Goal: Transaction & Acquisition: Download file/media

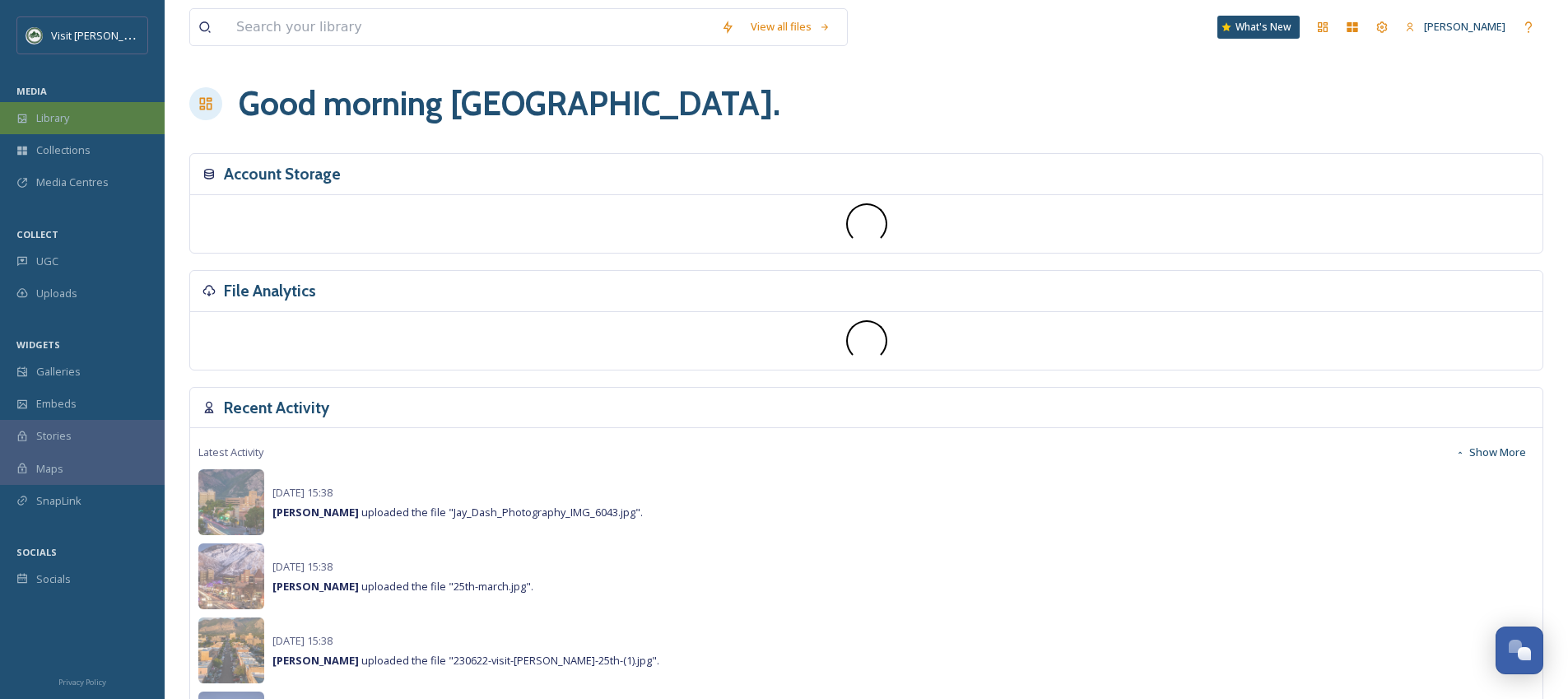
click at [98, 121] on div "Library" at bounding box center [82, 118] width 164 height 32
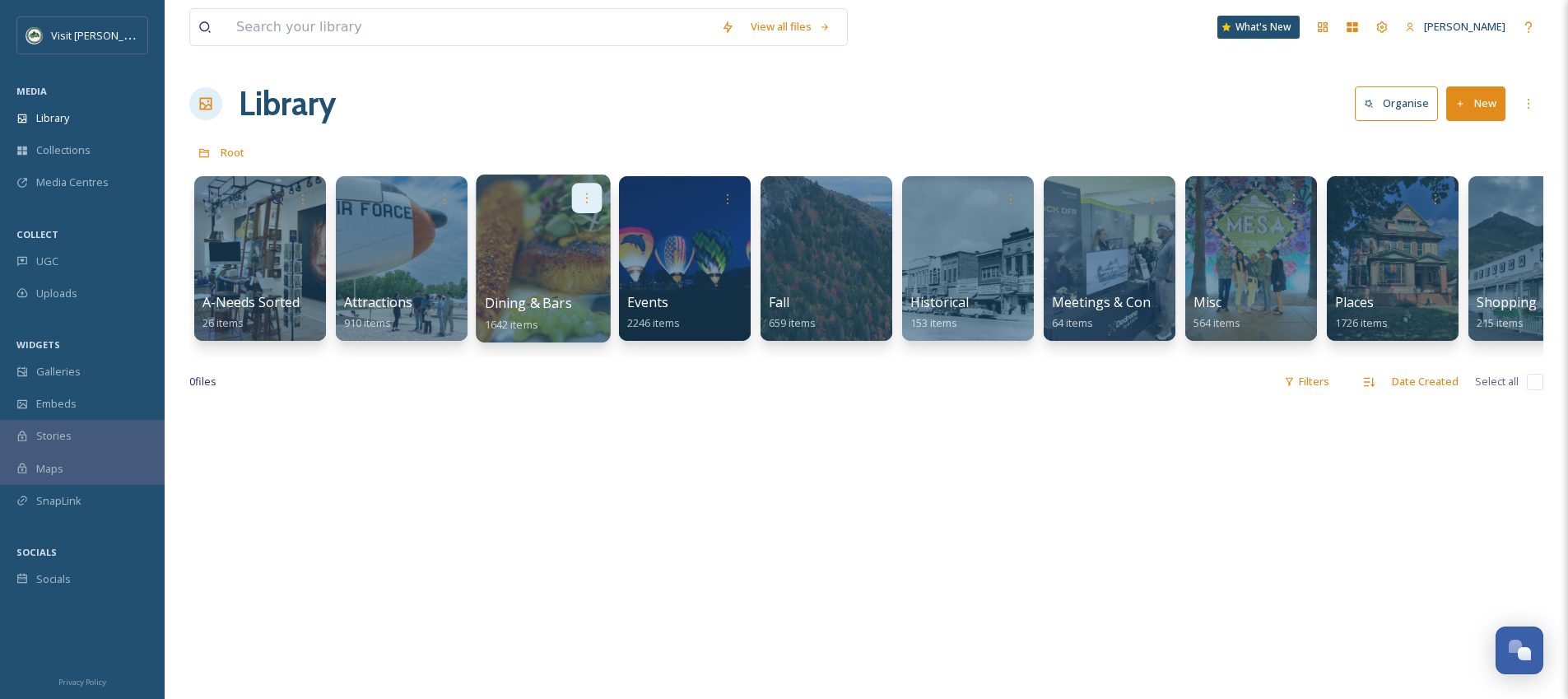
click at [572, 206] on div at bounding box center [587, 197] width 31 height 31
click at [567, 95] on div "Library Organise New" at bounding box center [866, 104] width 1355 height 50
click at [522, 234] on div at bounding box center [542, 258] width 135 height 168
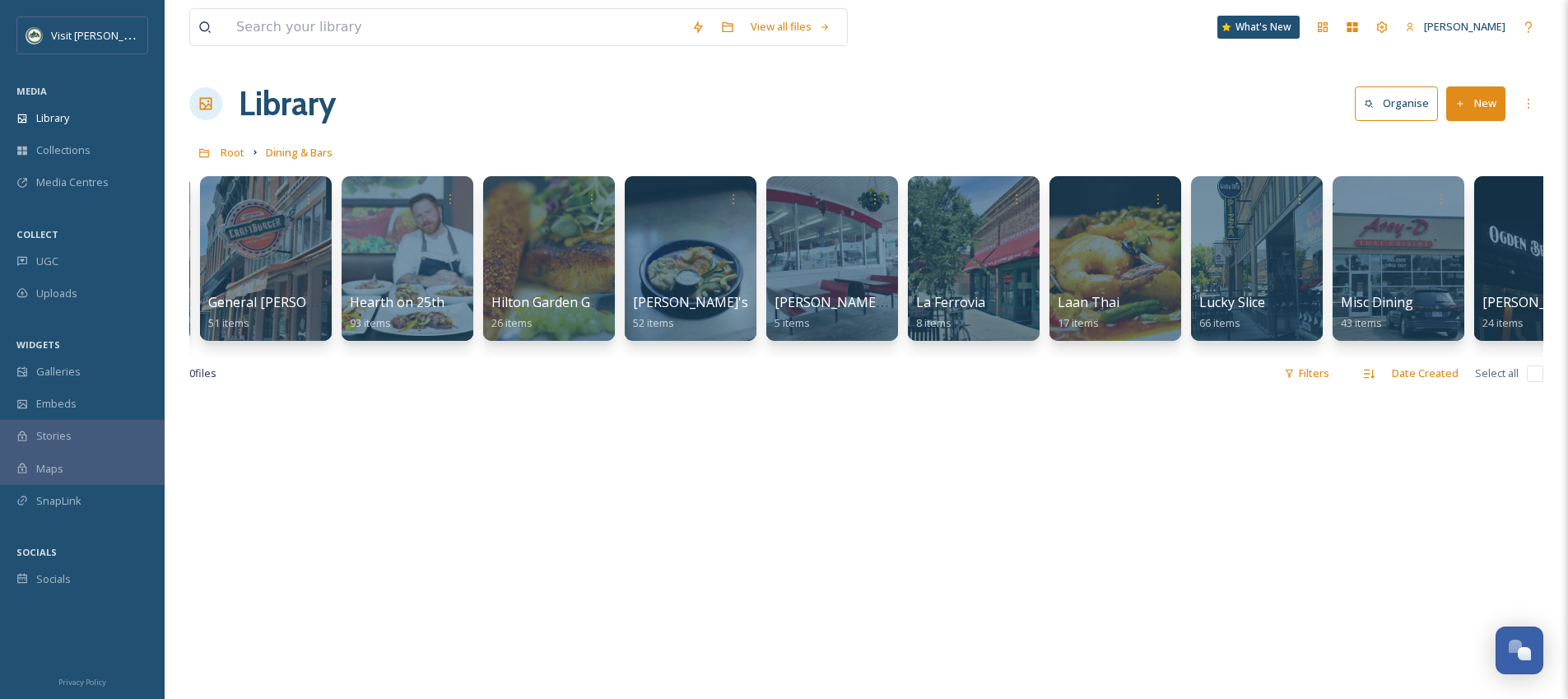
scroll to position [0, 698]
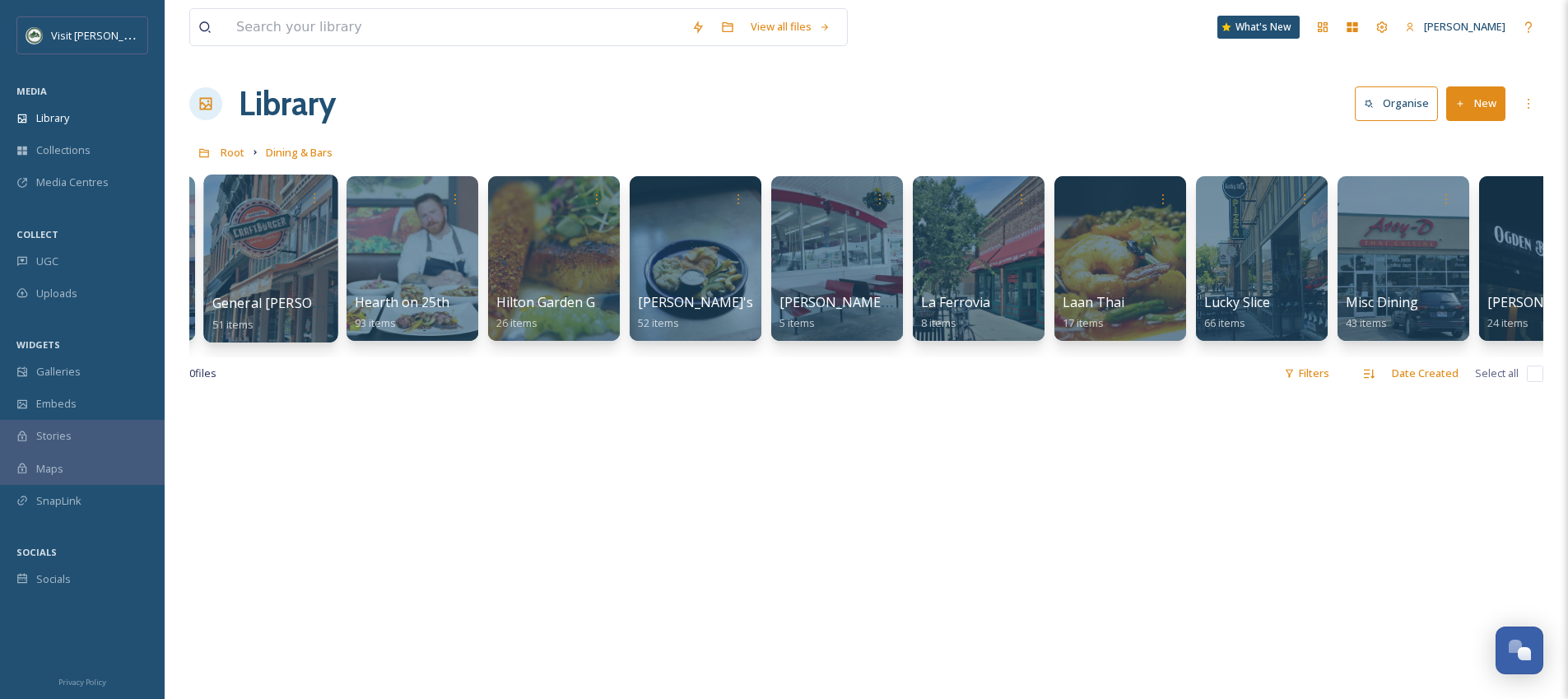
click at [256, 271] on div at bounding box center [270, 258] width 135 height 168
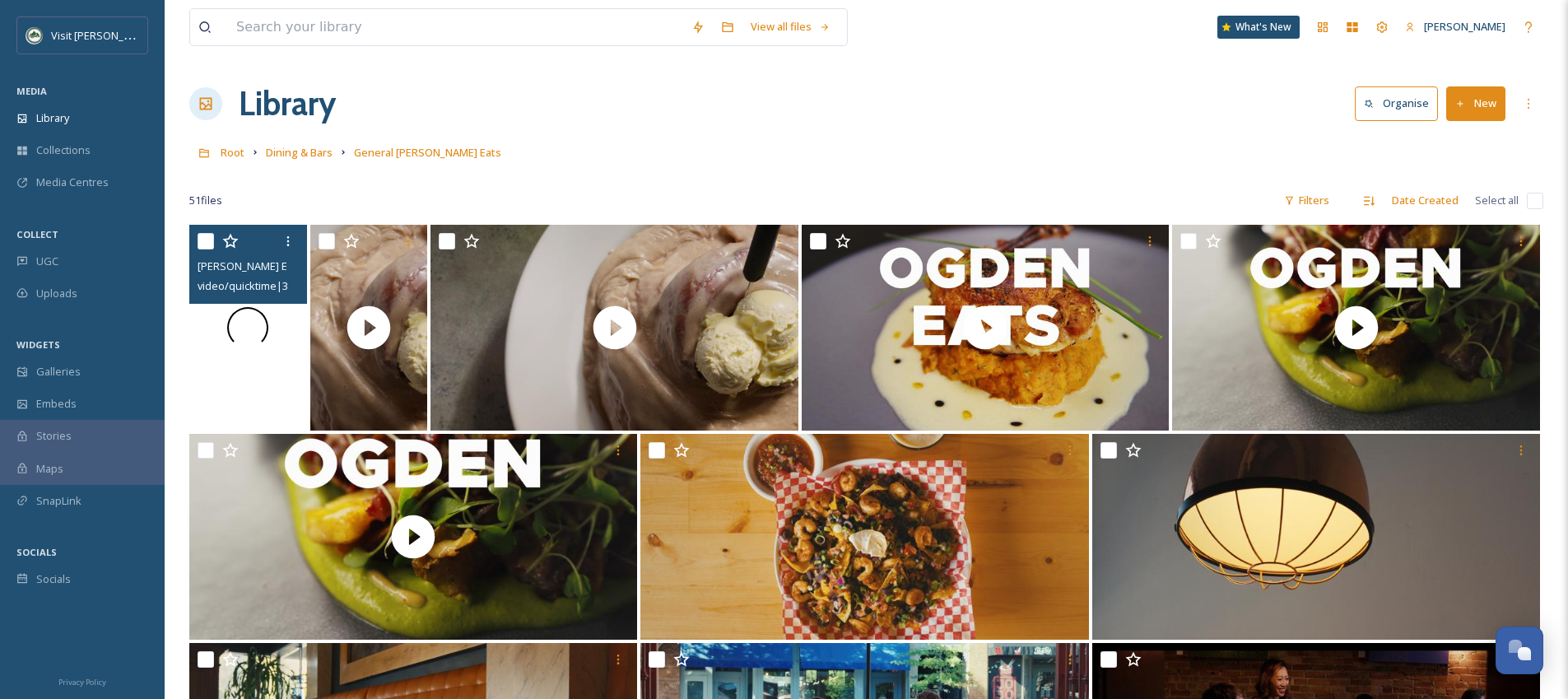
click at [278, 368] on div at bounding box center [248, 327] width 118 height 205
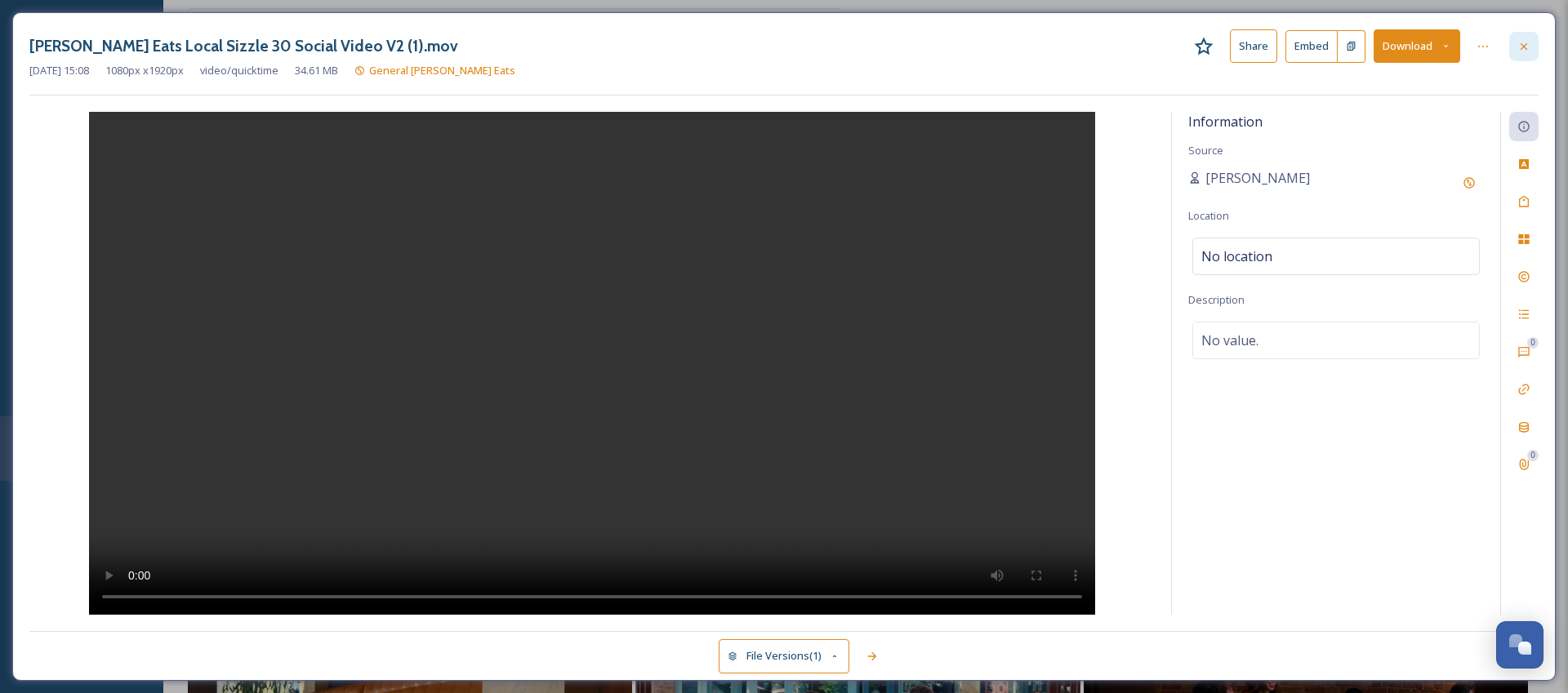
click at [1534, 49] on div at bounding box center [1524, 46] width 30 height 30
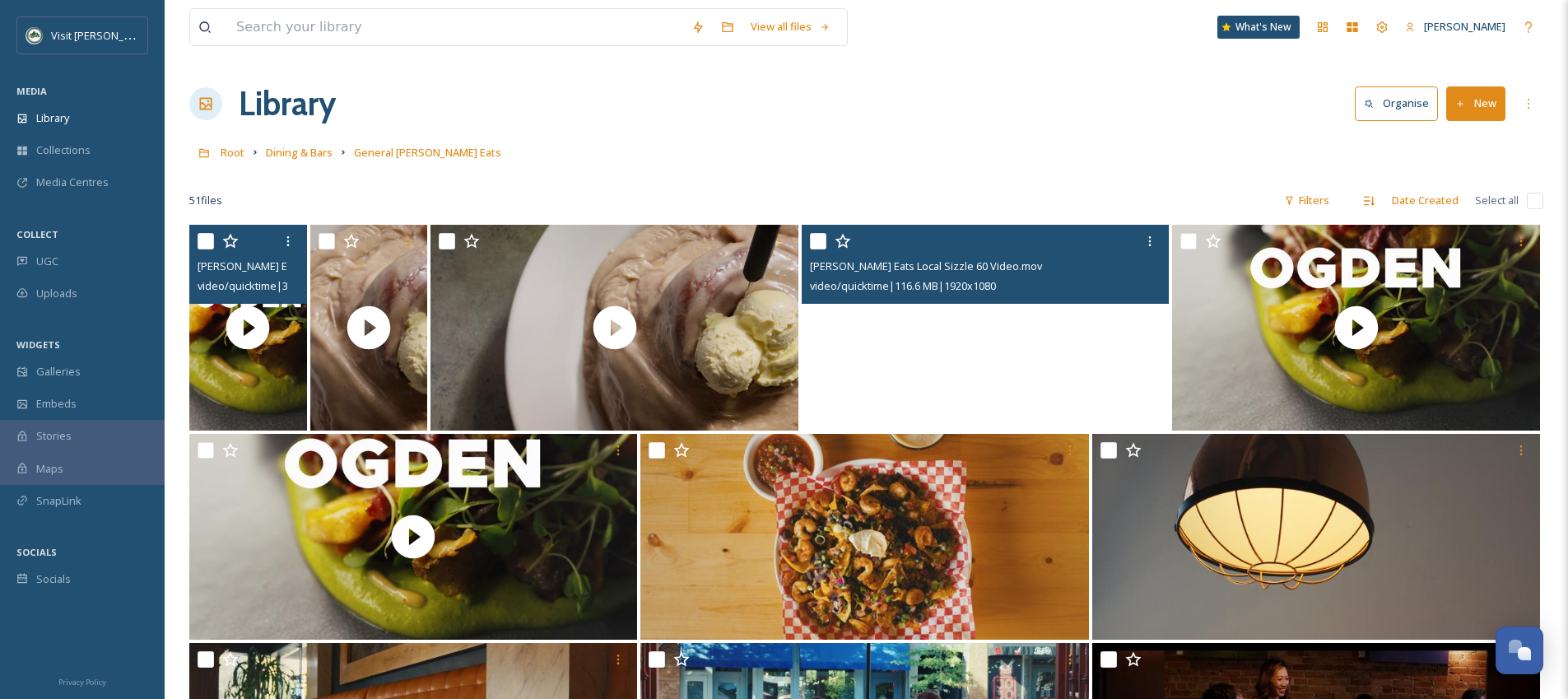
click at [984, 330] on video "Ogden Eats Local Sizzle 60 Video.mov" at bounding box center [985, 327] width 368 height 205
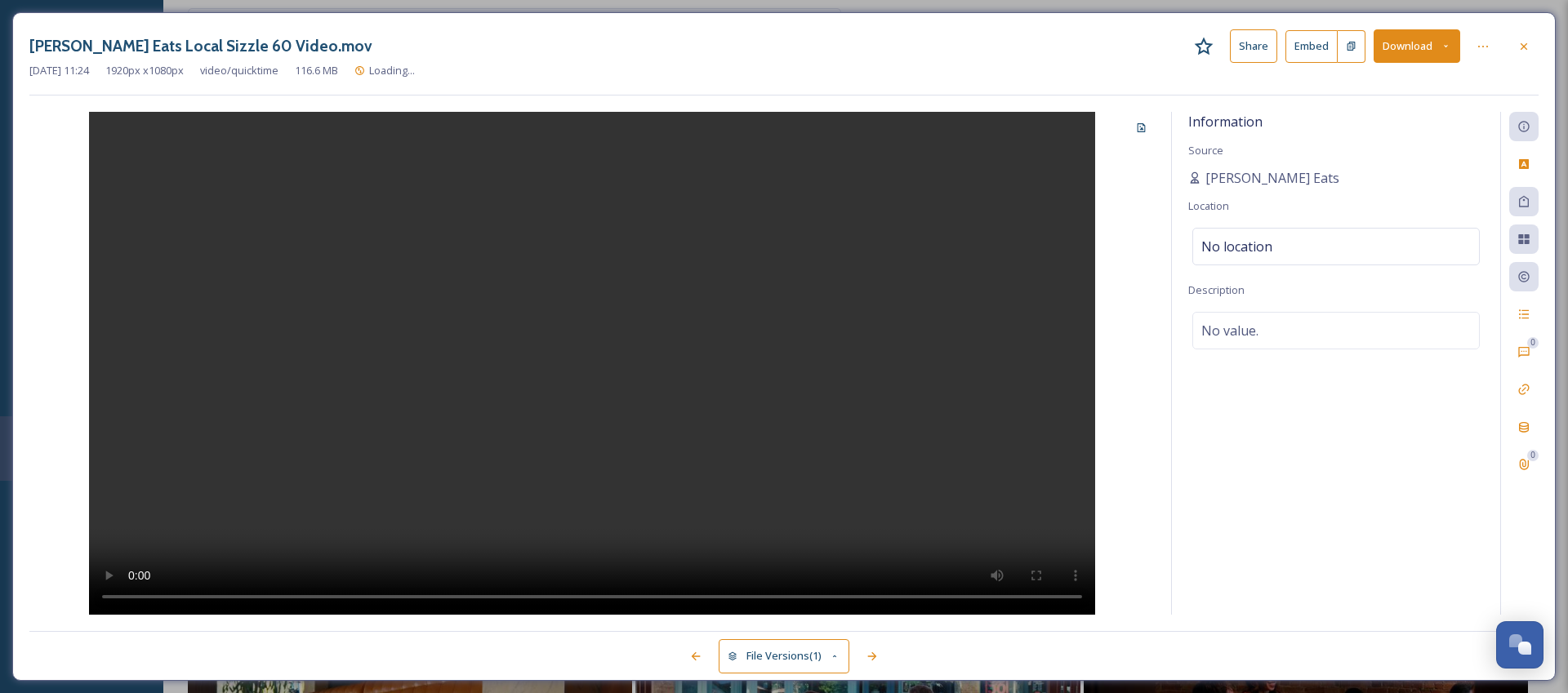
click at [584, 416] on video at bounding box center [591, 363] width 1005 height 503
click at [1513, 40] on div at bounding box center [1524, 46] width 30 height 30
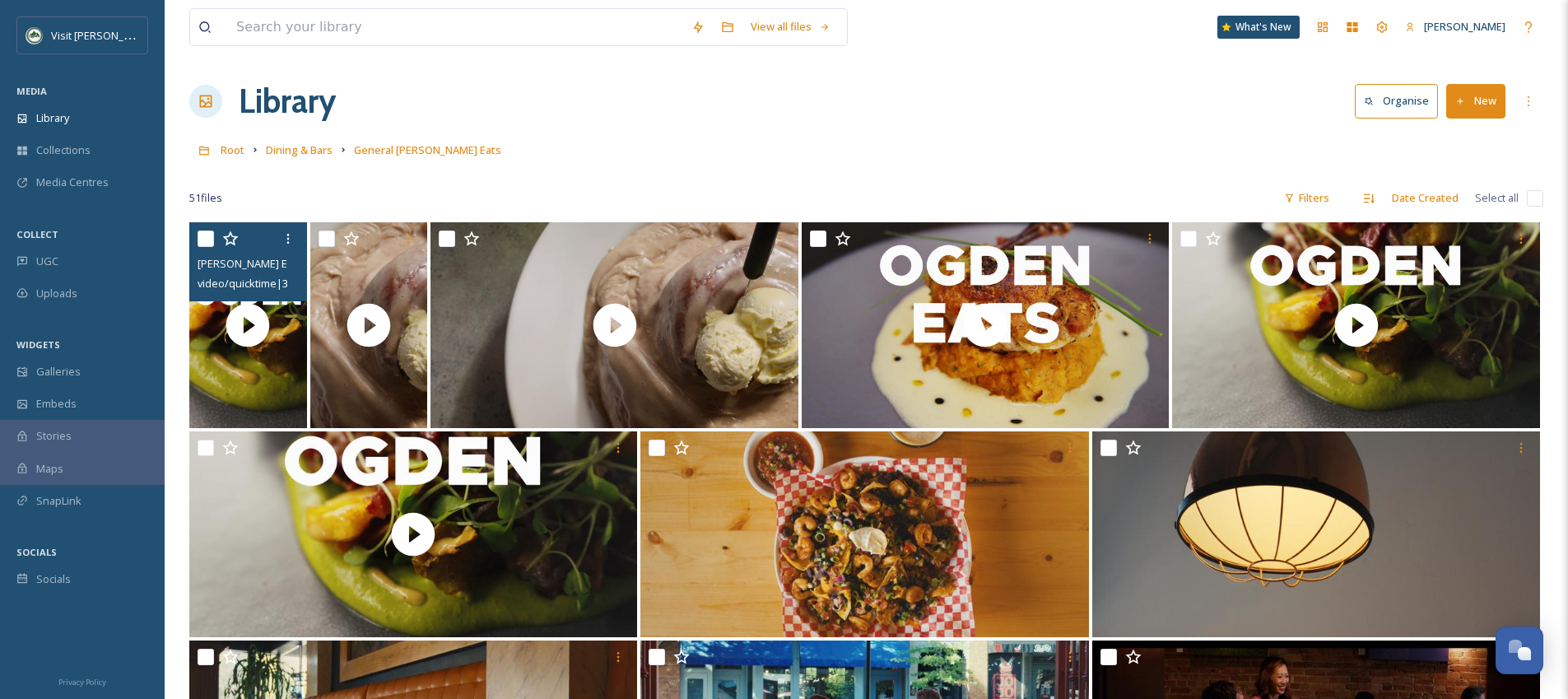
scroll to position [3, 0]
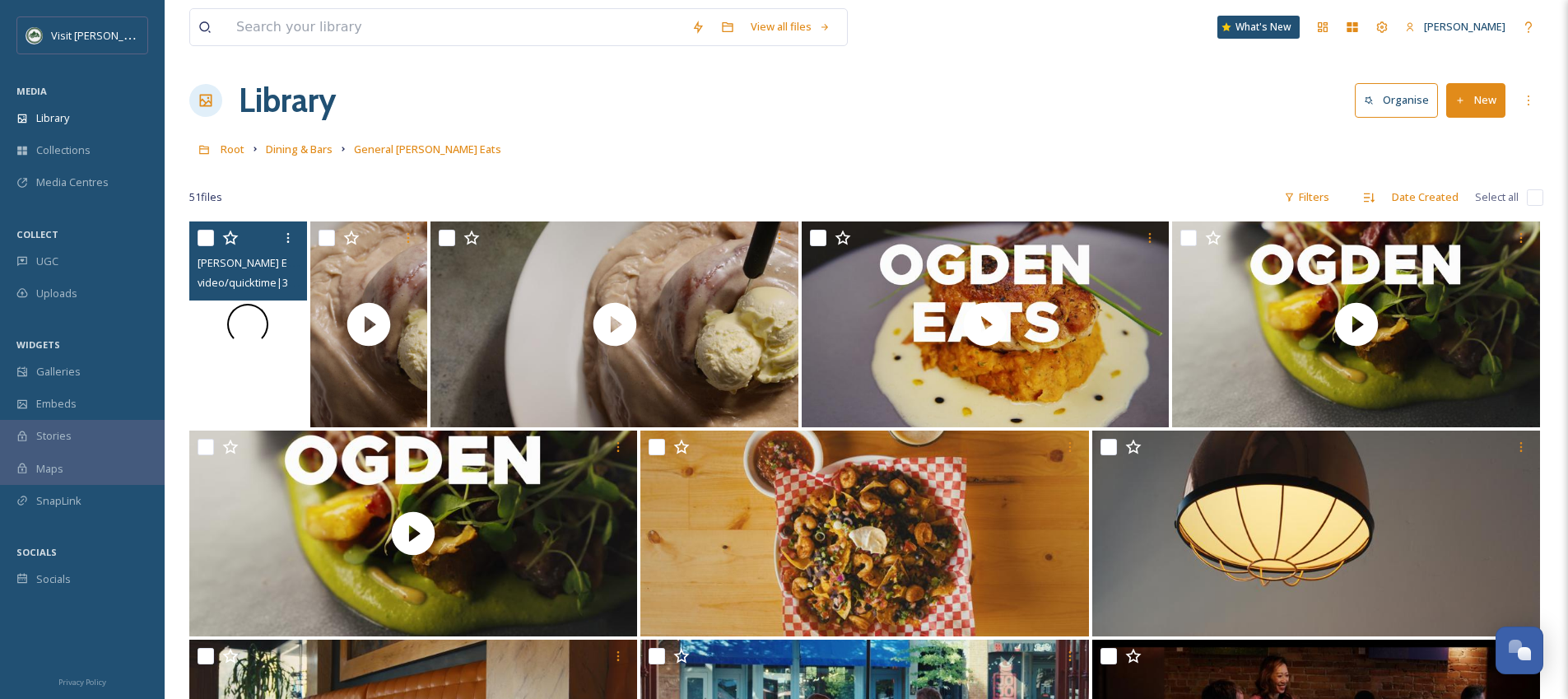
click at [273, 333] on div at bounding box center [248, 324] width 118 height 205
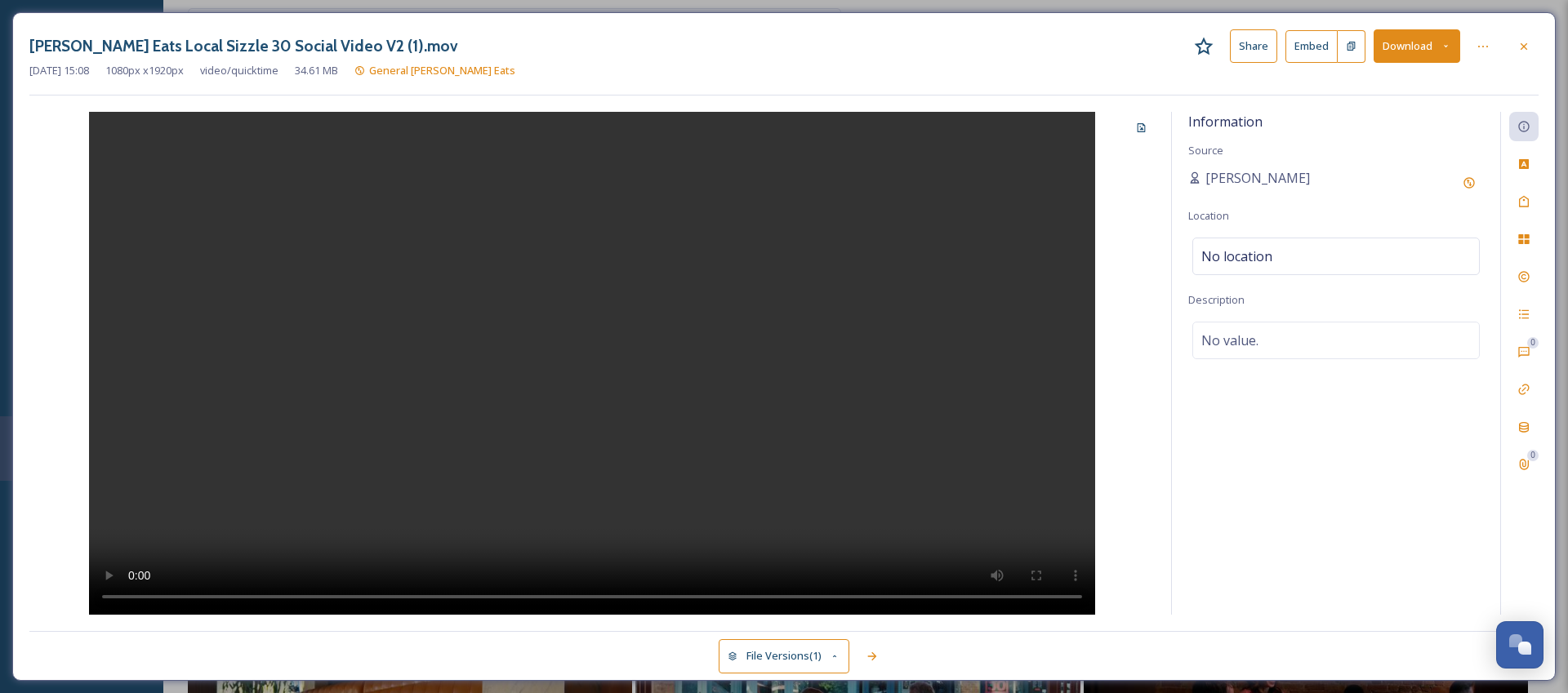
click at [1400, 43] on button "Download" at bounding box center [1417, 46] width 87 height 34
click at [1387, 85] on span "Download Original (1080 x 1920)" at bounding box center [1373, 84] width 154 height 16
click at [582, 372] on video at bounding box center [591, 363] width 1005 height 503
click at [1524, 47] on icon at bounding box center [1523, 45] width 13 height 13
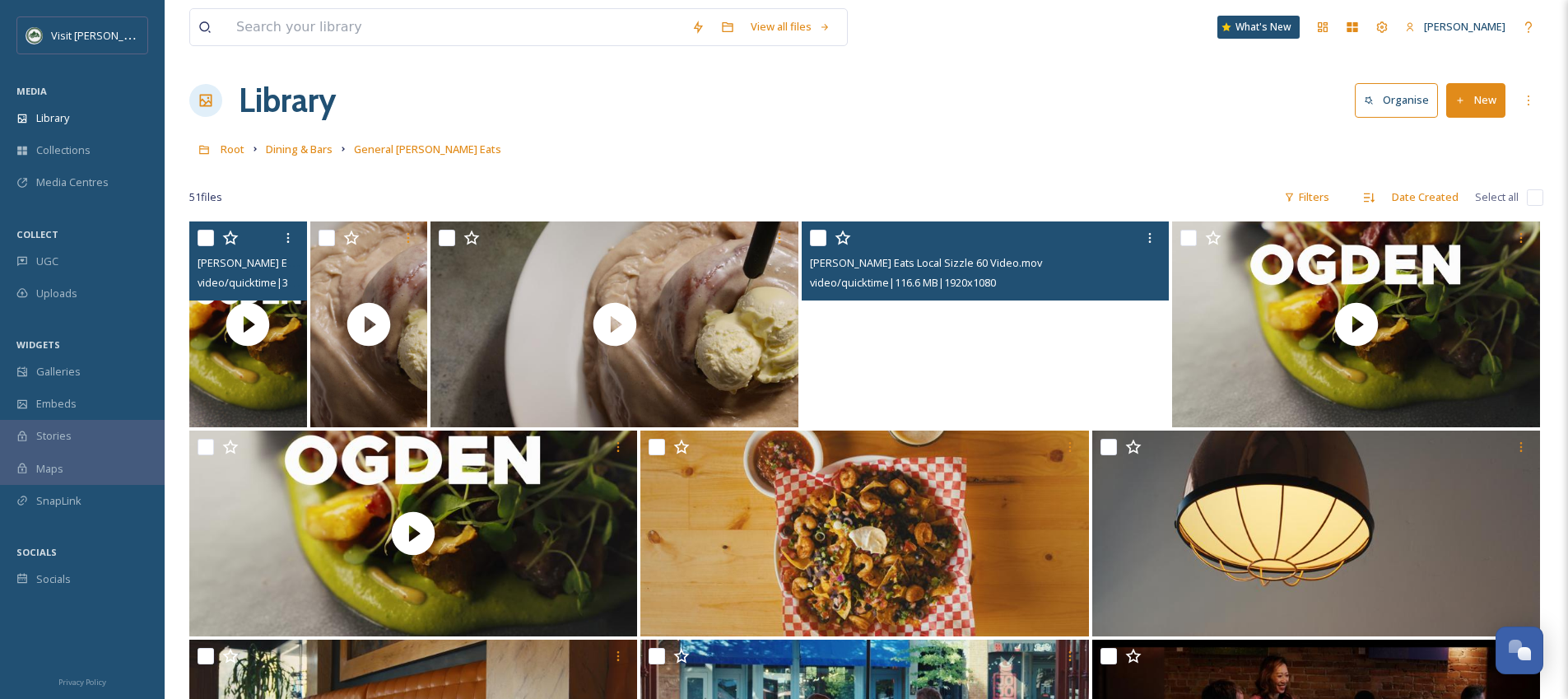
scroll to position [7, 0]
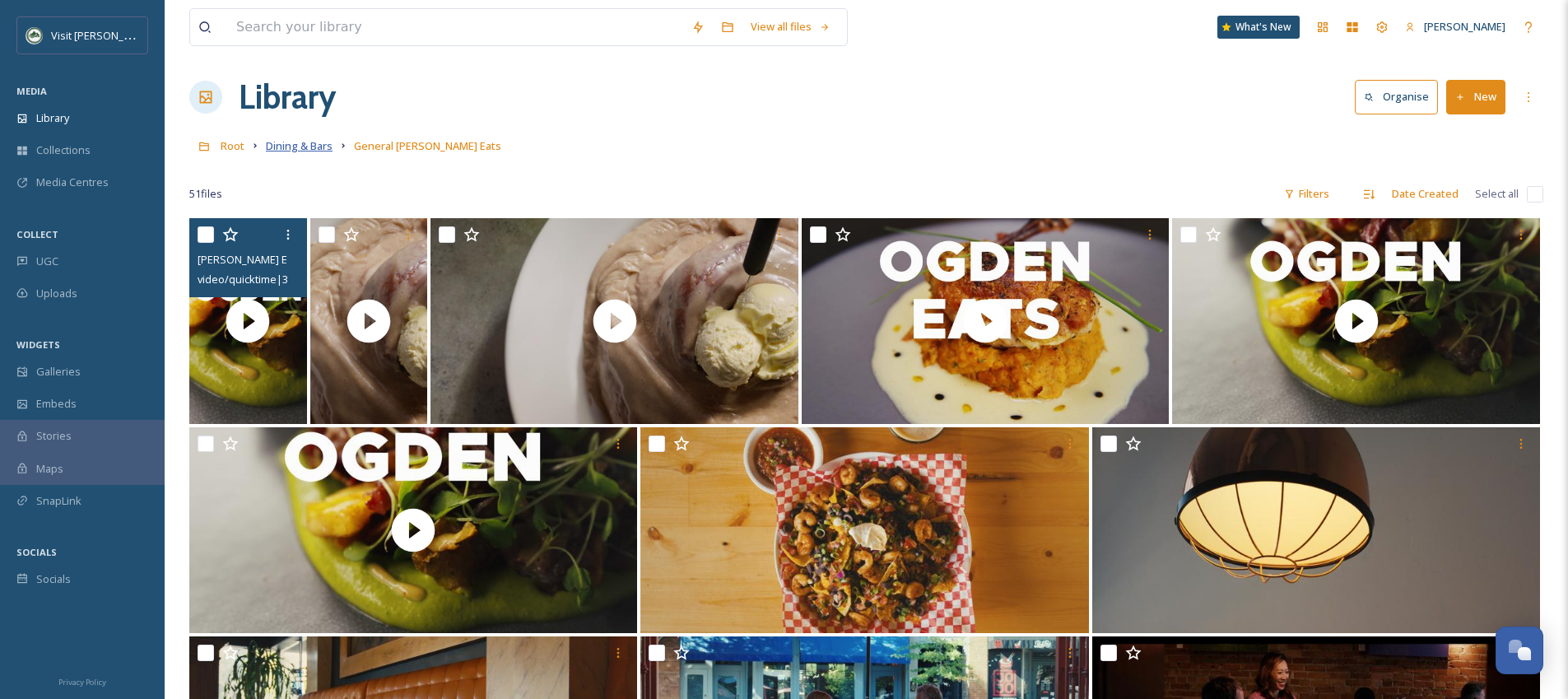
click at [314, 150] on span "Dining & Bars" at bounding box center [299, 146] width 67 height 15
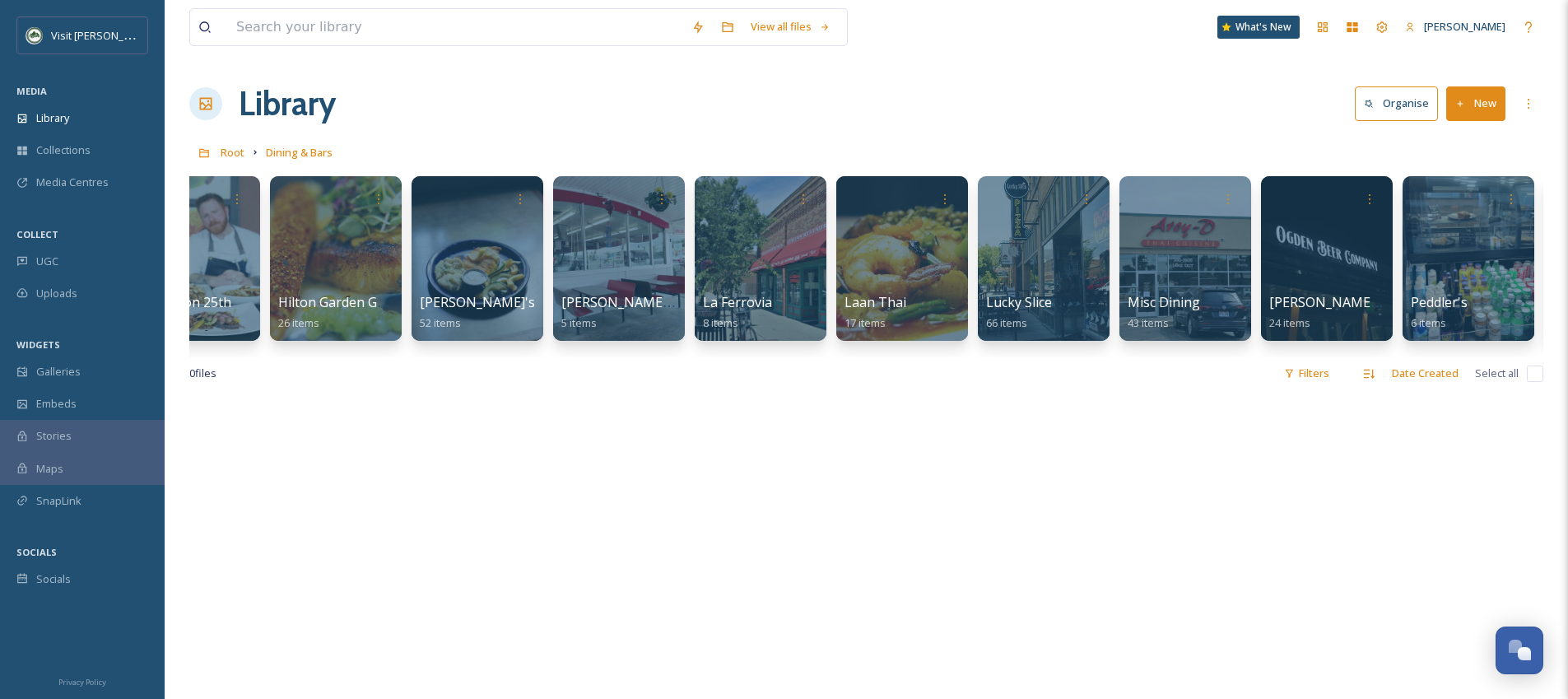
scroll to position [0, 2752]
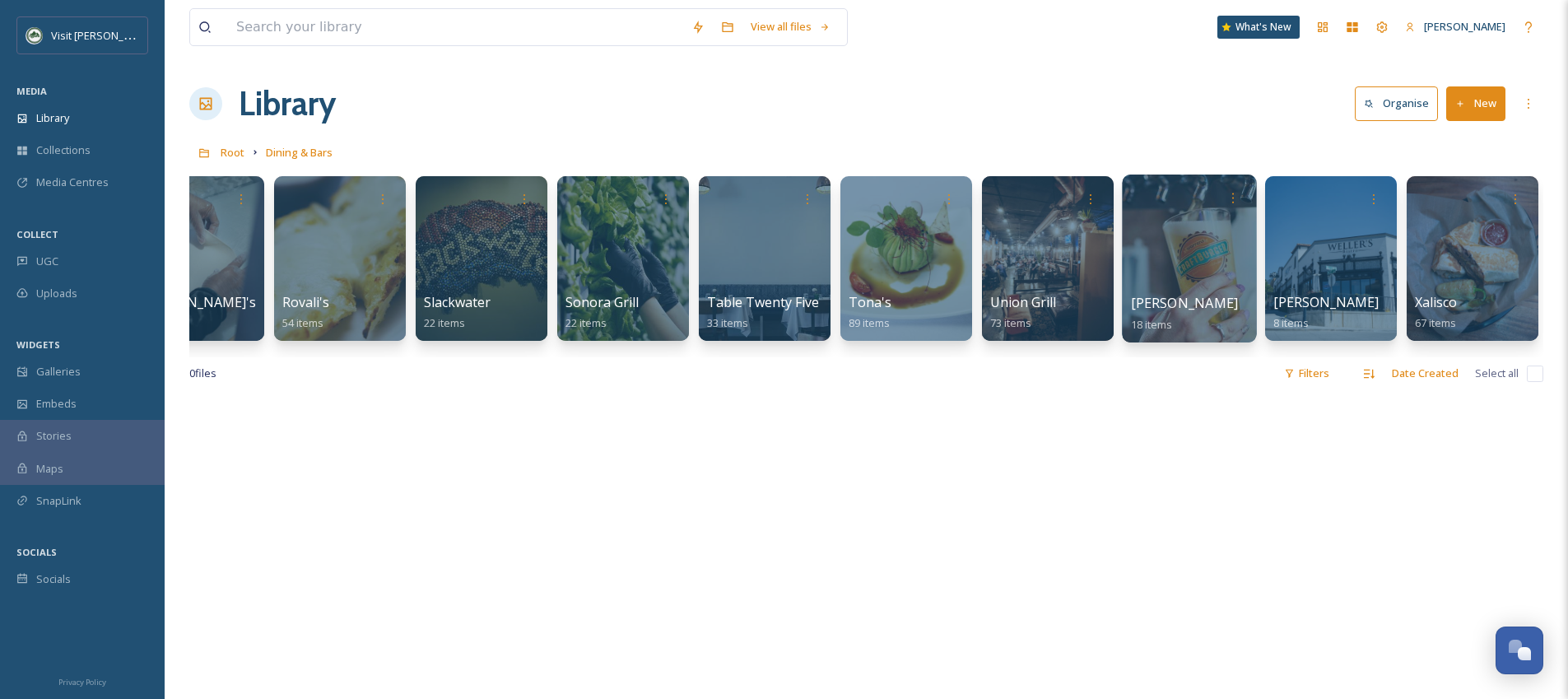
click at [1228, 246] on div at bounding box center [1189, 258] width 135 height 168
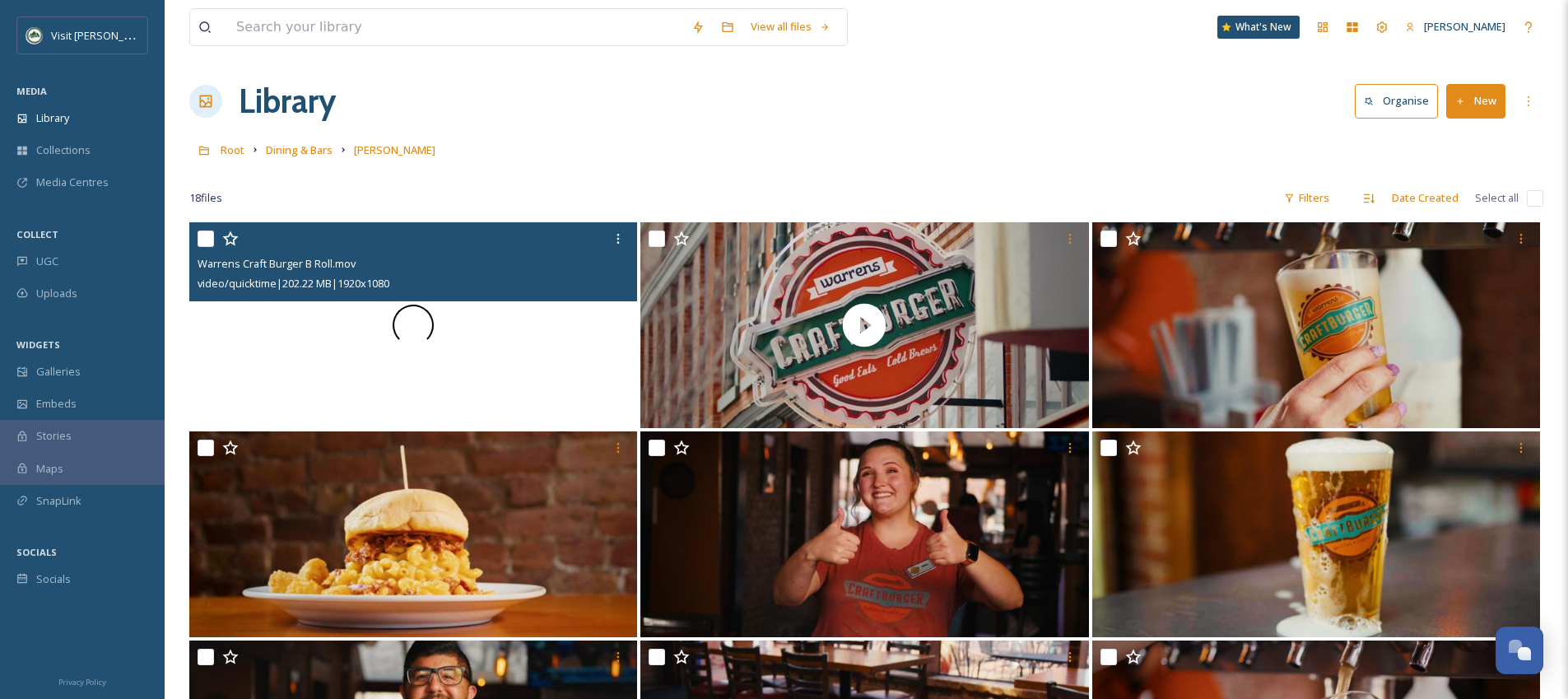
scroll to position [3, 0]
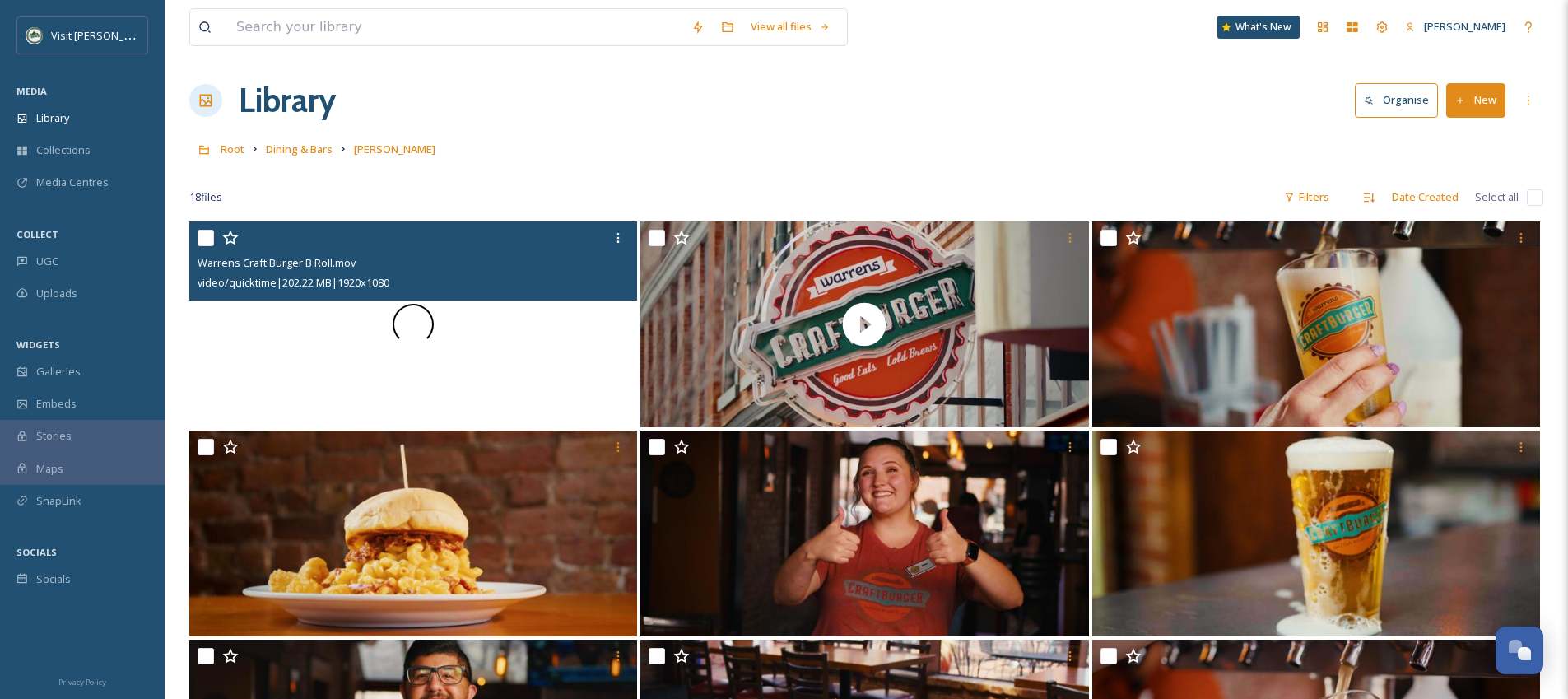
click at [531, 329] on div at bounding box center [413, 324] width 448 height 205
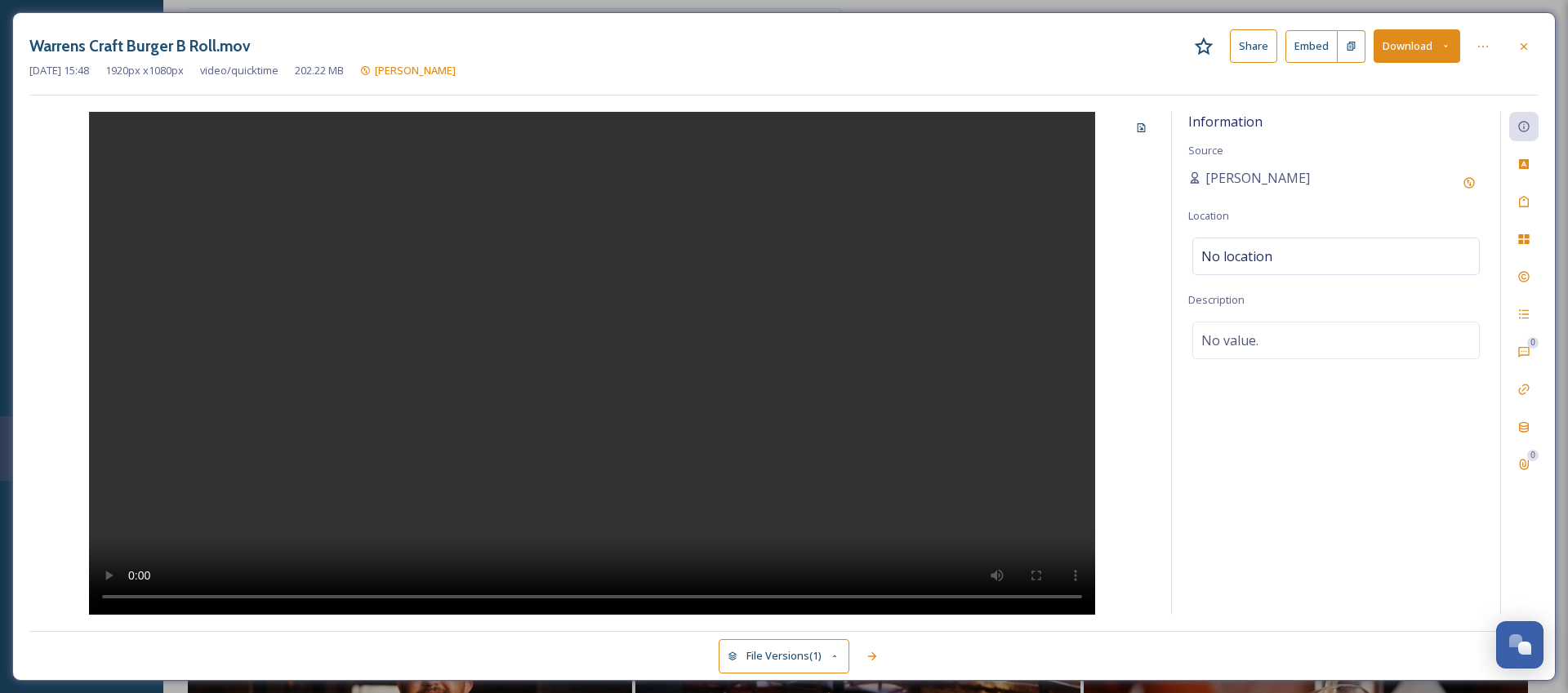
click at [547, 425] on video at bounding box center [591, 363] width 1005 height 503
click at [1402, 52] on button "Download" at bounding box center [1417, 46] width 87 height 34
click at [1393, 87] on span "Download Original (1920 x 1080)" at bounding box center [1373, 84] width 154 height 16
click at [1518, 53] on div at bounding box center [1524, 46] width 30 height 30
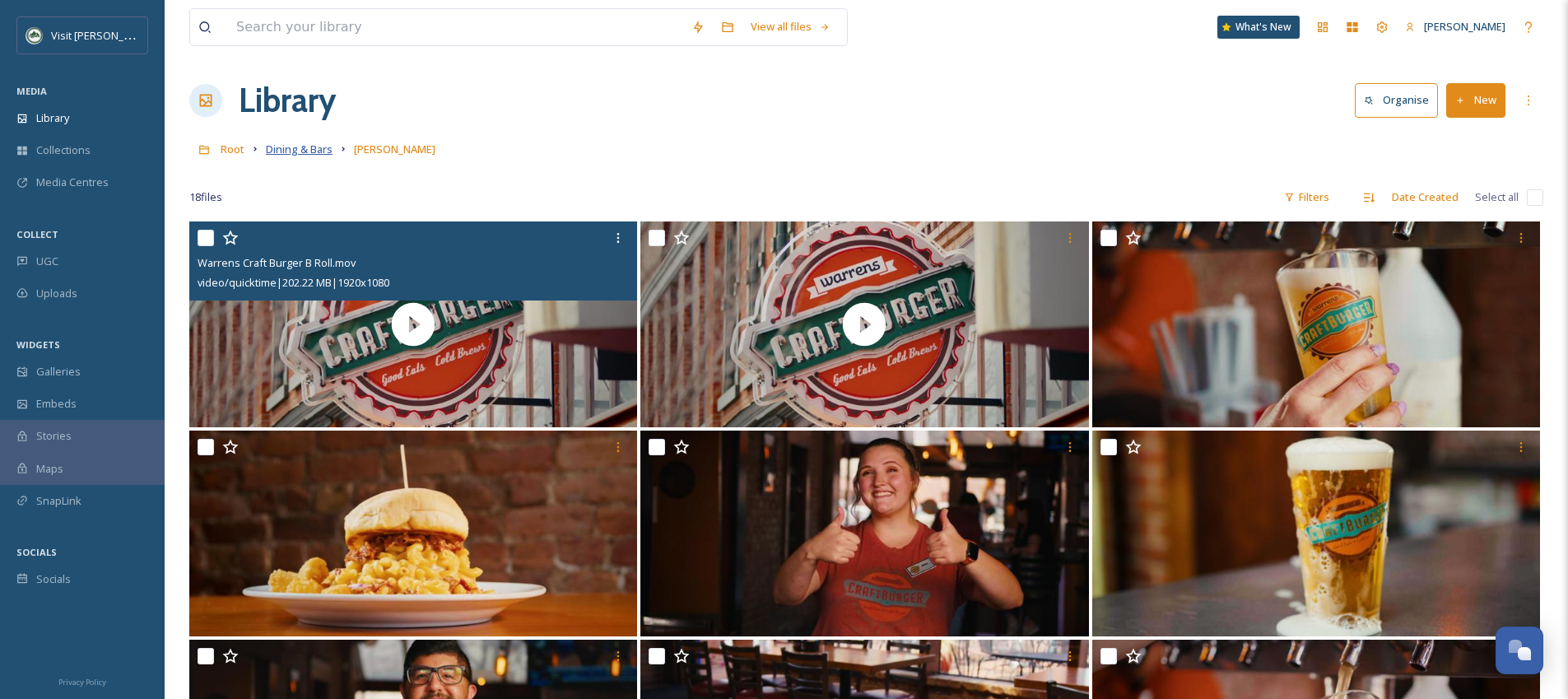
click at [320, 155] on span "Dining & Bars" at bounding box center [299, 149] width 67 height 15
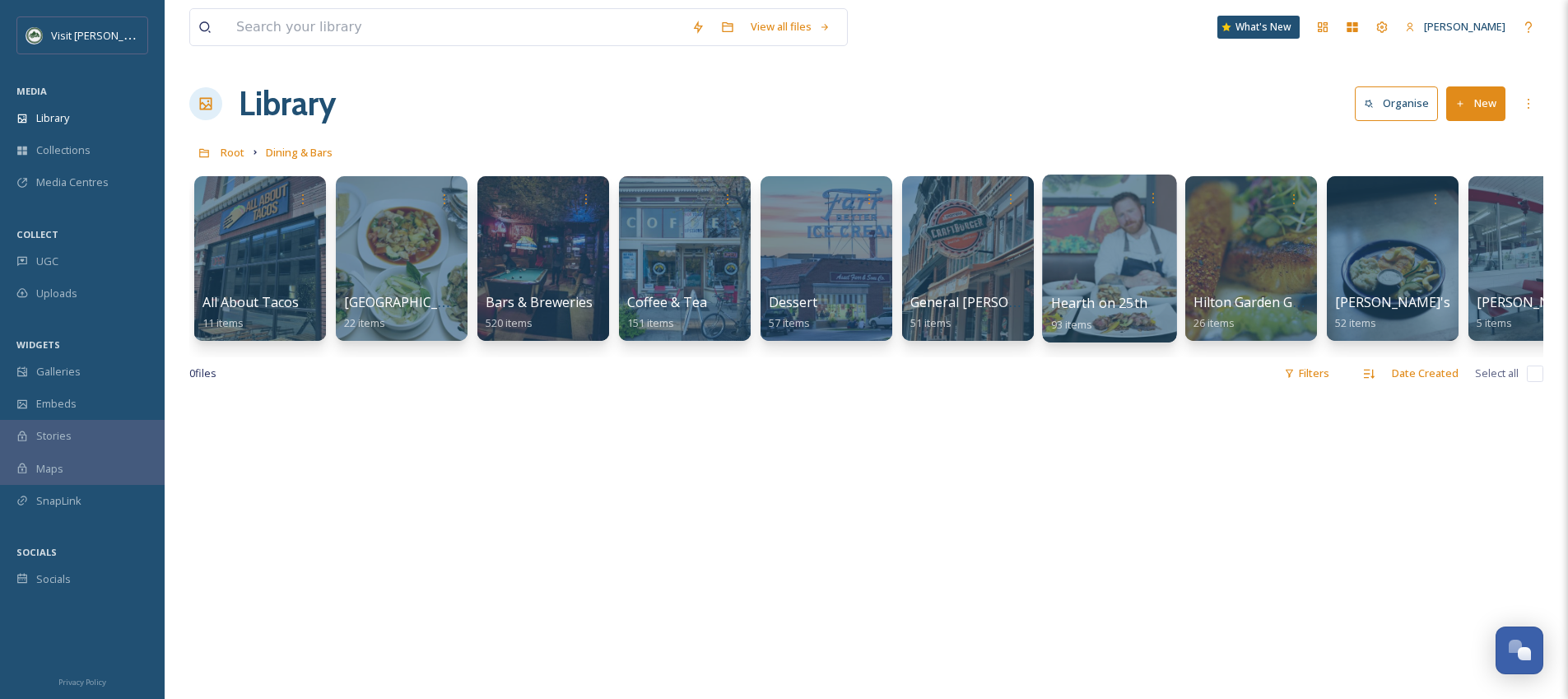
click at [1127, 235] on div at bounding box center [1109, 258] width 135 height 168
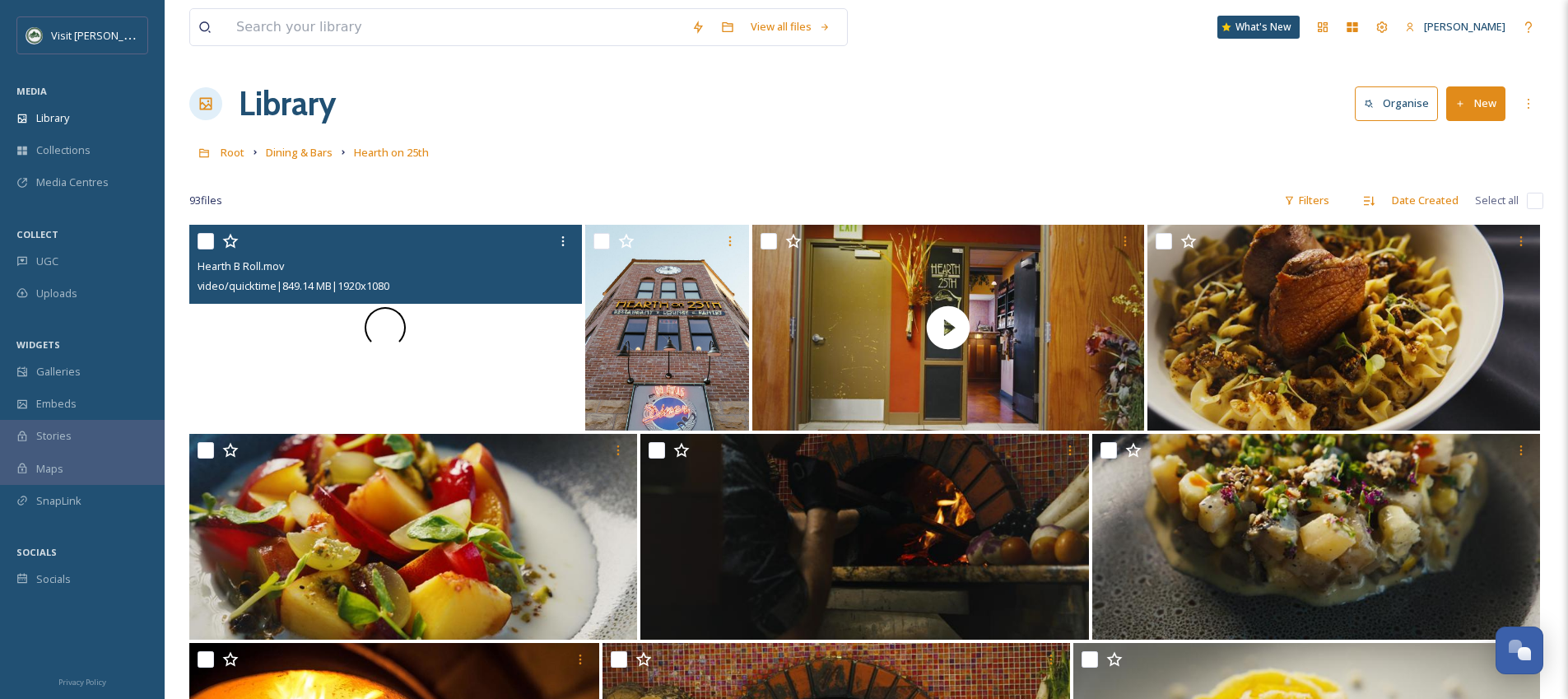
click at [405, 344] on div at bounding box center [386, 327] width 393 height 205
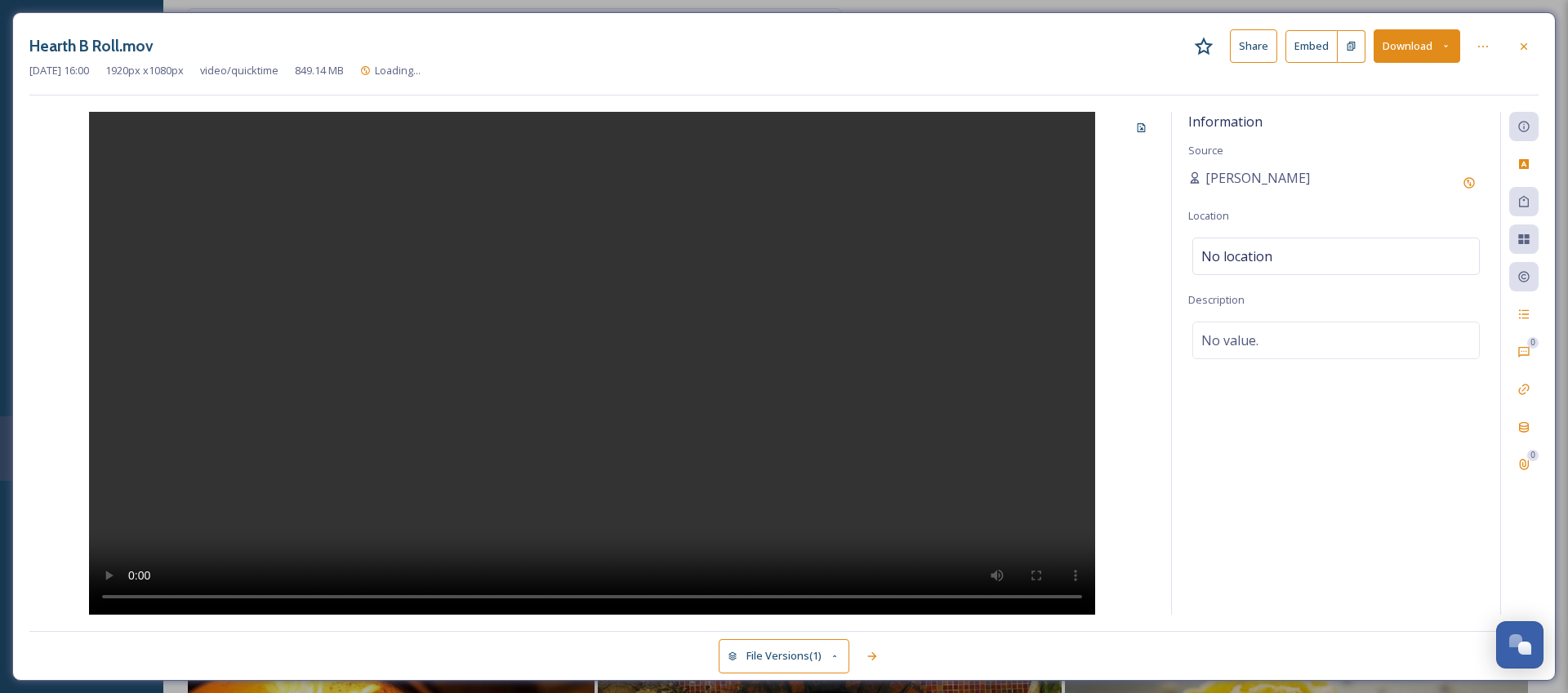
click at [1406, 48] on button "Download" at bounding box center [1417, 46] width 87 height 34
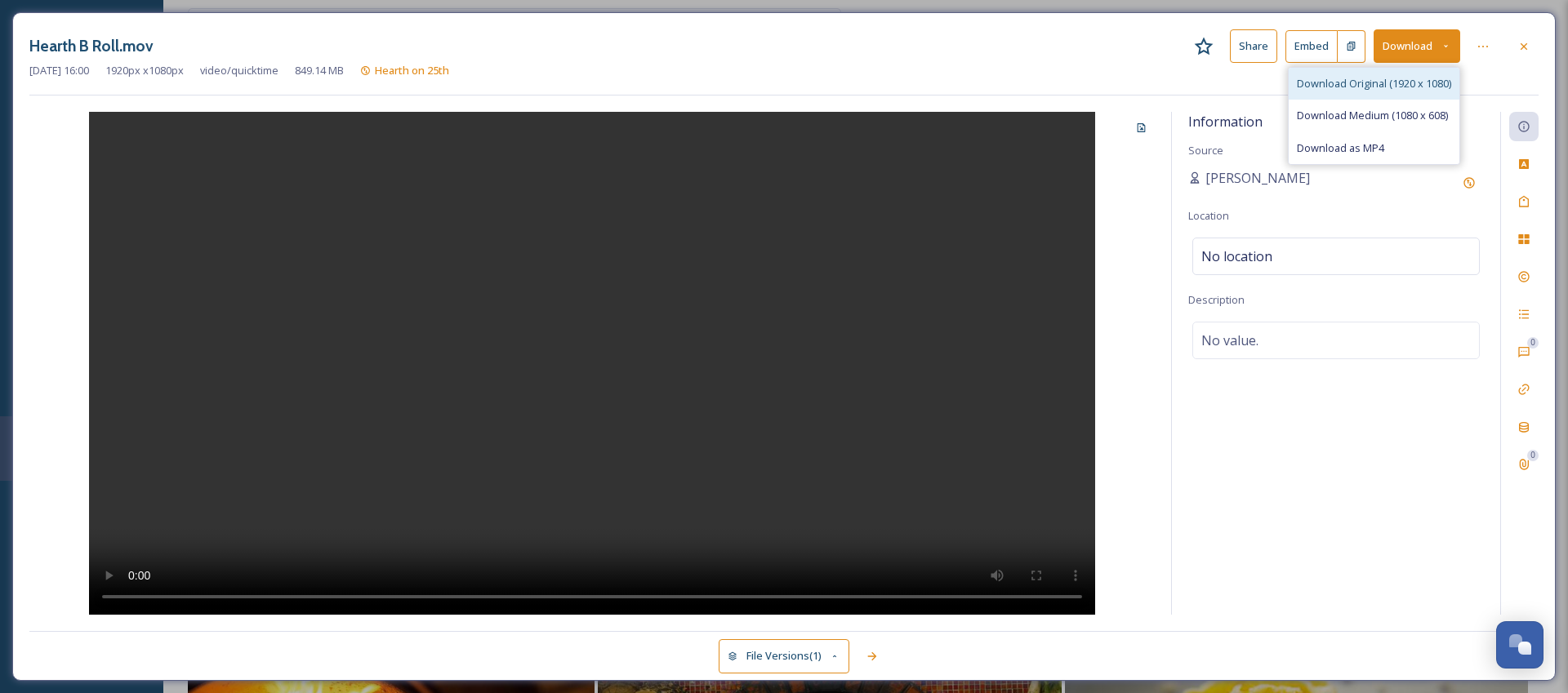
click at [1391, 86] on span "Download Original (1920 x 1080)" at bounding box center [1373, 84] width 154 height 16
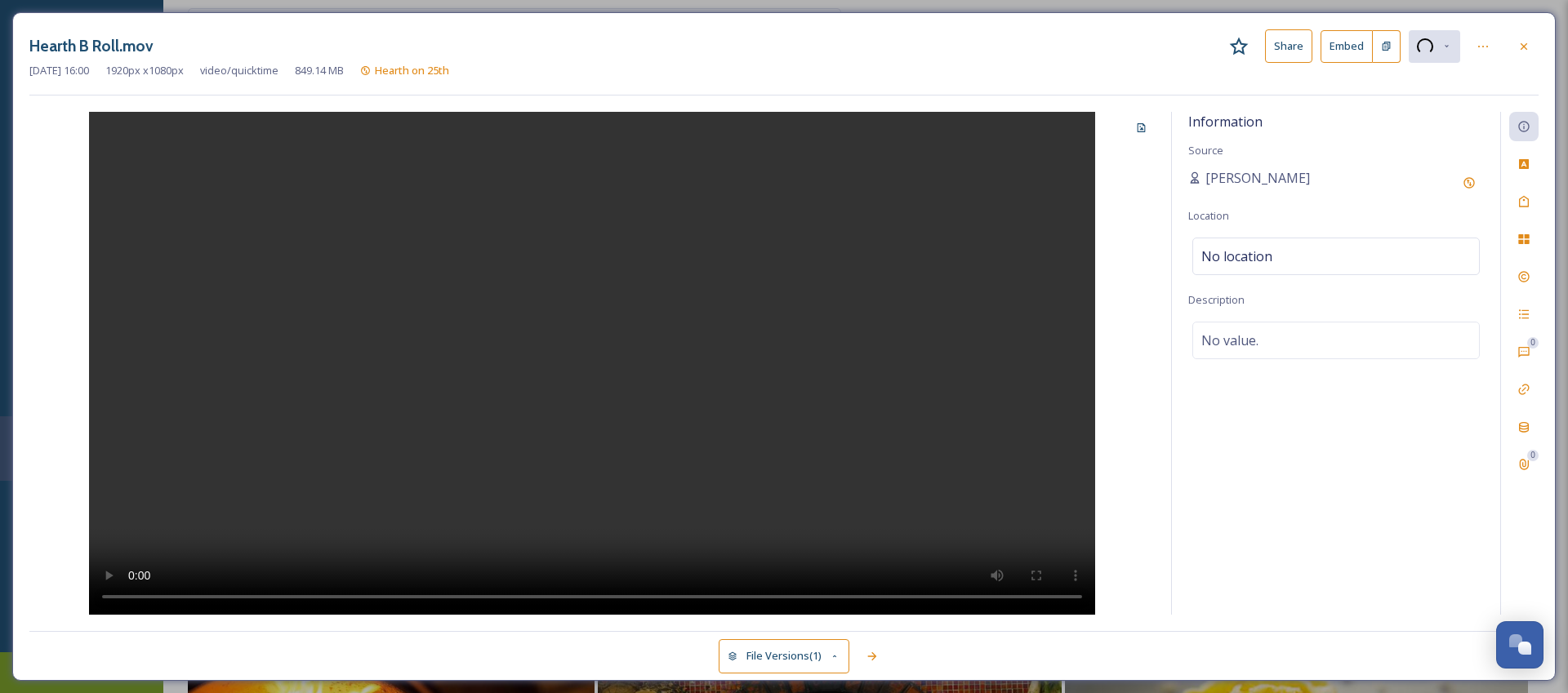
click at [419, 368] on video at bounding box center [591, 363] width 1005 height 503
click at [721, 436] on video at bounding box center [591, 363] width 1005 height 503
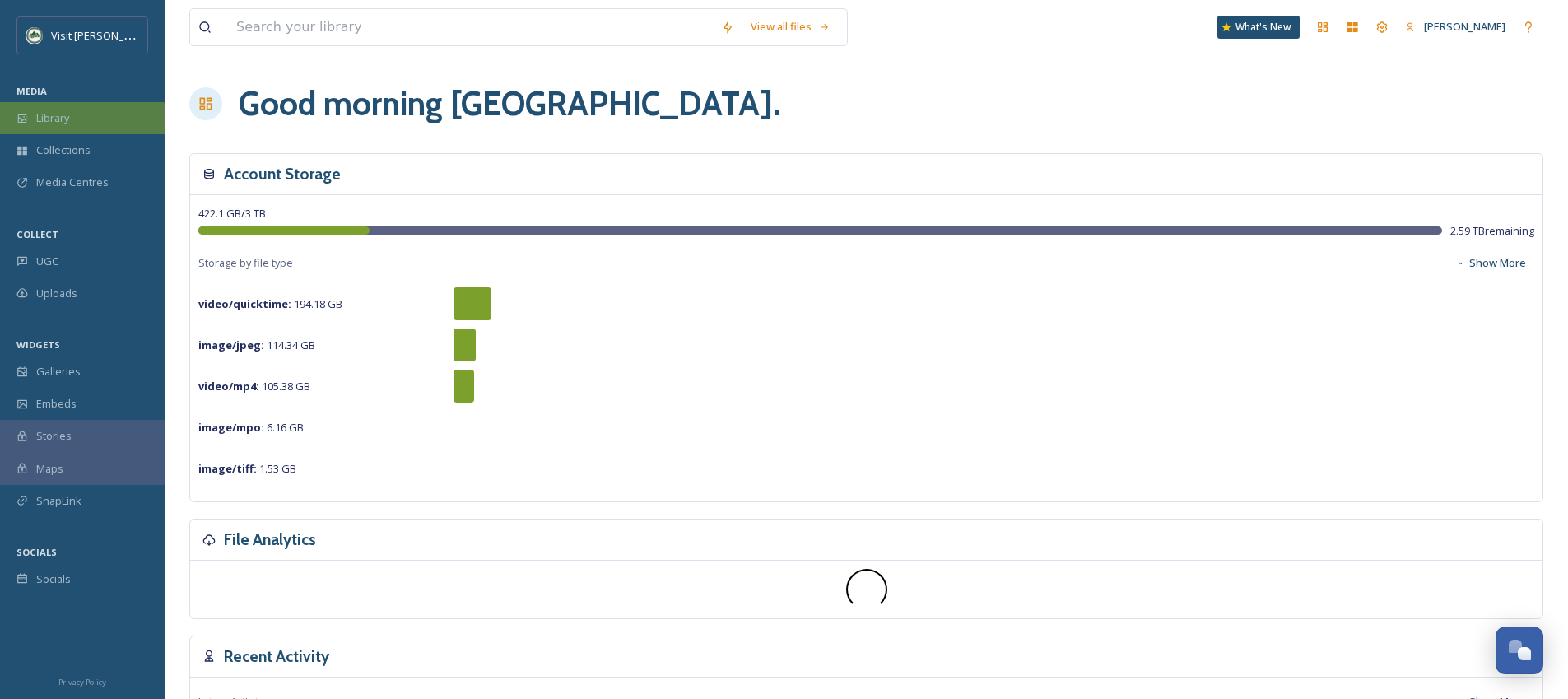
click at [109, 120] on div "Library" at bounding box center [82, 118] width 164 height 32
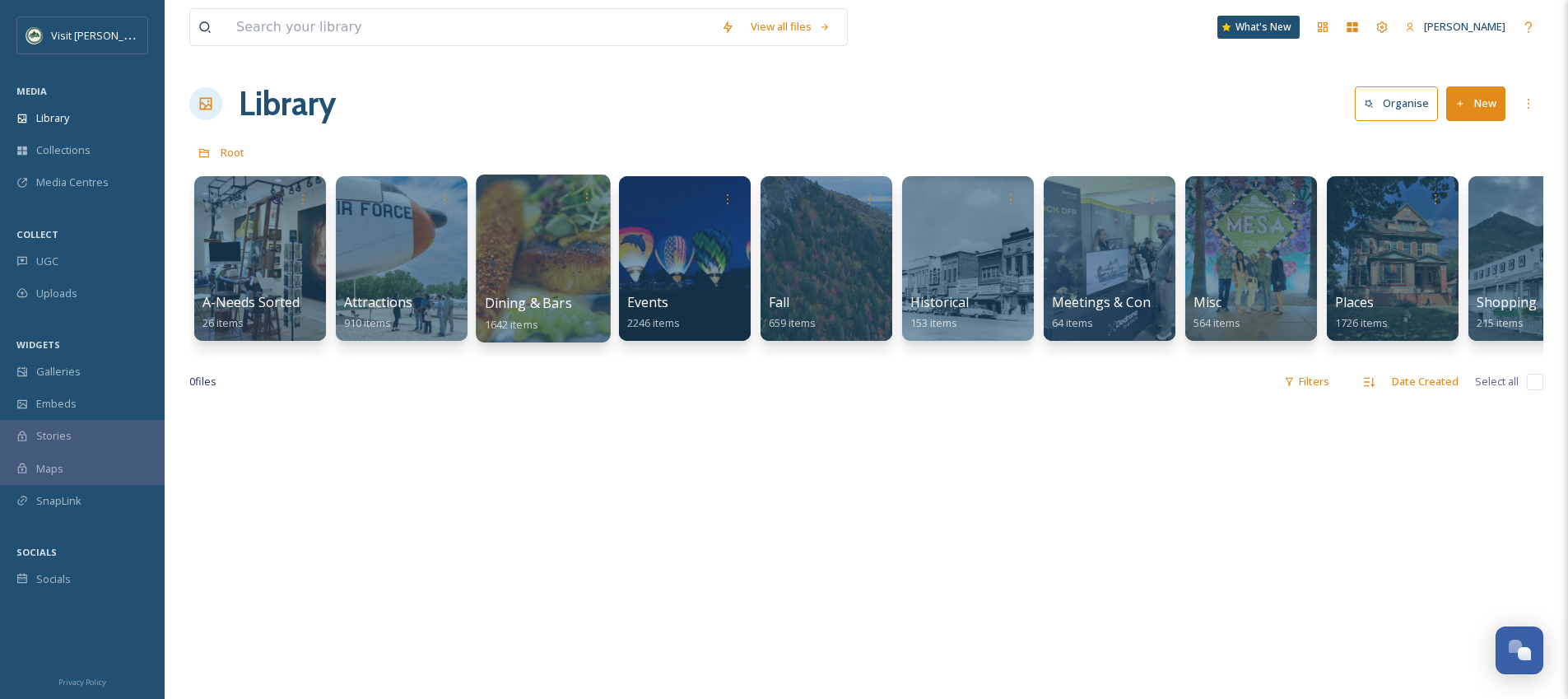
click at [580, 253] on div at bounding box center [542, 258] width 135 height 168
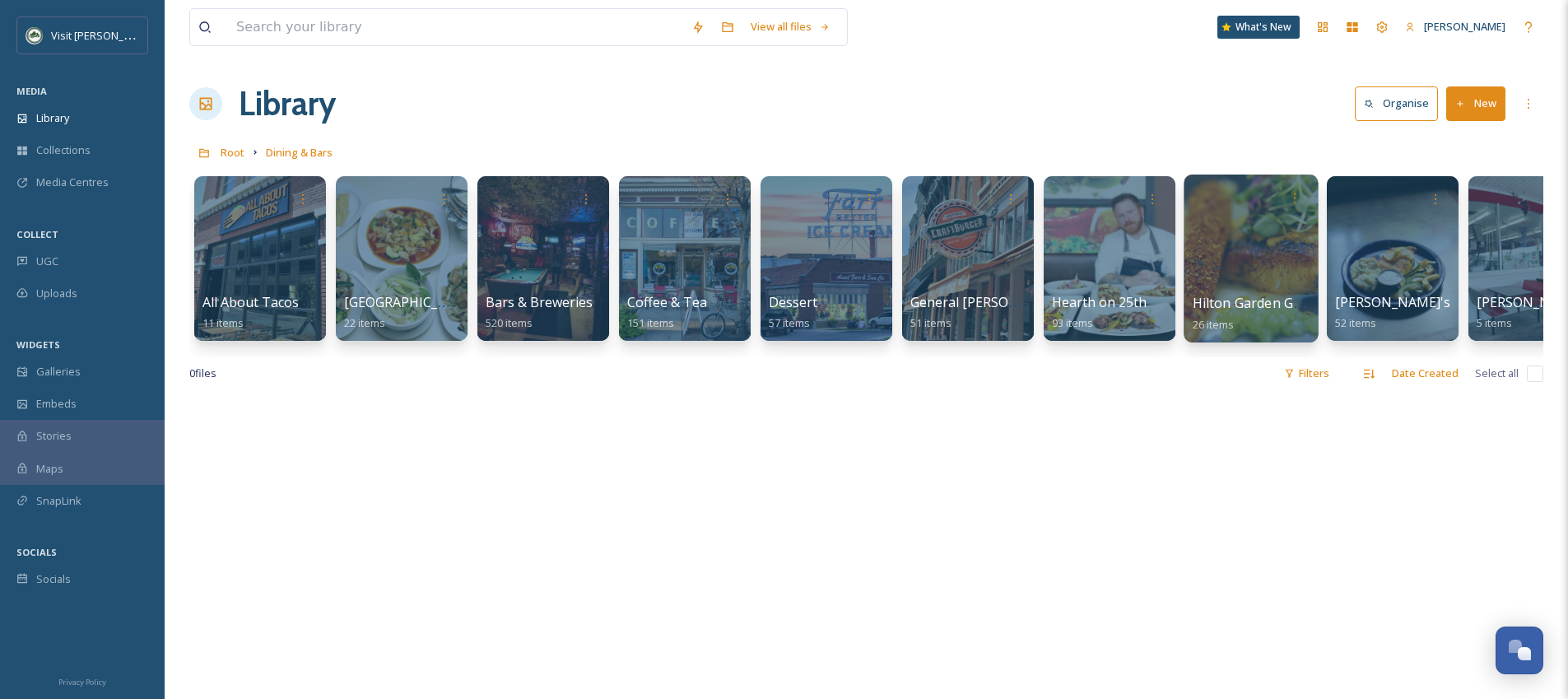
click at [1222, 281] on div at bounding box center [1251, 258] width 135 height 168
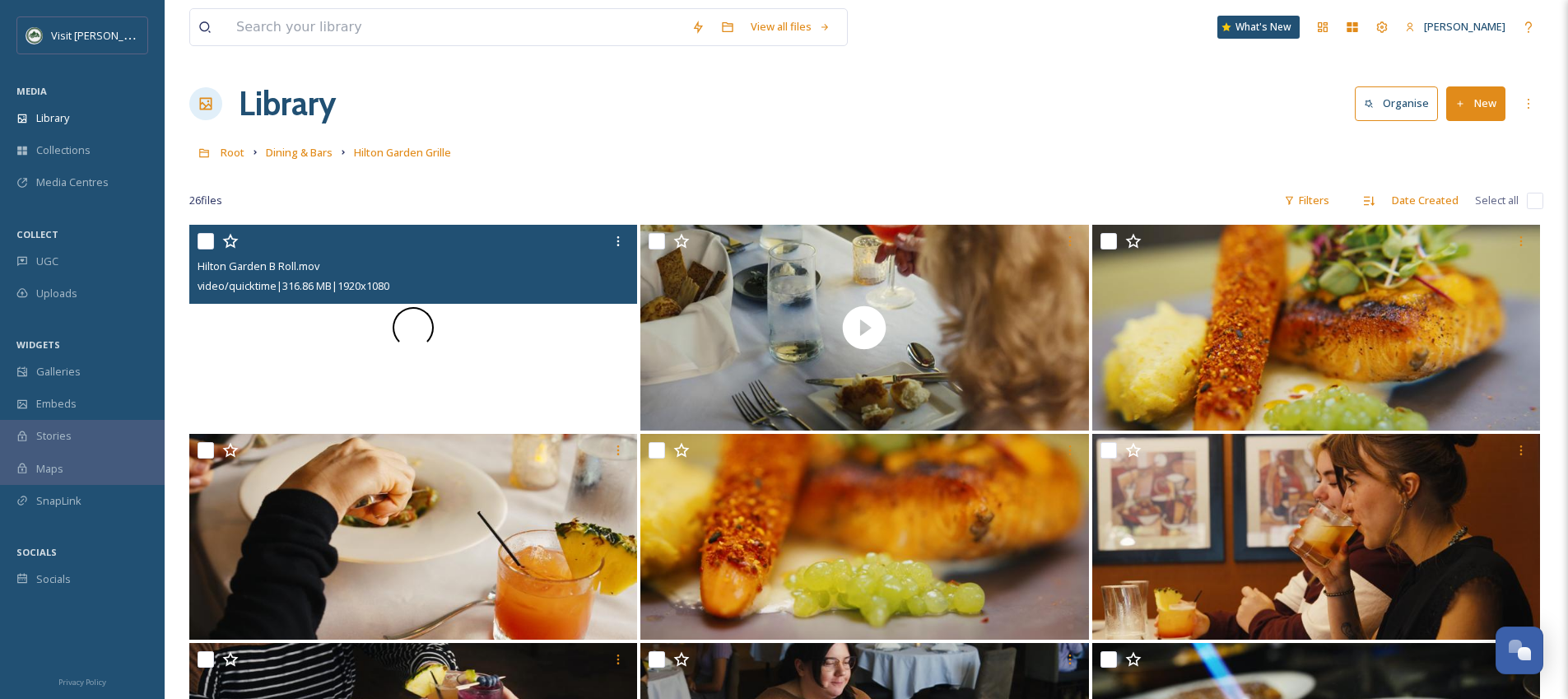
click at [523, 340] on div at bounding box center [413, 327] width 448 height 205
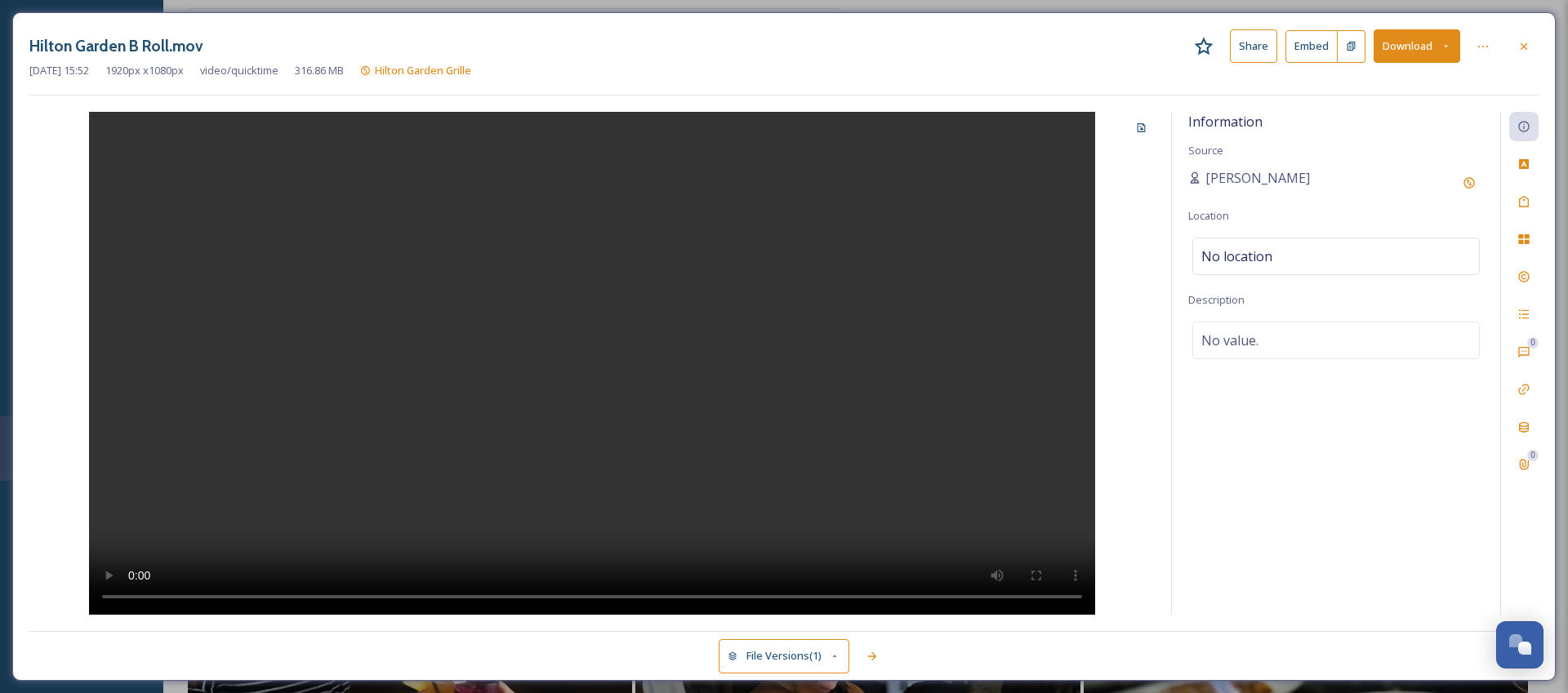
click at [1399, 49] on button "Download" at bounding box center [1417, 46] width 87 height 34
click at [1389, 76] on span "Download Original (1920 x 1080)" at bounding box center [1373, 84] width 154 height 16
click at [1519, 52] on div at bounding box center [1524, 46] width 30 height 30
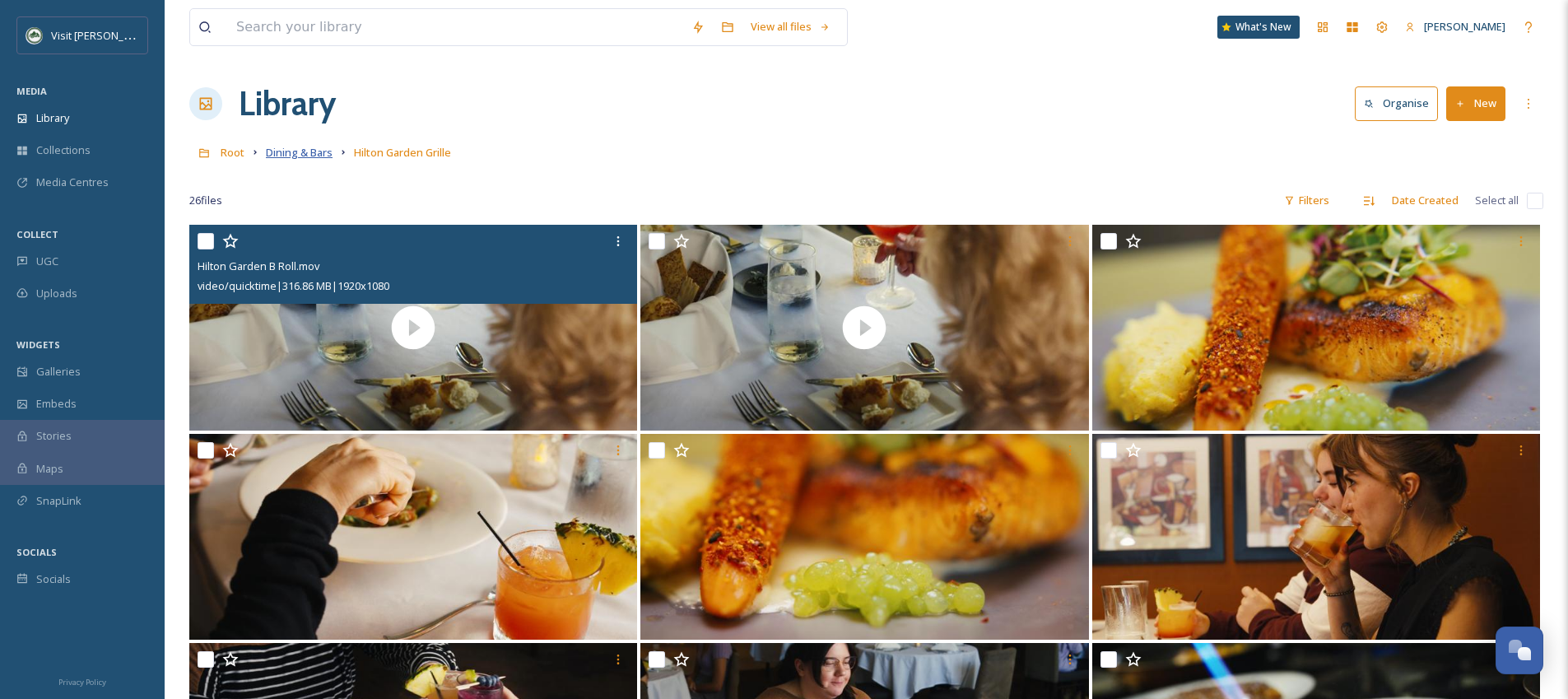
click at [324, 151] on span "Dining & Bars" at bounding box center [299, 152] width 67 height 15
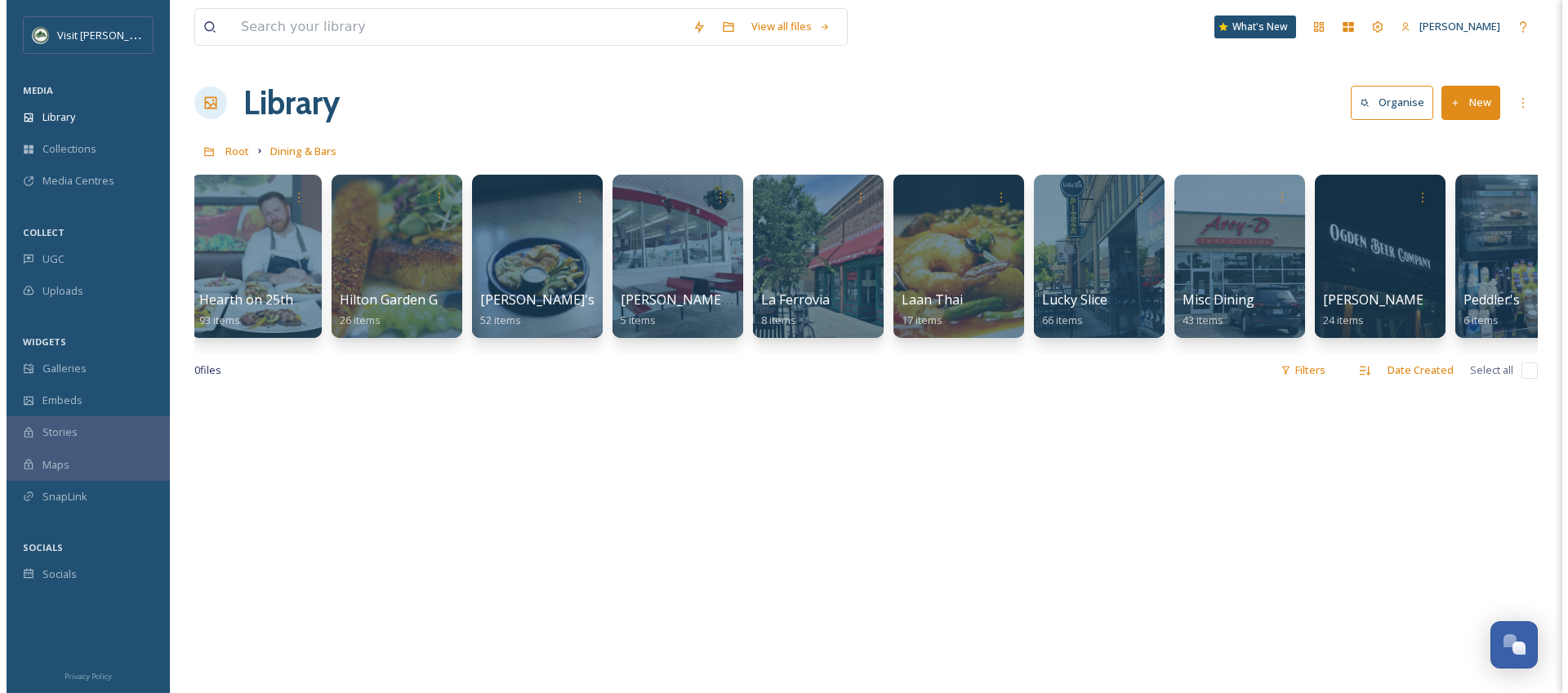
scroll to position [0, 878]
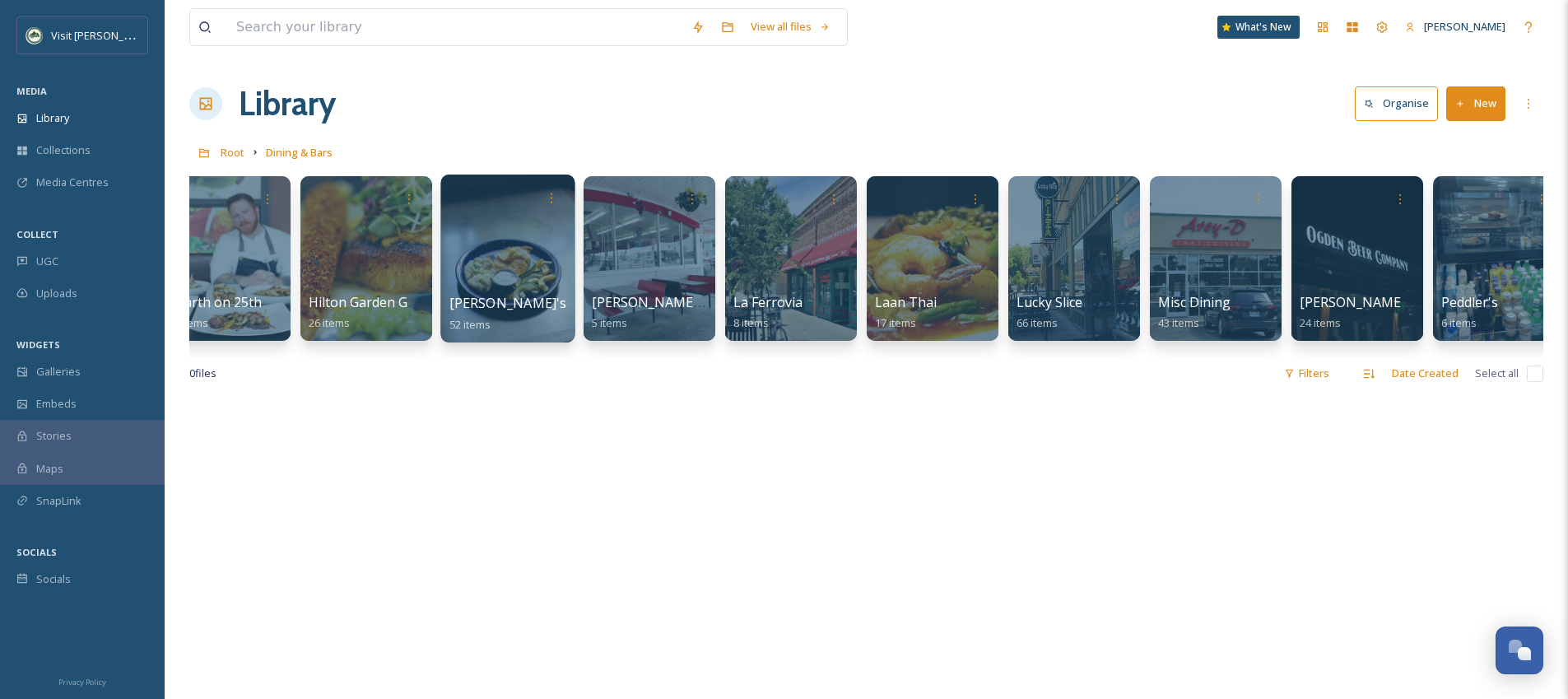
click at [536, 242] on div at bounding box center [507, 258] width 135 height 168
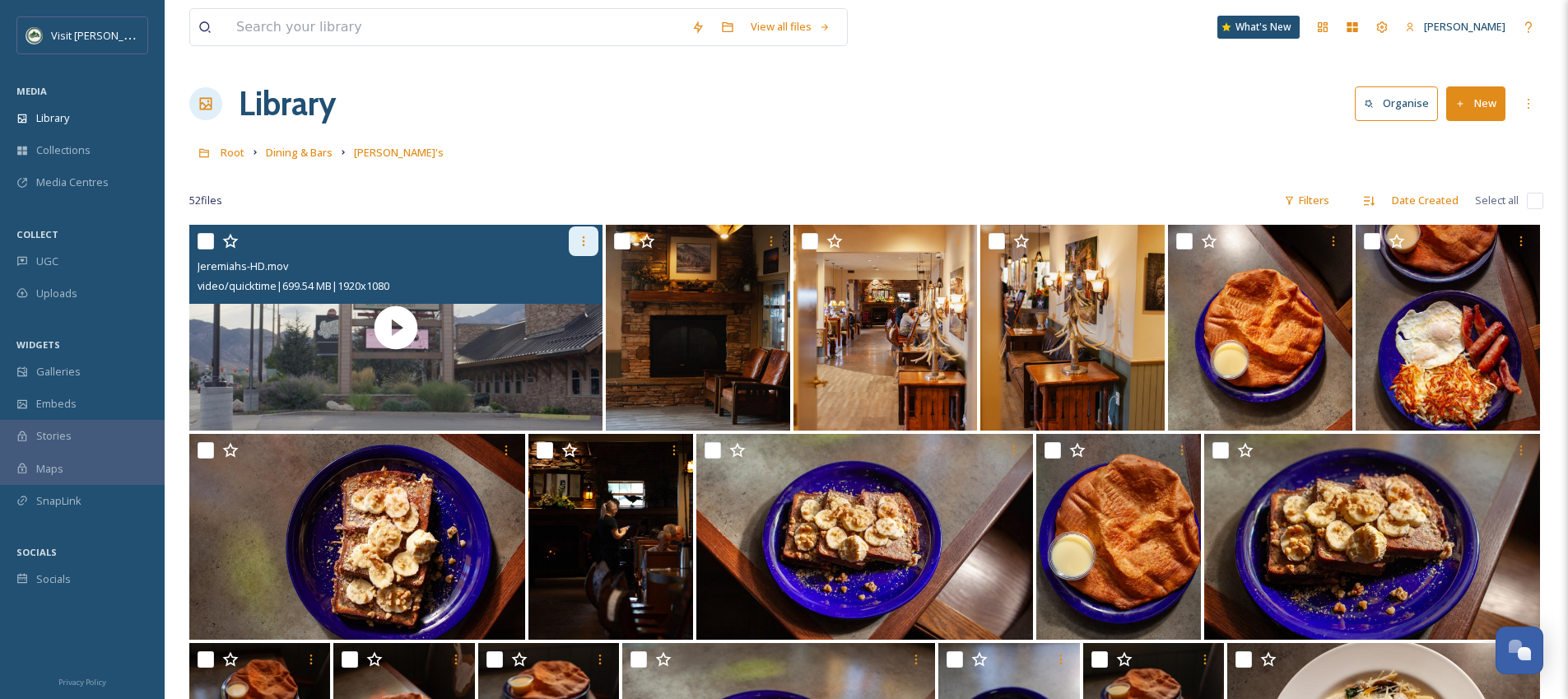
click at [571, 243] on div at bounding box center [584, 241] width 30 height 30
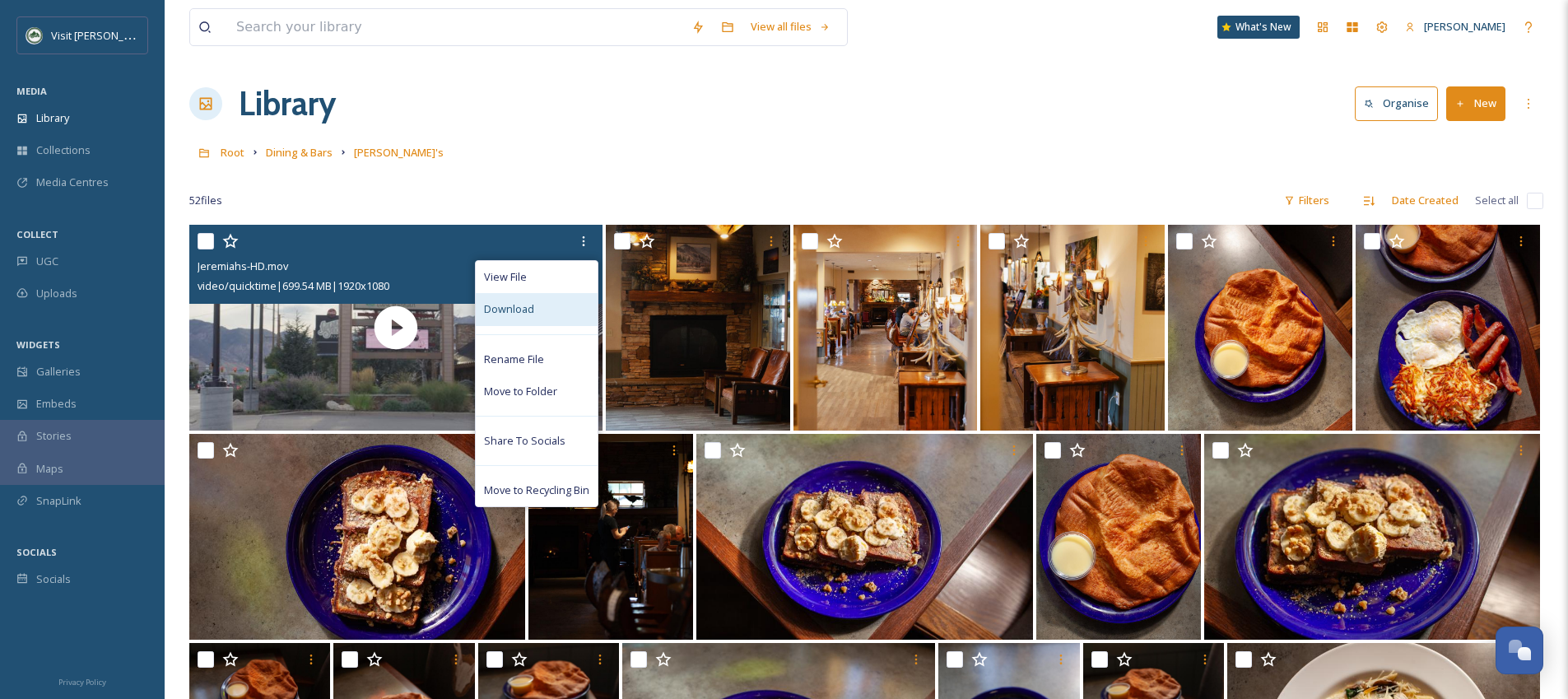
click at [552, 304] on div "Download" at bounding box center [536, 309] width 122 height 32
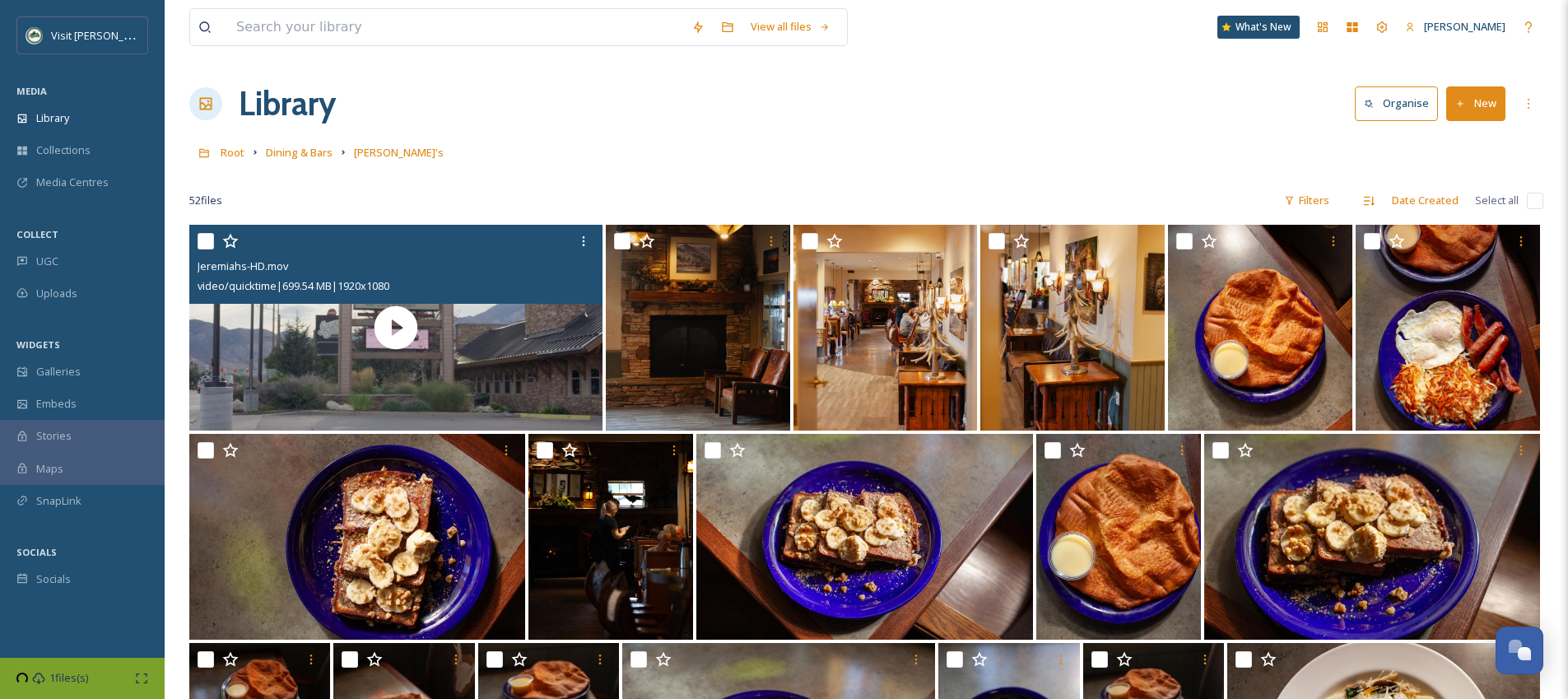
click at [515, 303] on div "Jeremiahs-HD.mov video/quicktime | 699.54 MB | 1920 x 1080" at bounding box center [396, 263] width 414 height 79
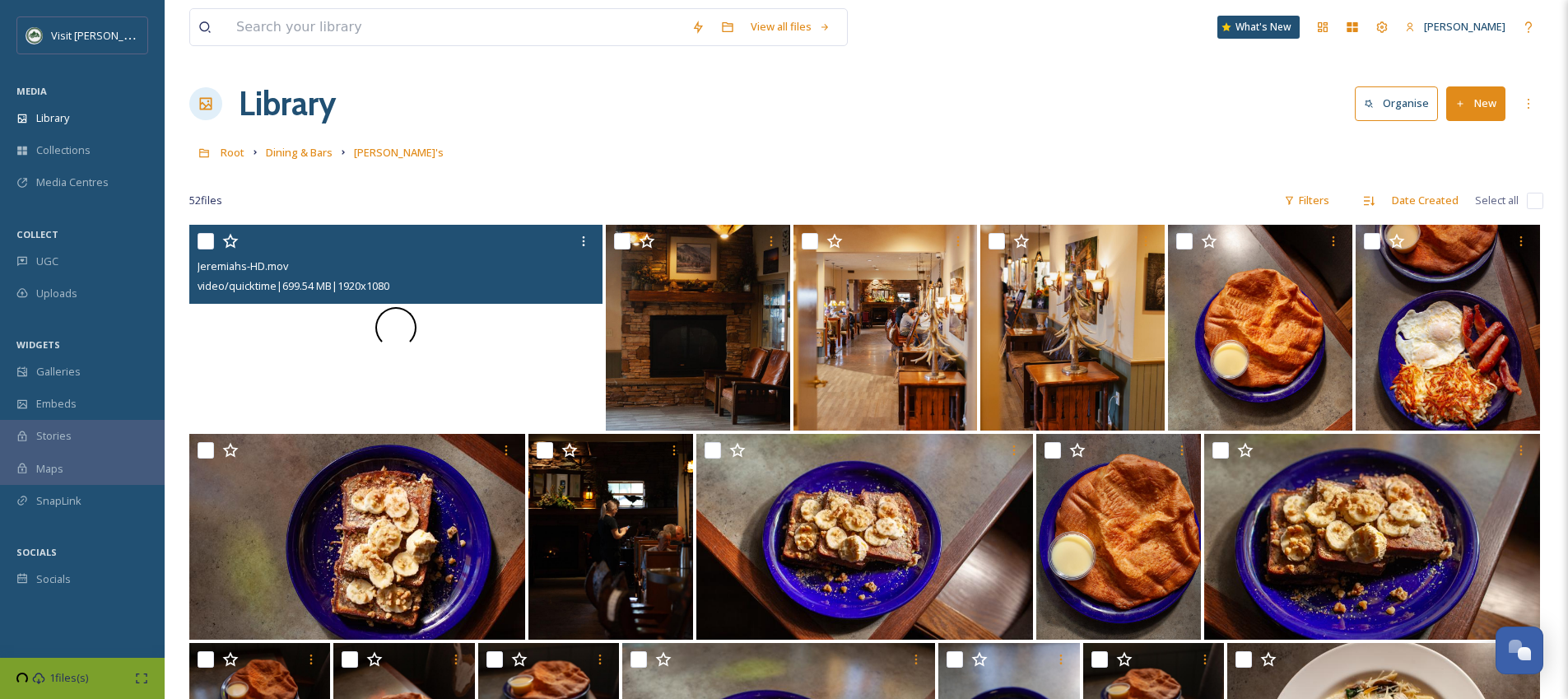
click at [484, 362] on div at bounding box center [396, 327] width 414 height 205
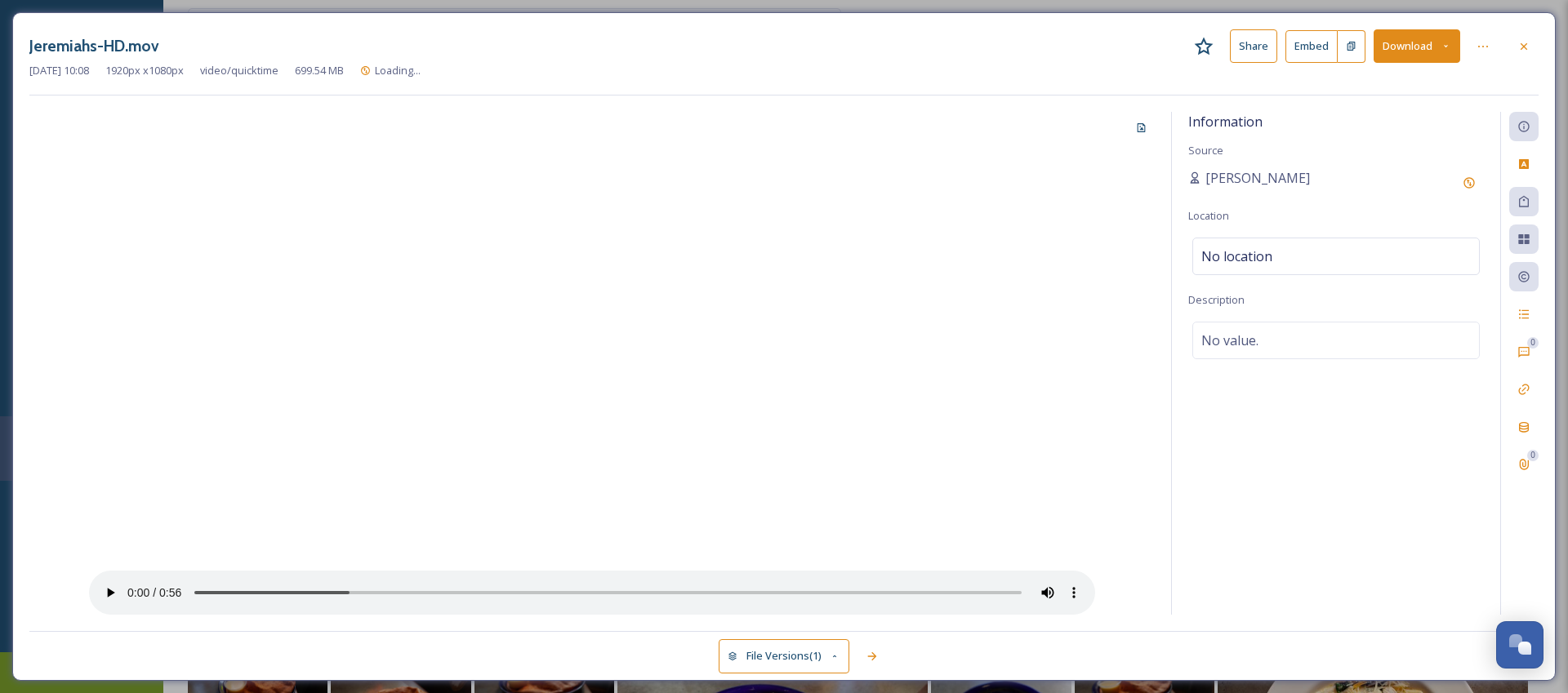
click at [1395, 44] on button "Download" at bounding box center [1417, 46] width 87 height 34
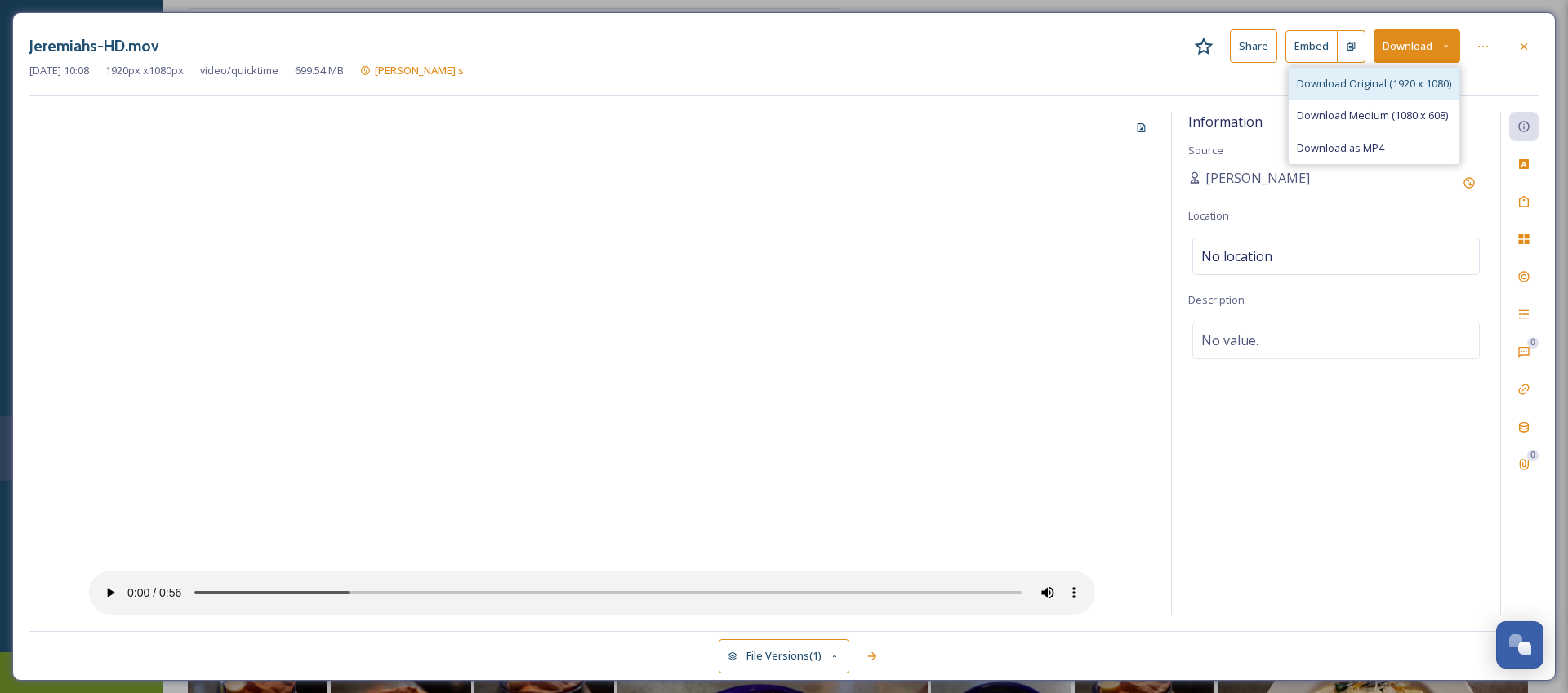
click at [1374, 82] on span "Download Original (1920 x 1080)" at bounding box center [1373, 84] width 154 height 16
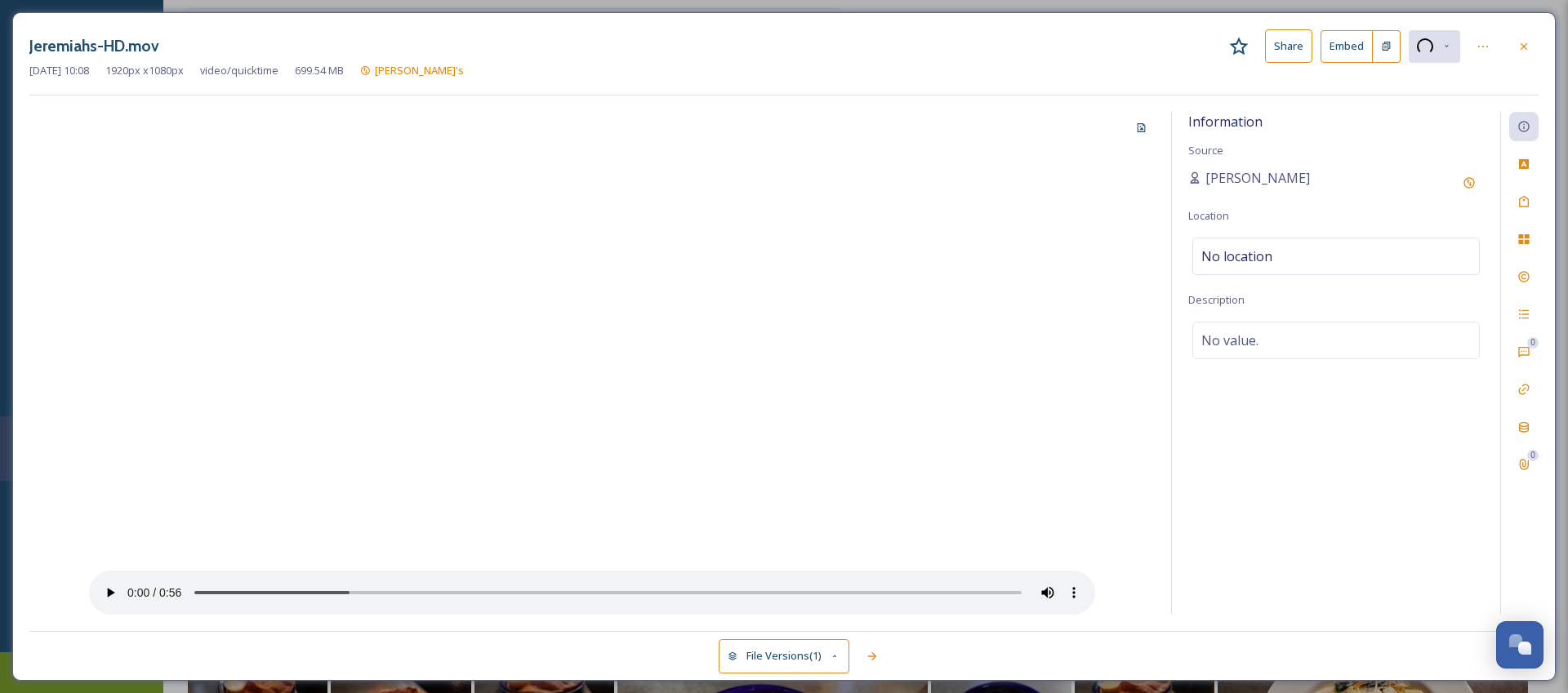
click at [831, 336] on div at bounding box center [592, 363] width 1125 height 503
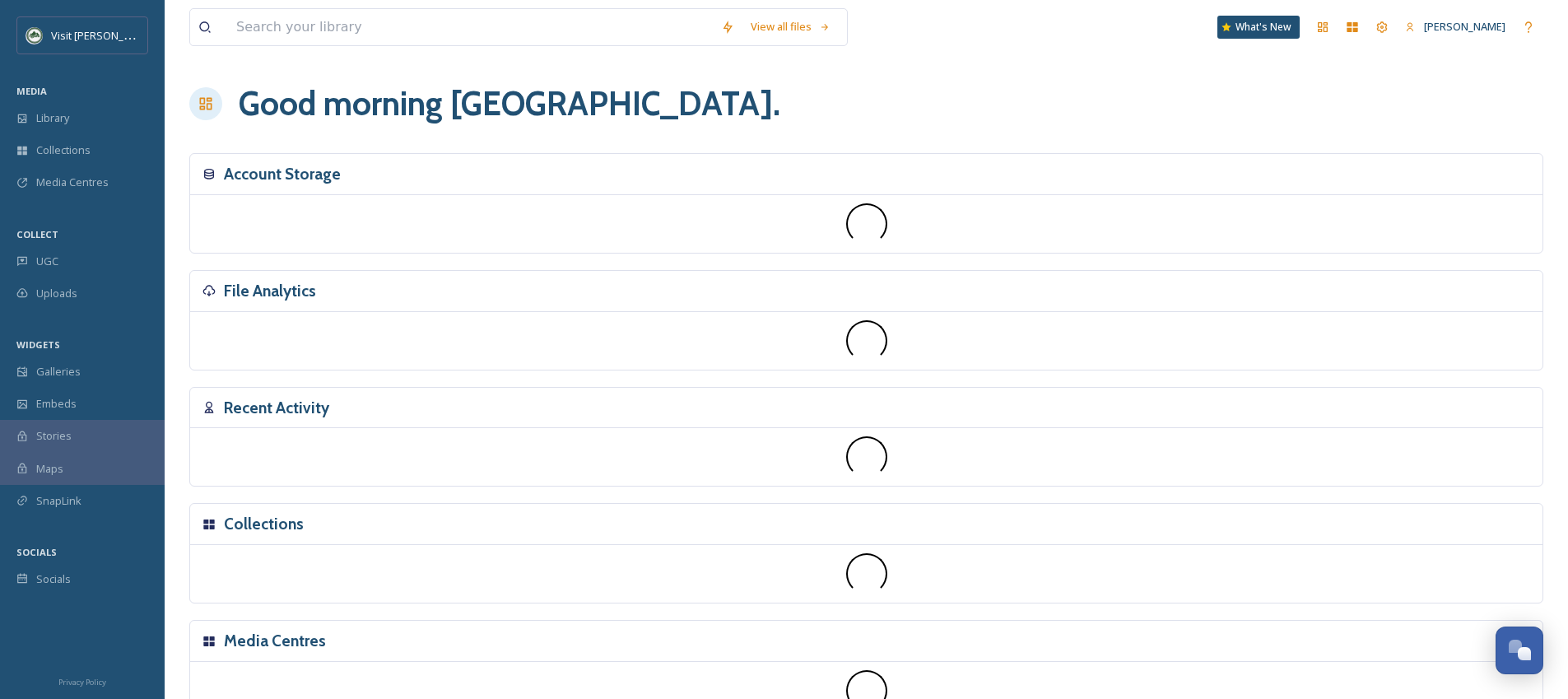
click at [164, 131] on div "View all files What's New Sydney Pace Good morning Sydney . Account Storage Fil…" at bounding box center [866, 368] width 1404 height 737
click at [151, 130] on div "Library" at bounding box center [82, 118] width 164 height 32
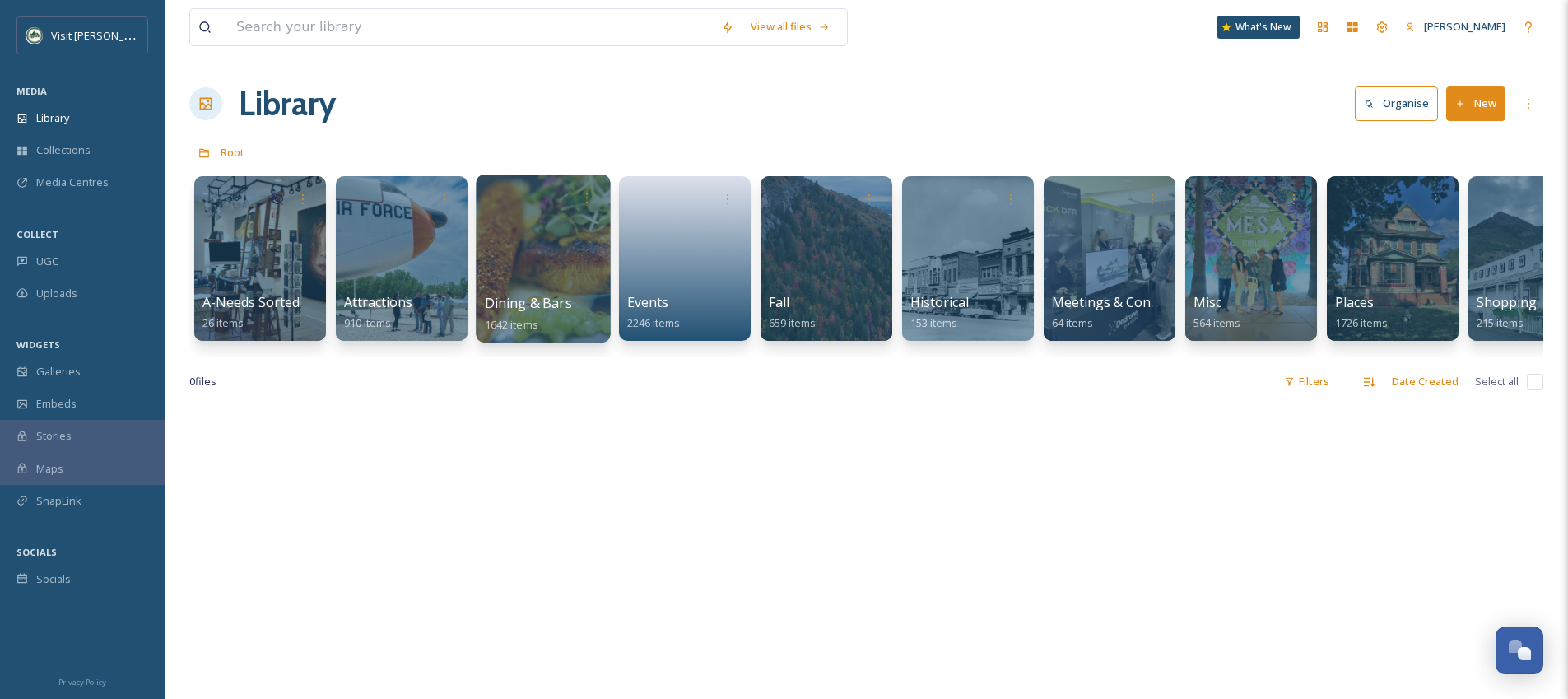
click at [541, 285] on div at bounding box center [542, 258] width 135 height 168
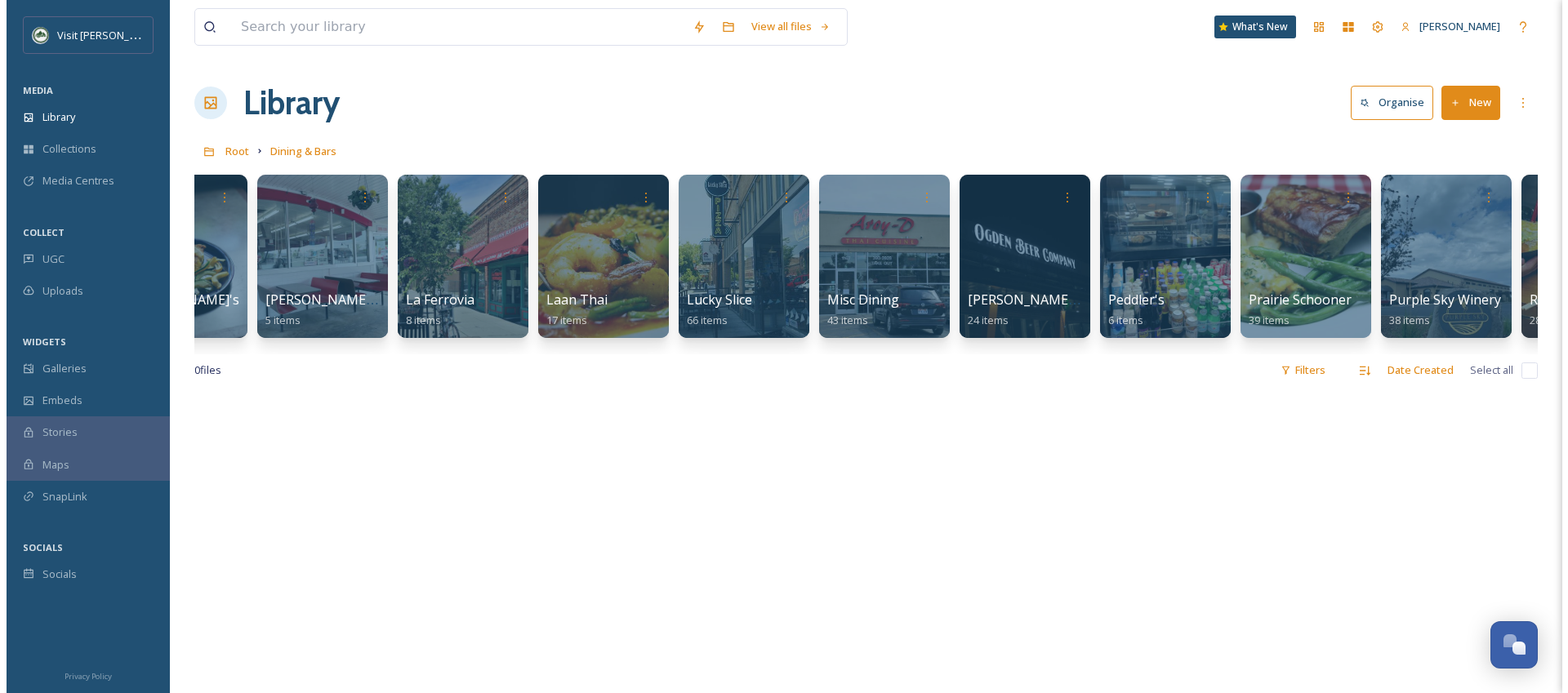
scroll to position [0, 1244]
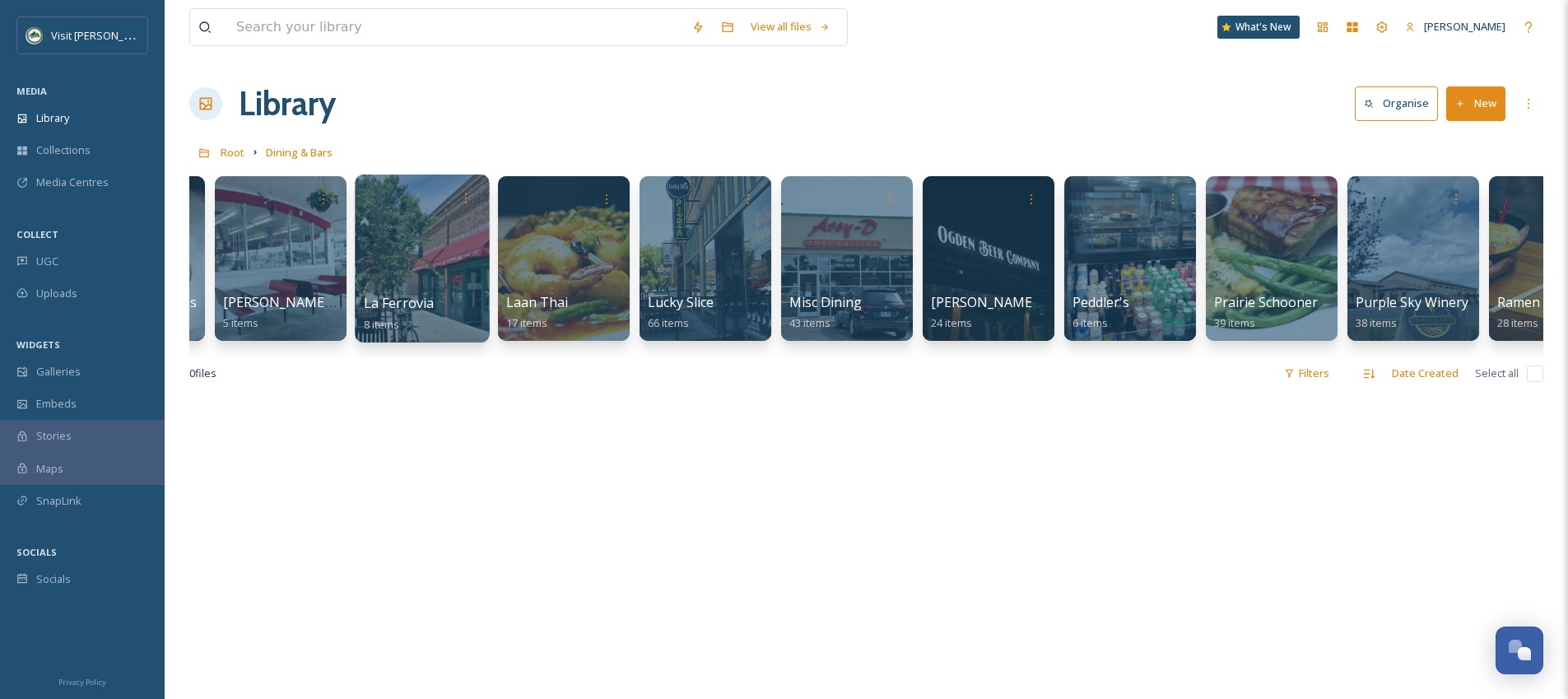
click at [426, 239] on div at bounding box center [422, 258] width 135 height 168
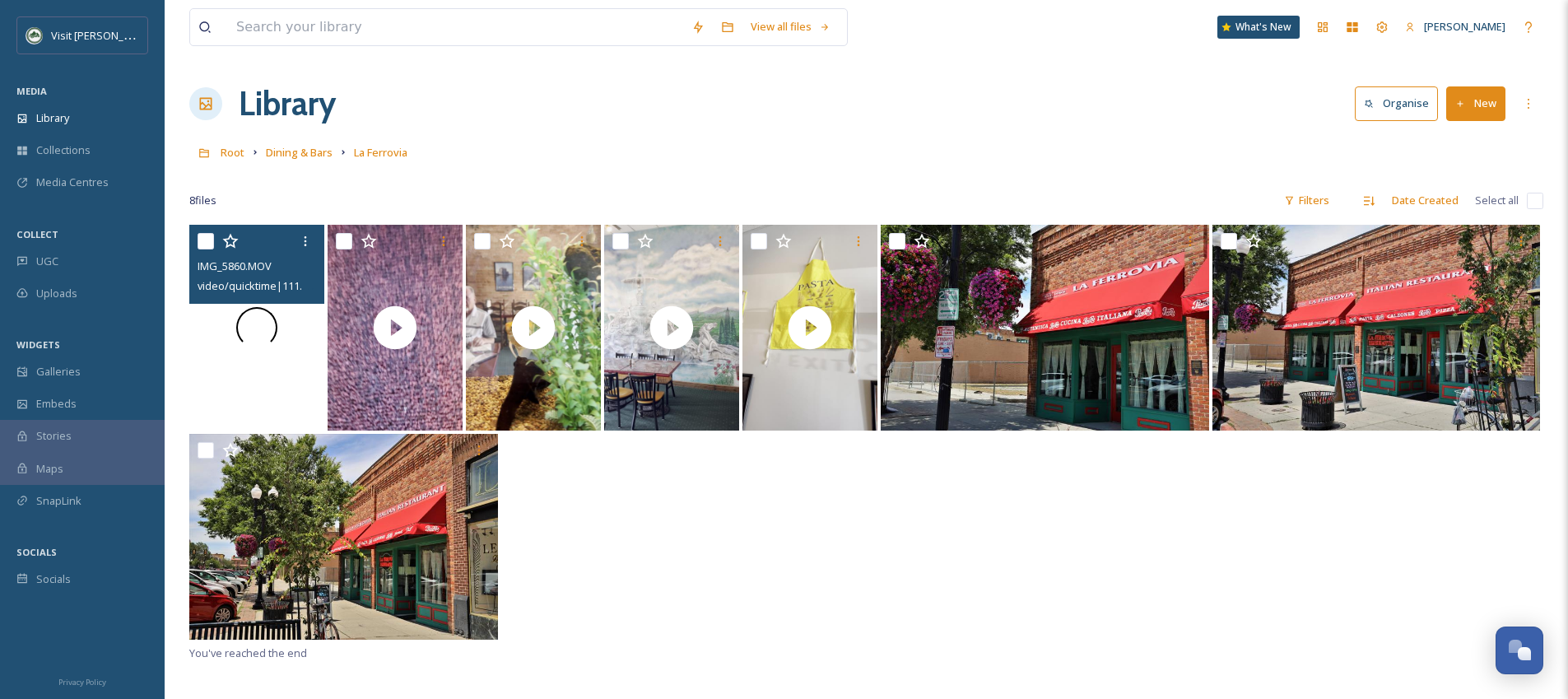
click at [255, 371] on div at bounding box center [256, 327] width 135 height 205
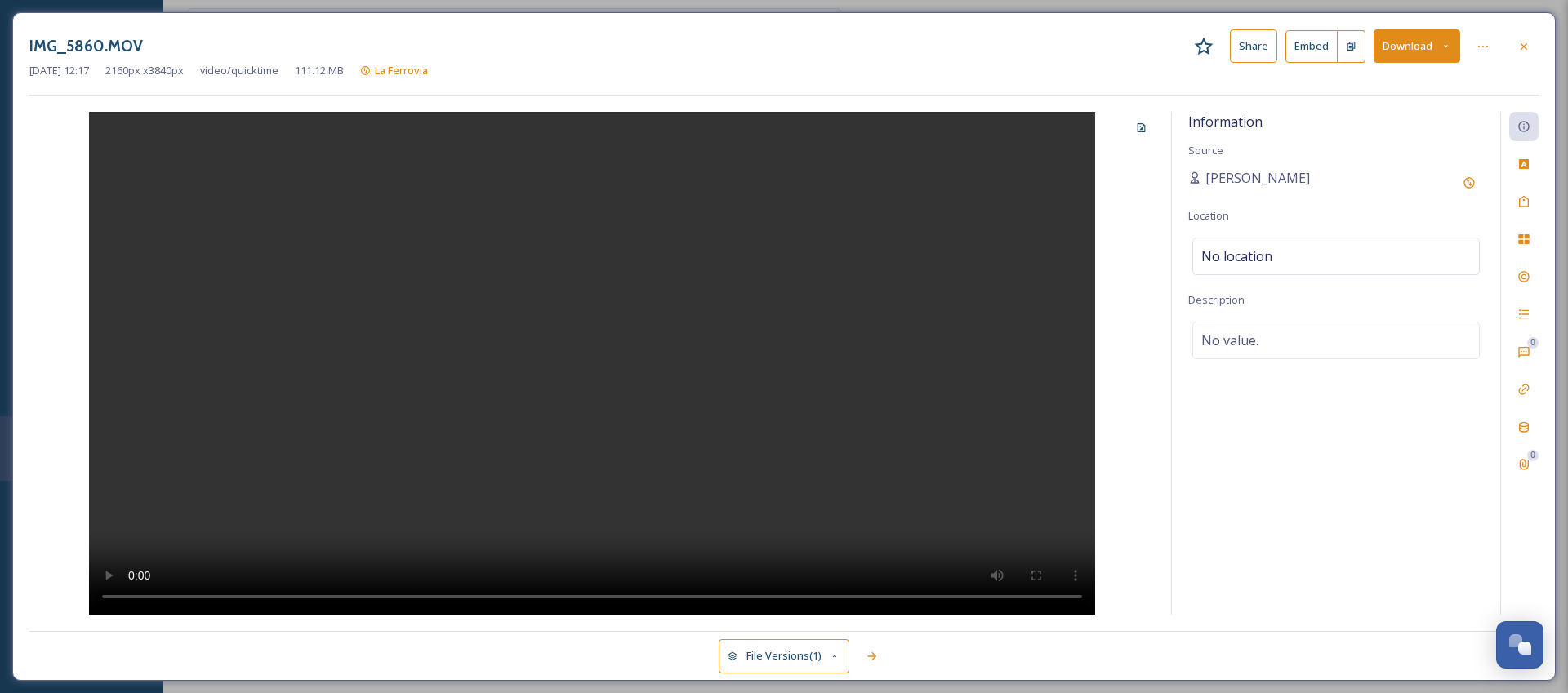
click at [652, 345] on video at bounding box center [591, 363] width 1005 height 503
click at [1401, 53] on button "Download" at bounding box center [1417, 46] width 87 height 34
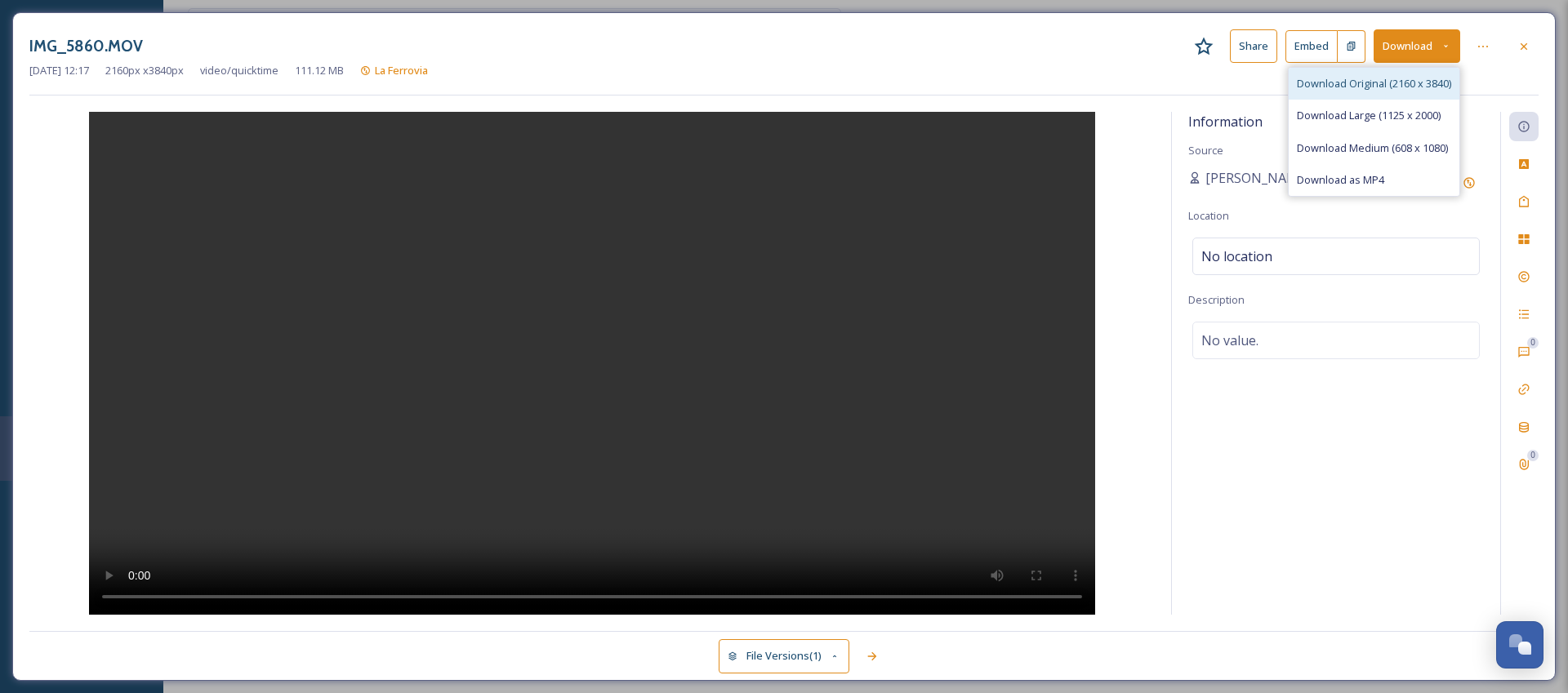
click at [1376, 82] on span "Download Original (2160 x 3840)" at bounding box center [1373, 84] width 154 height 16
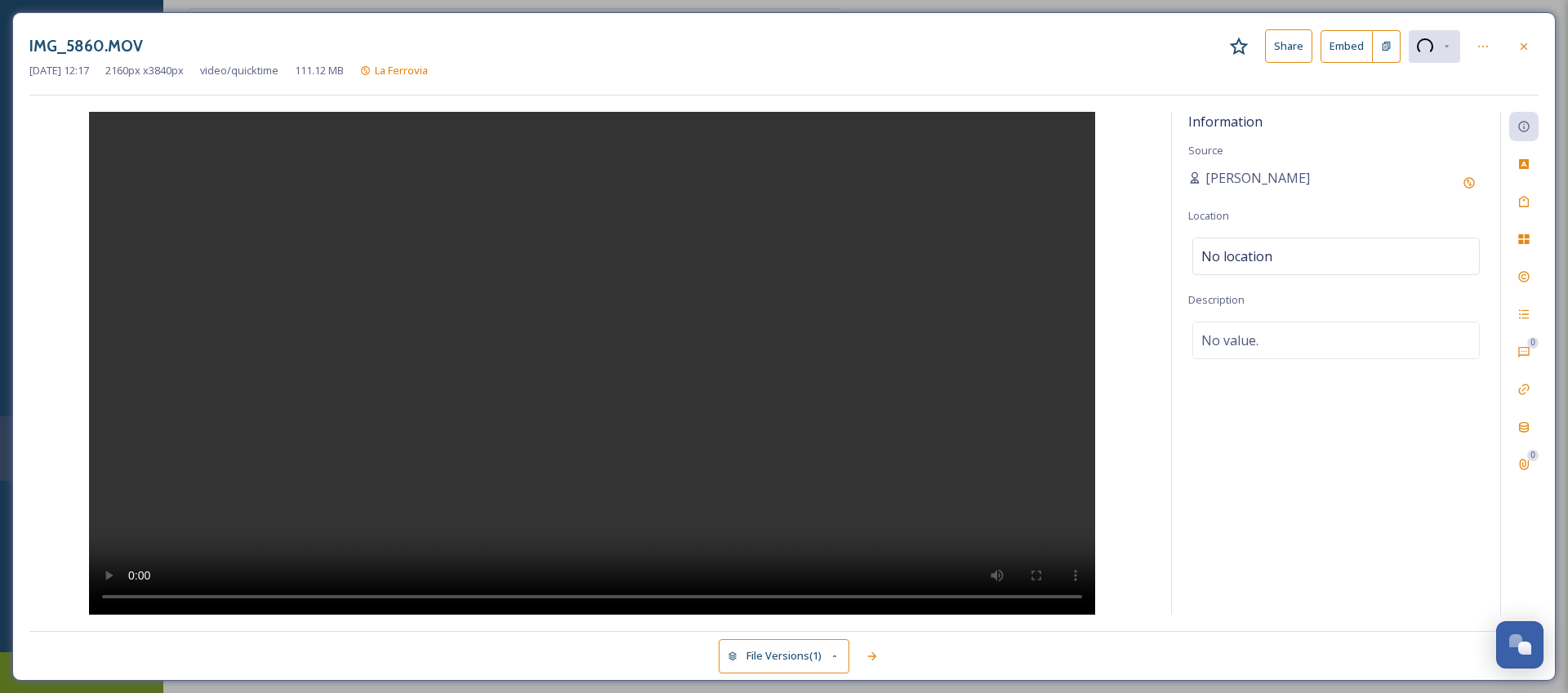
click at [557, 416] on video at bounding box center [591, 363] width 1005 height 503
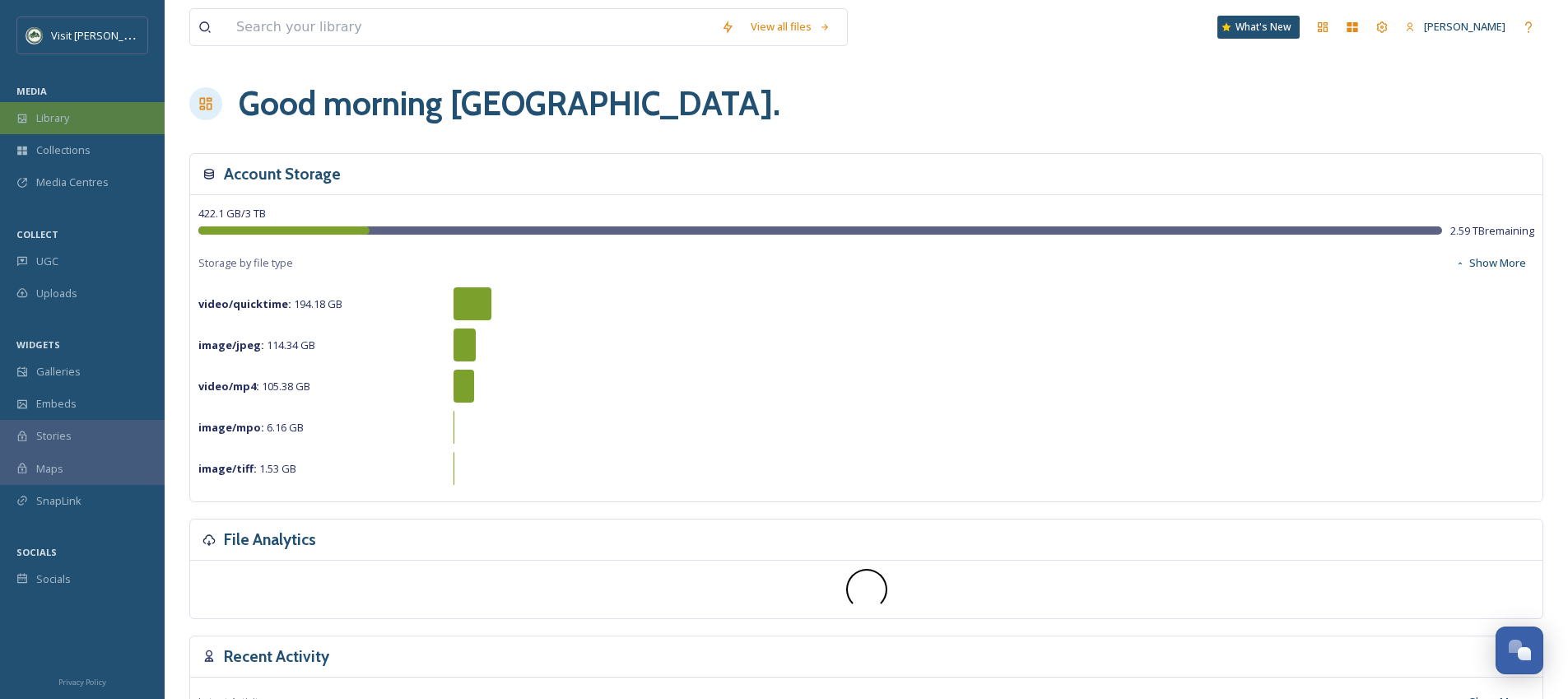
click at [78, 116] on div "Library" at bounding box center [82, 118] width 164 height 32
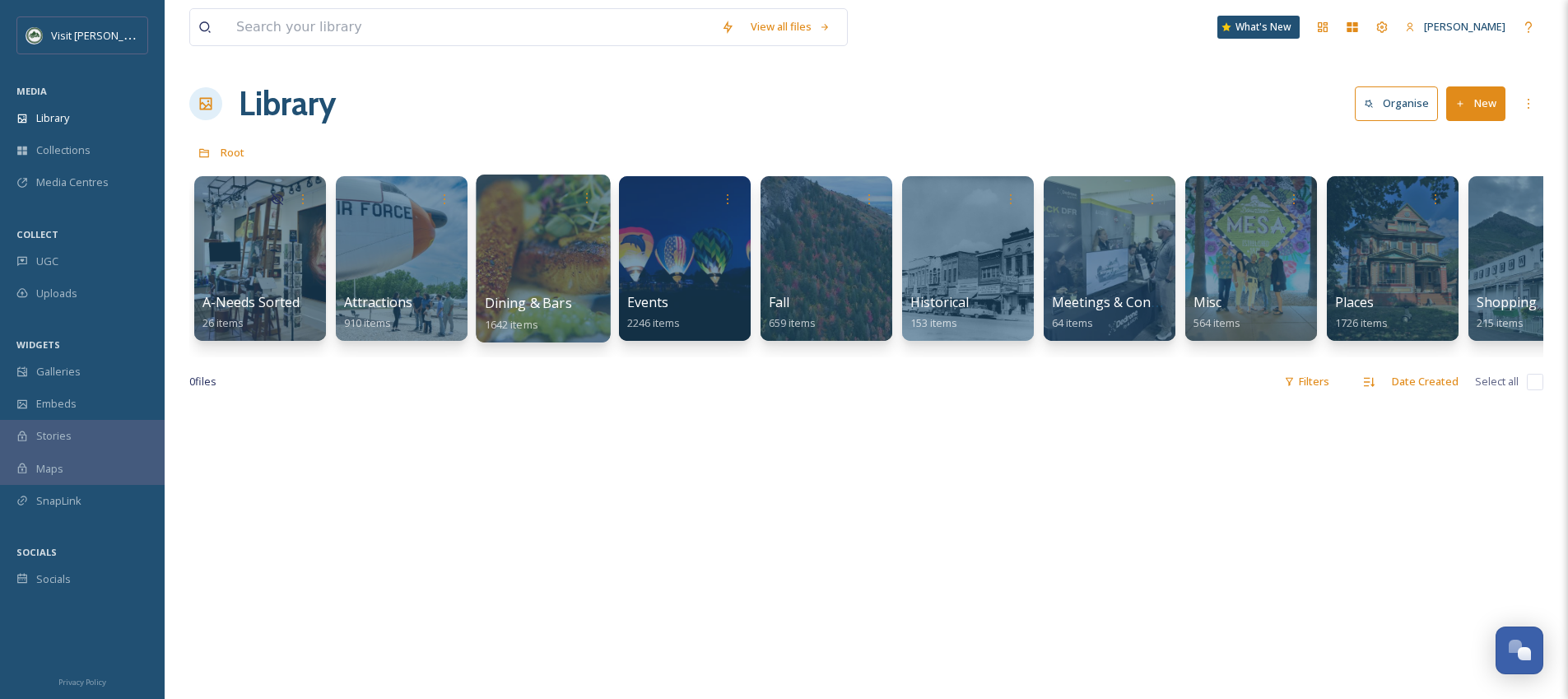
click at [550, 220] on div at bounding box center [542, 258] width 135 height 168
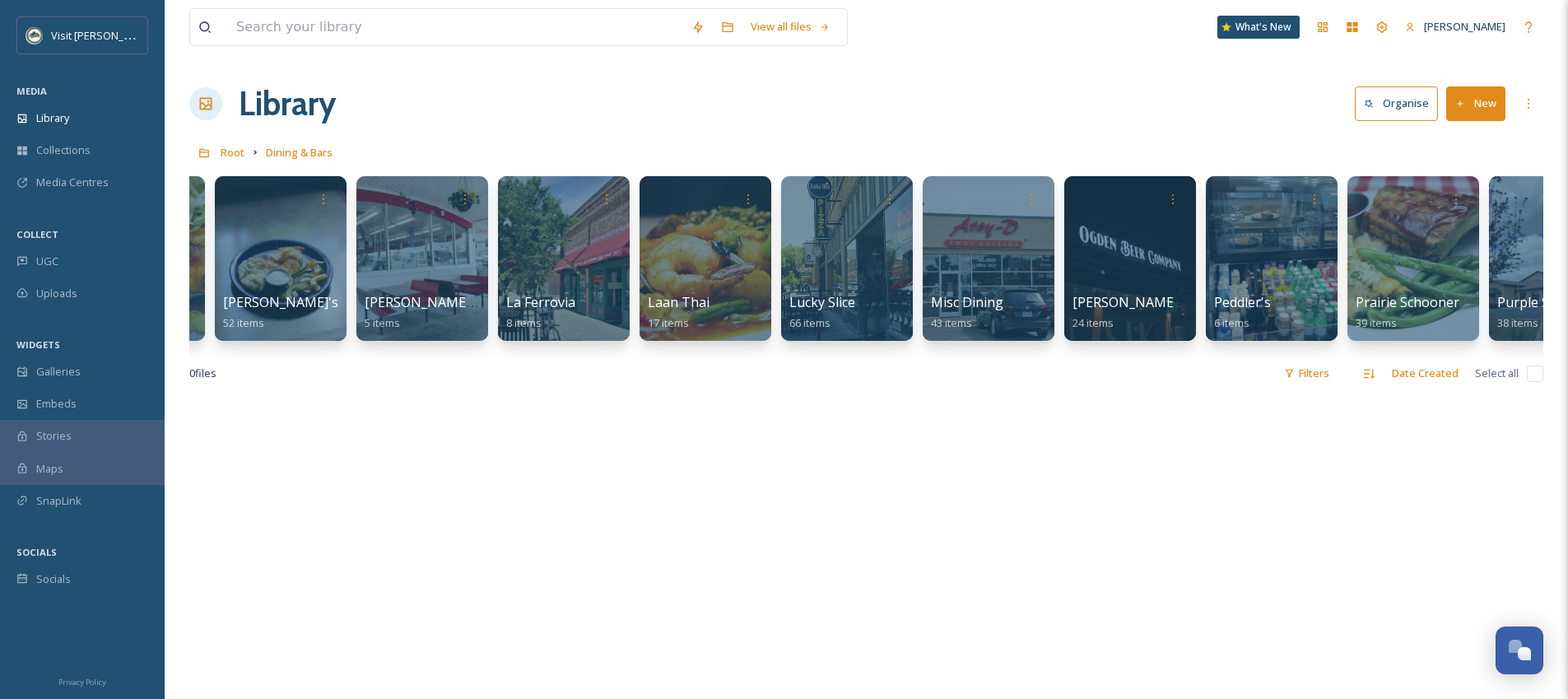
scroll to position [0, 1114]
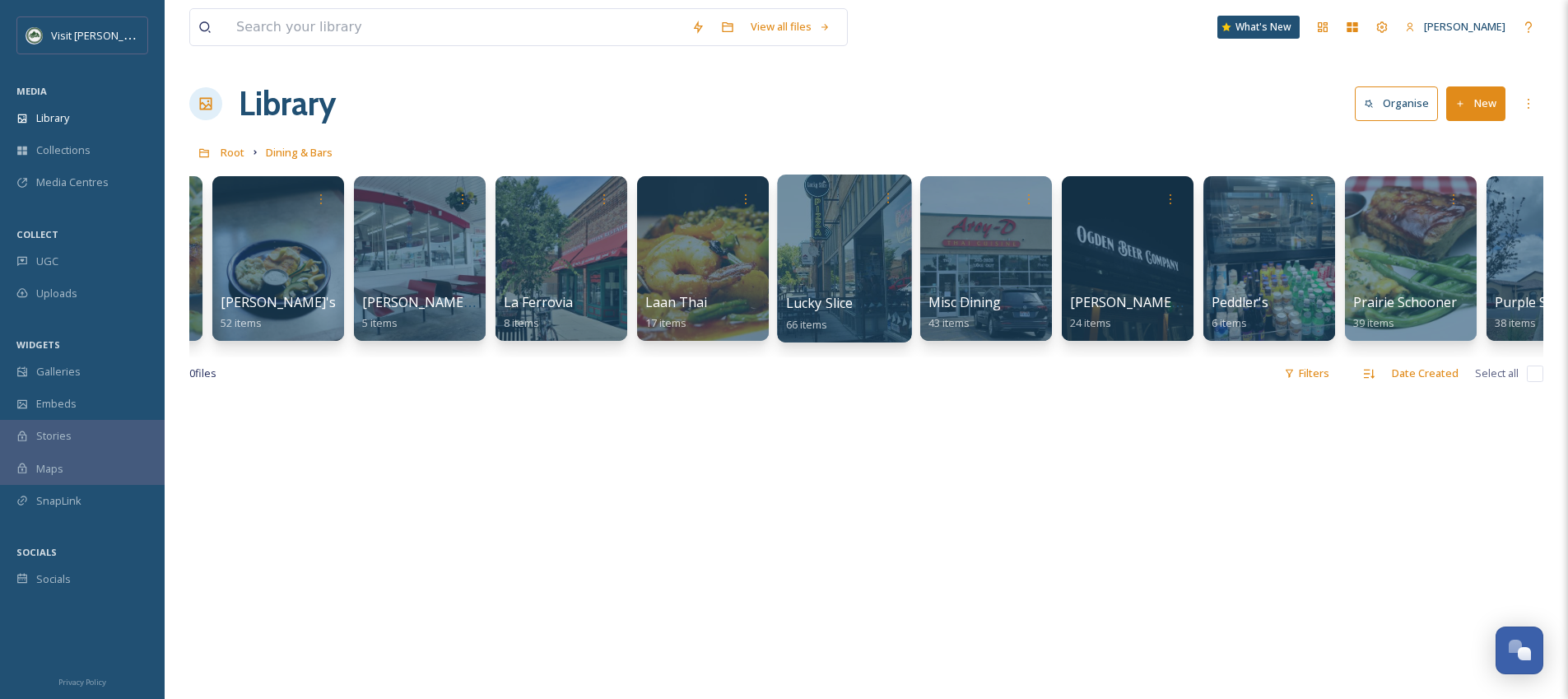
click at [853, 257] on div at bounding box center [844, 258] width 135 height 168
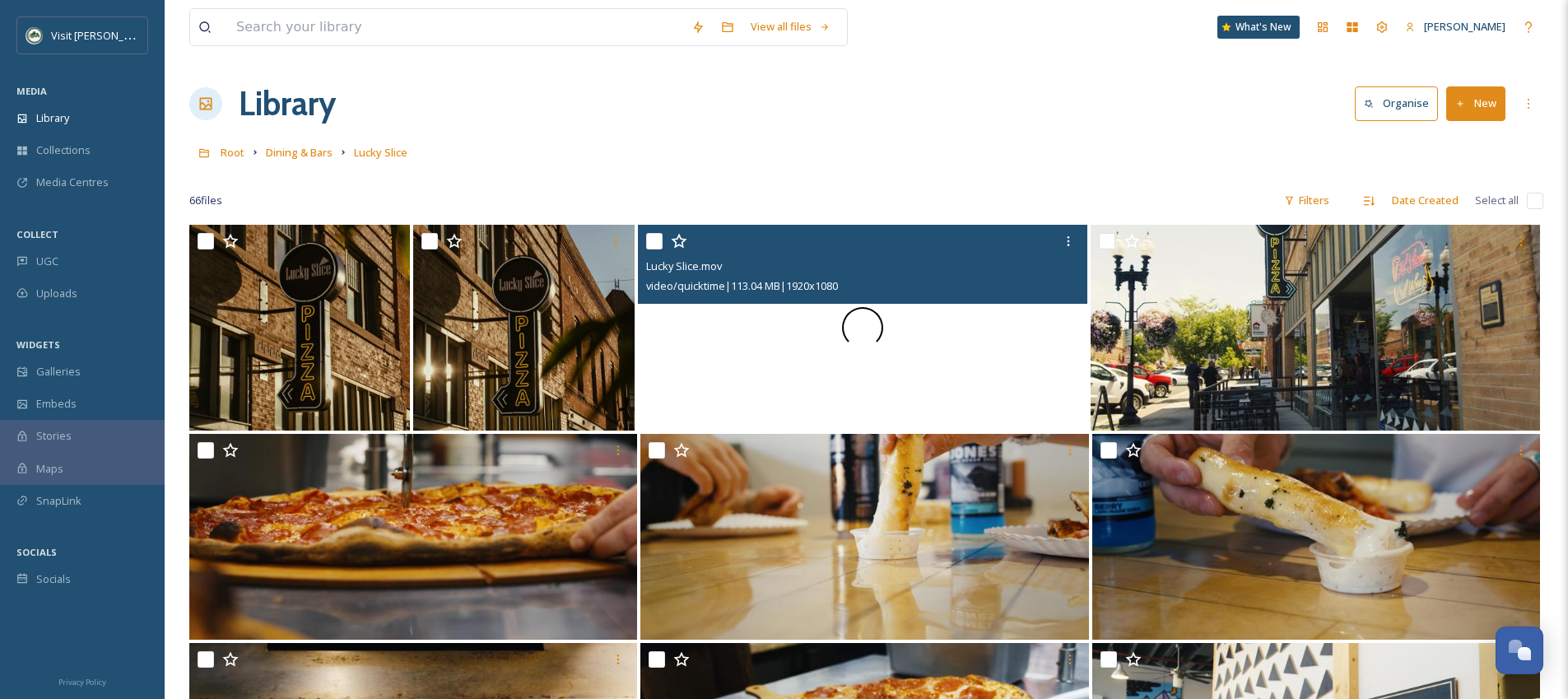
click at [937, 324] on div at bounding box center [862, 327] width 450 height 205
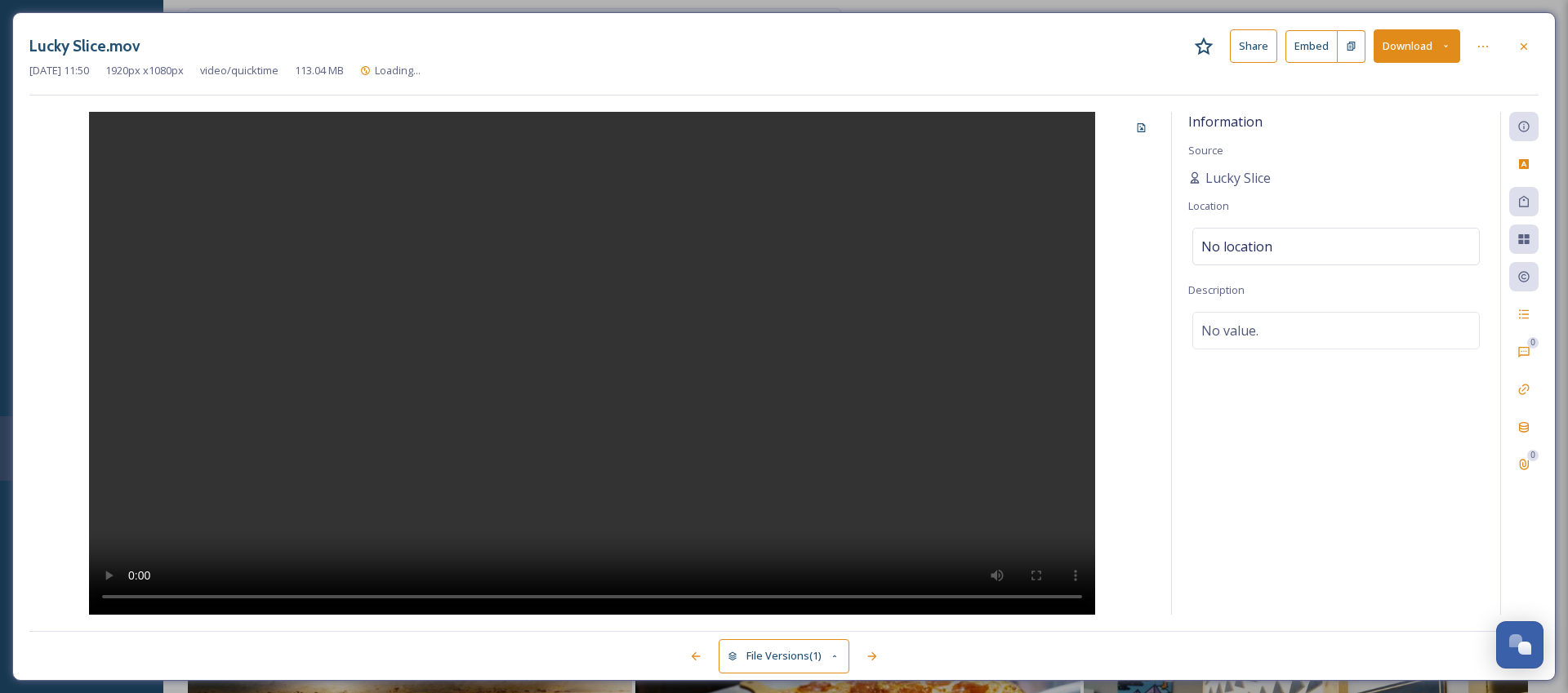
click at [1397, 40] on button "Download" at bounding box center [1417, 46] width 87 height 34
click at [1380, 76] on span "Download Original (1920 x 1080)" at bounding box center [1373, 84] width 154 height 16
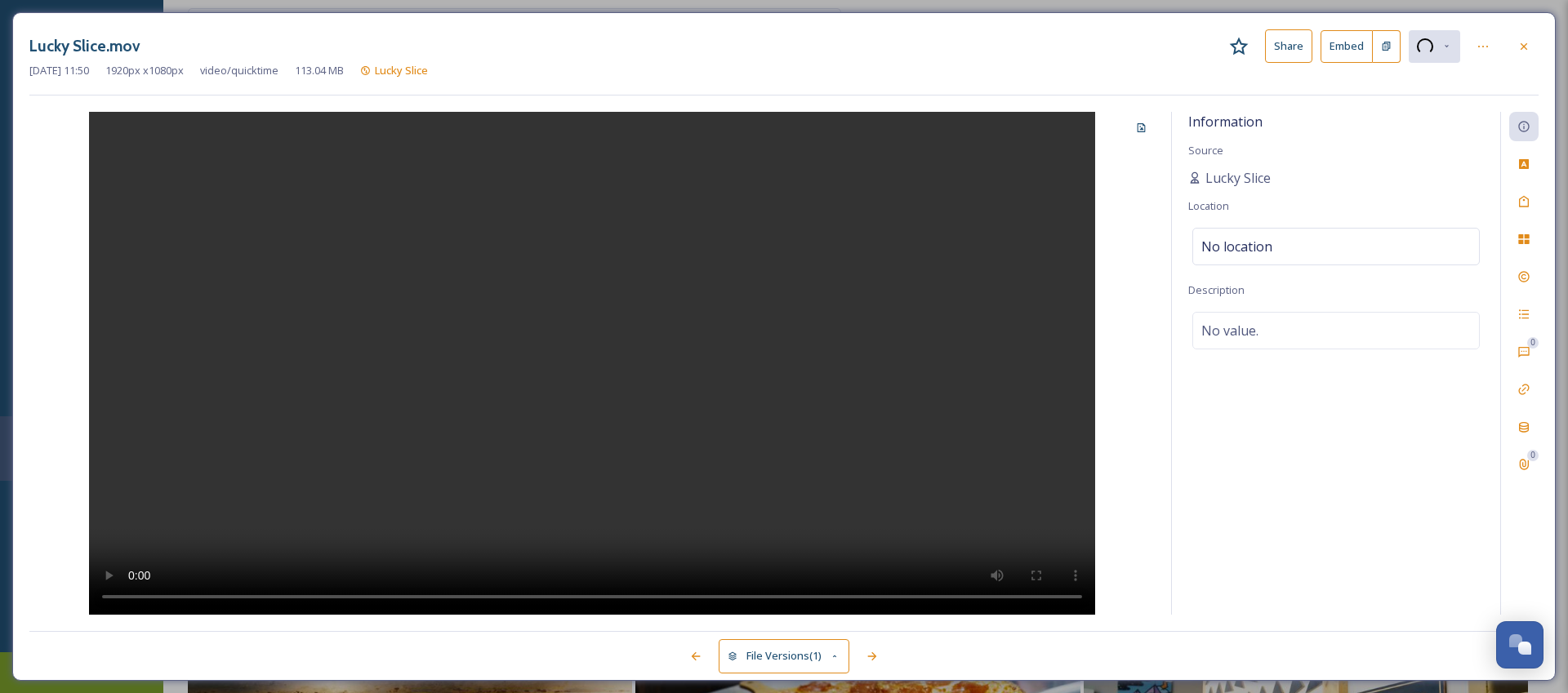
click at [689, 313] on video at bounding box center [591, 363] width 1005 height 503
click at [1524, 49] on icon at bounding box center [1523, 45] width 13 height 13
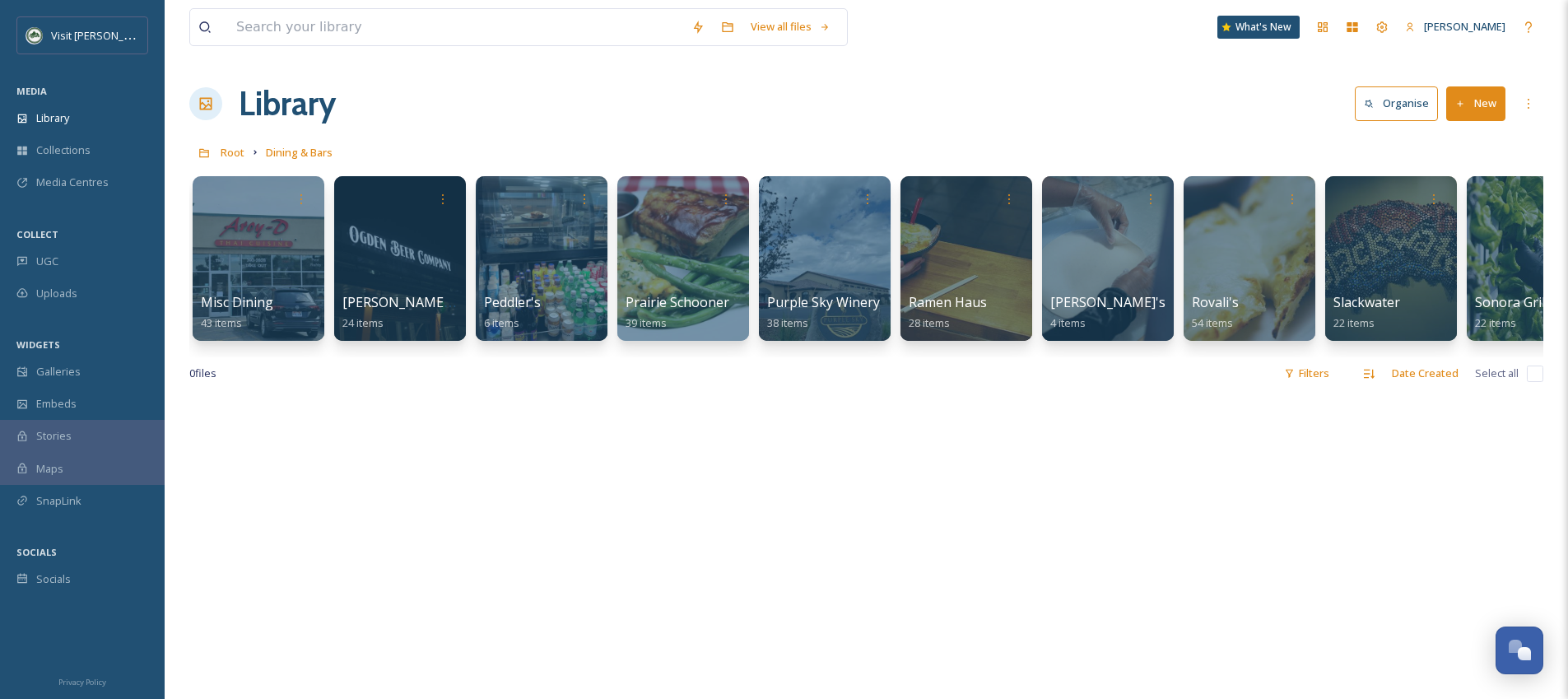
scroll to position [0, 1893]
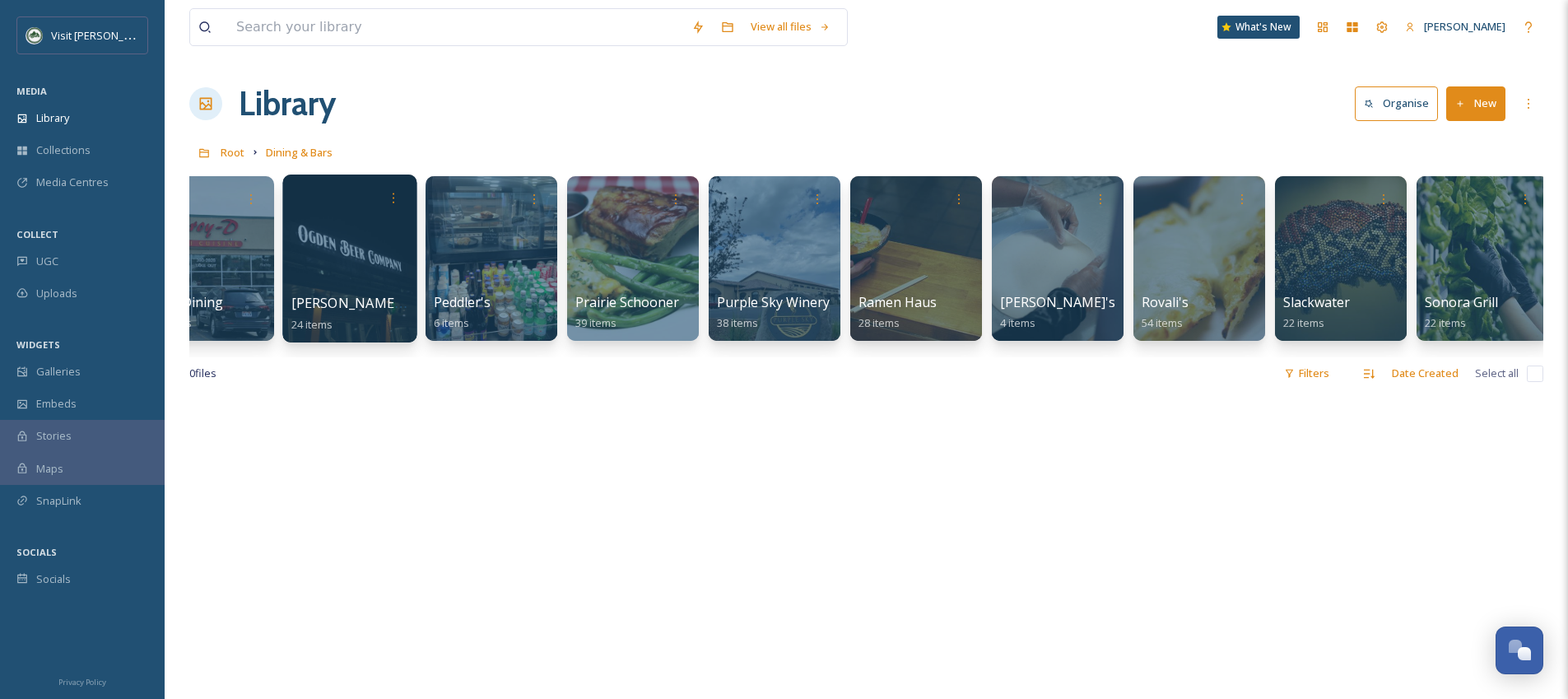
click at [380, 240] on div at bounding box center [349, 258] width 135 height 168
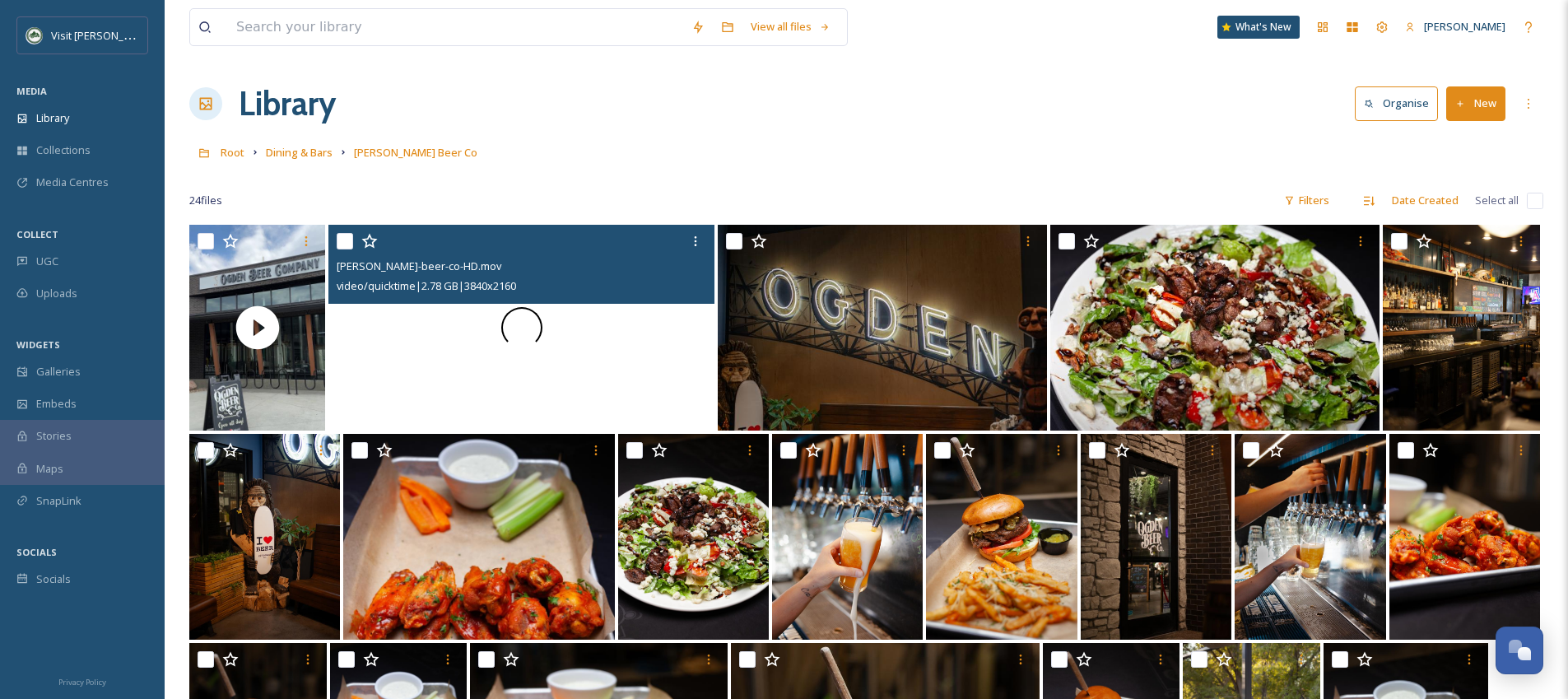
click at [441, 370] on div at bounding box center [521, 327] width 386 height 205
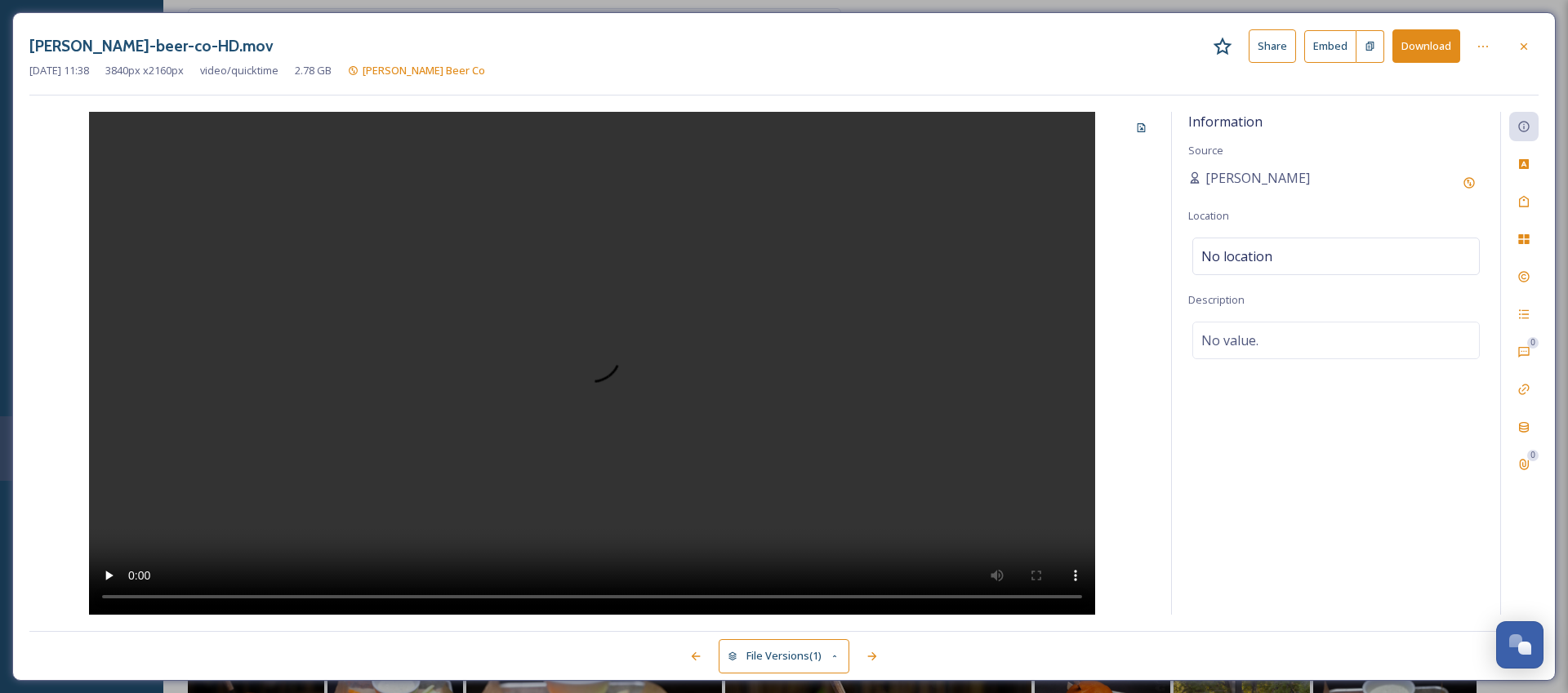
click at [1415, 49] on button "Download" at bounding box center [1426, 46] width 68 height 34
click at [622, 335] on video at bounding box center [591, 363] width 1005 height 503
click at [987, 679] on div "[PERSON_NAME]-beer-co-HD.mov Share Embed Download [DATE] 11:38 3840 px x 2160 p…" at bounding box center [783, 346] width 1543 height 668
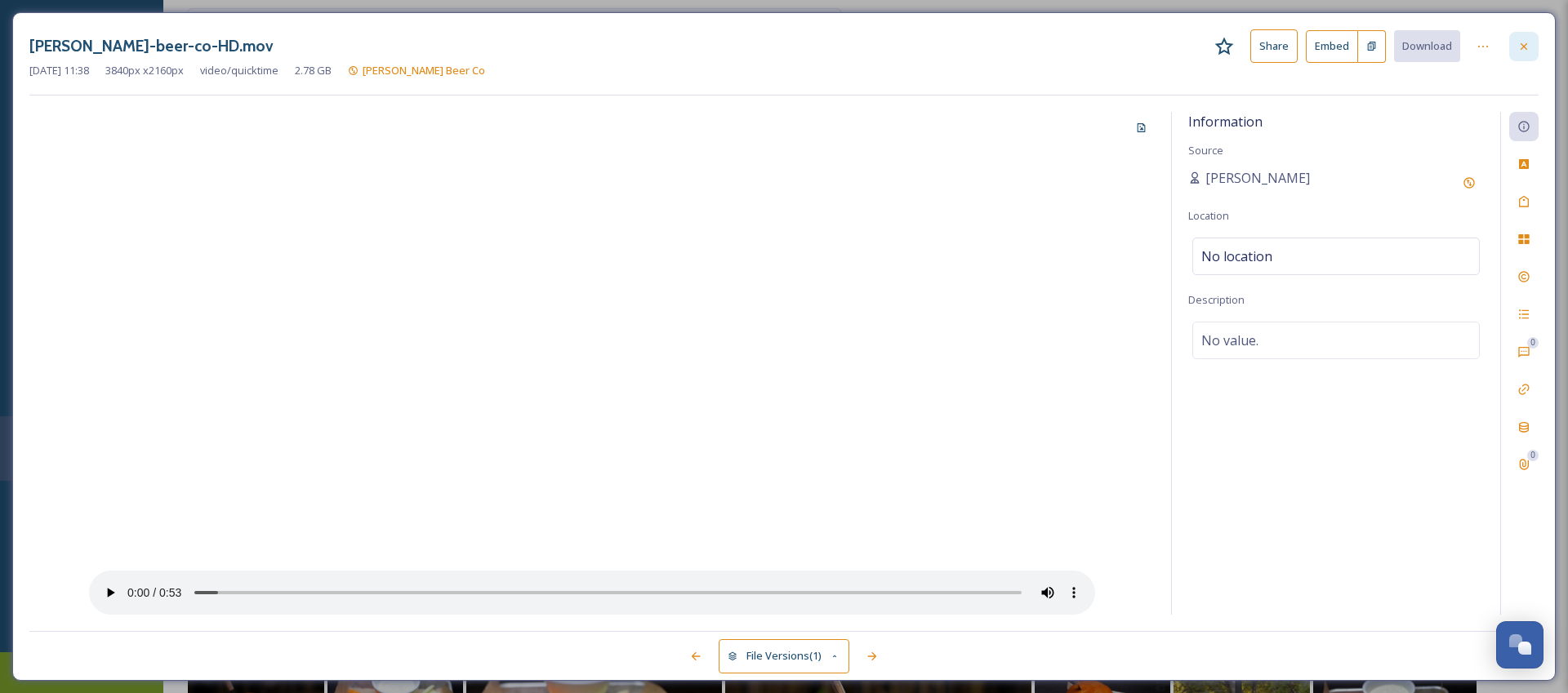
click at [1517, 44] on div at bounding box center [1524, 46] width 30 height 30
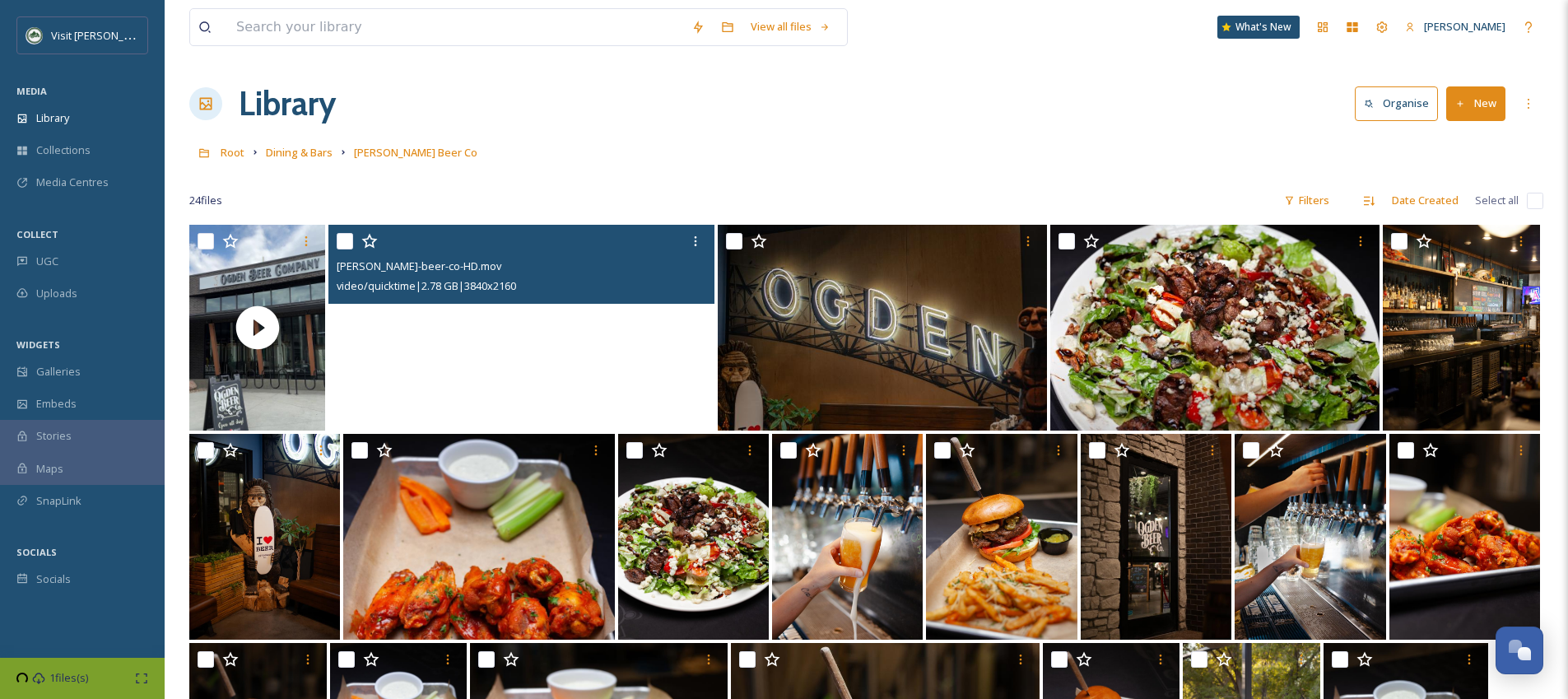
click at [609, 326] on video "Ogden-beer-co-HD.mov" at bounding box center [521, 327] width 386 height 205
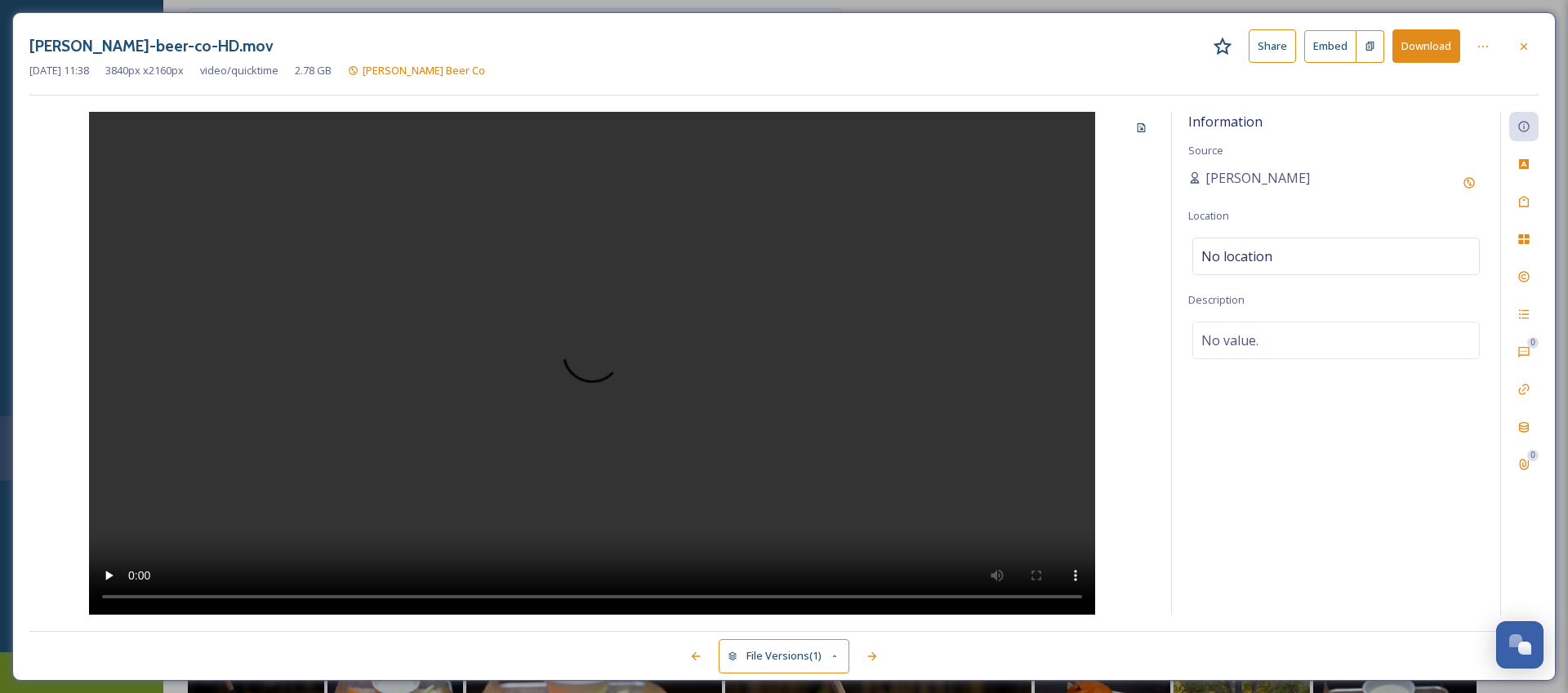
click at [1431, 49] on button "Download" at bounding box center [1426, 46] width 68 height 34
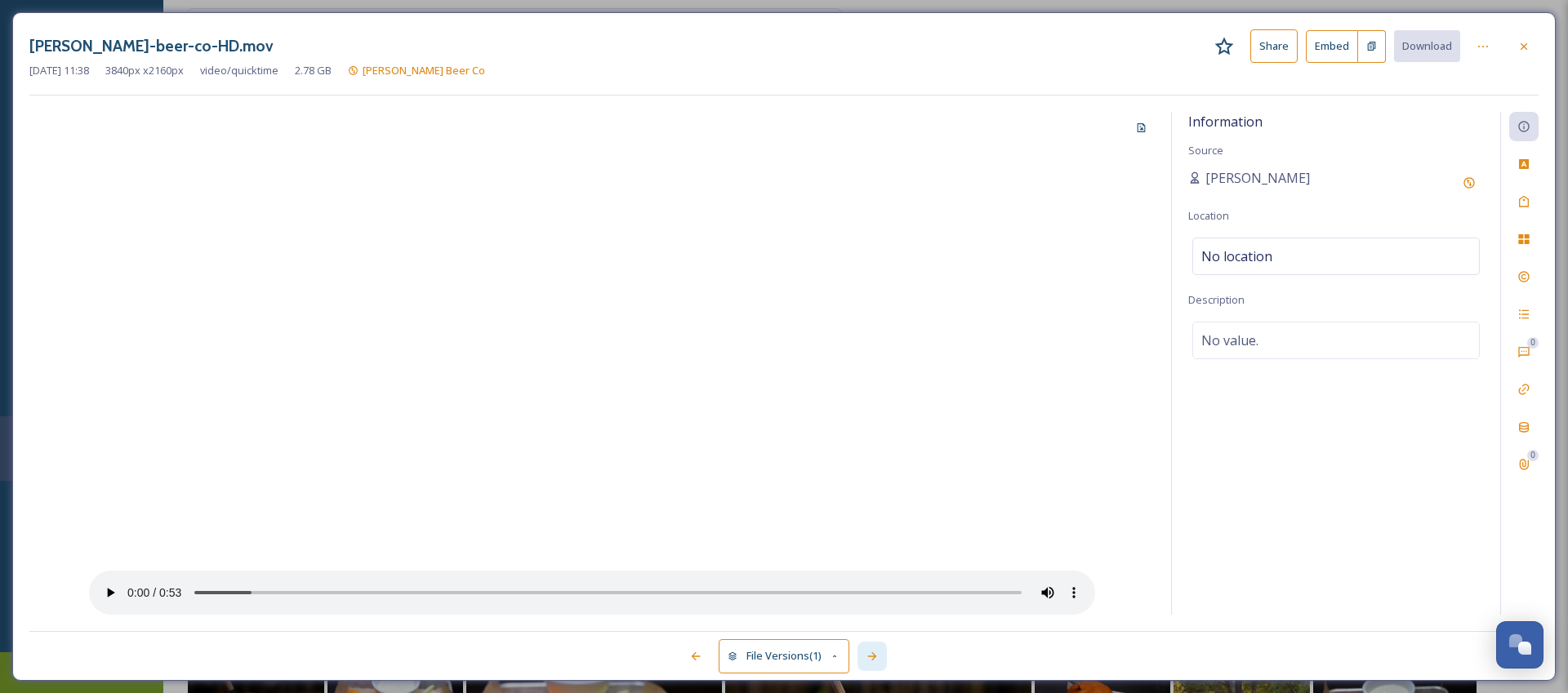
click at [873, 650] on icon at bounding box center [871, 655] width 13 height 13
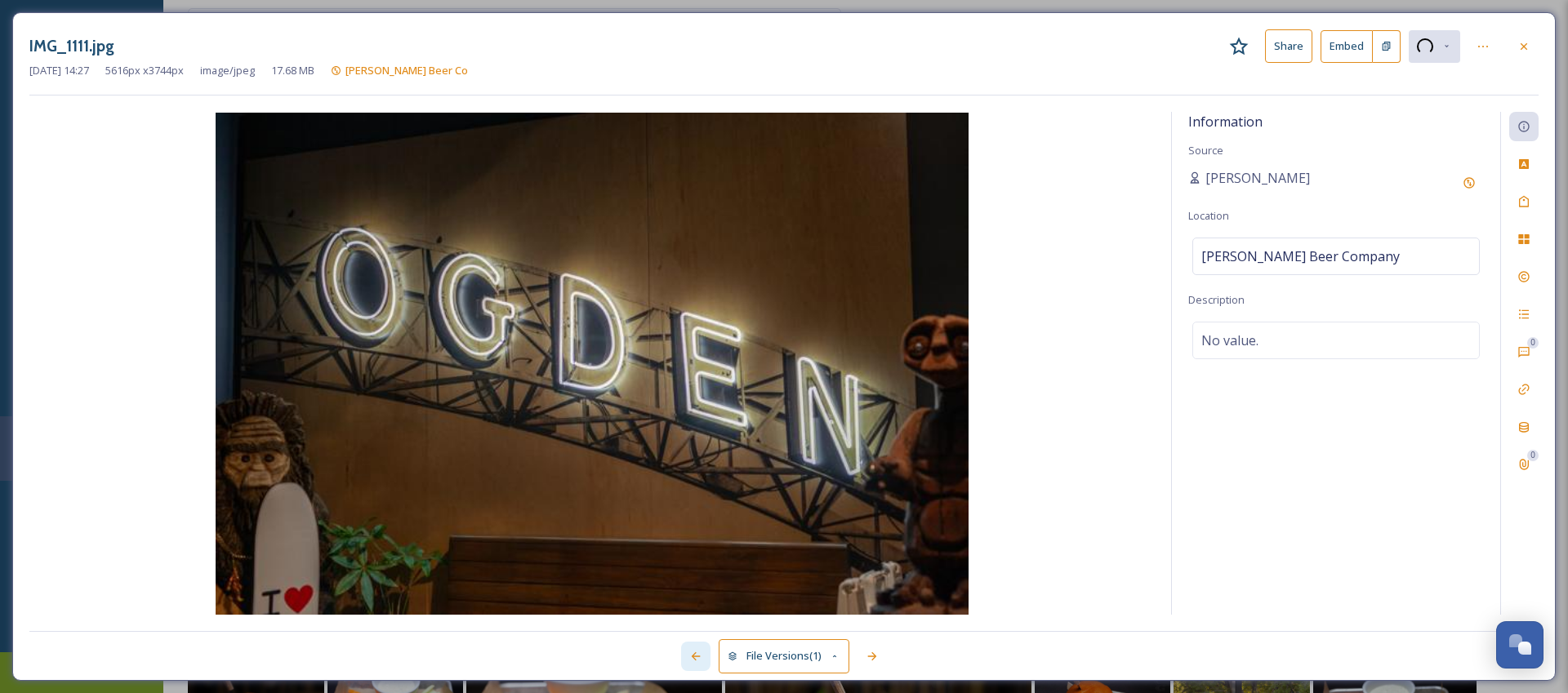
click at [697, 659] on icon at bounding box center [695, 655] width 13 height 13
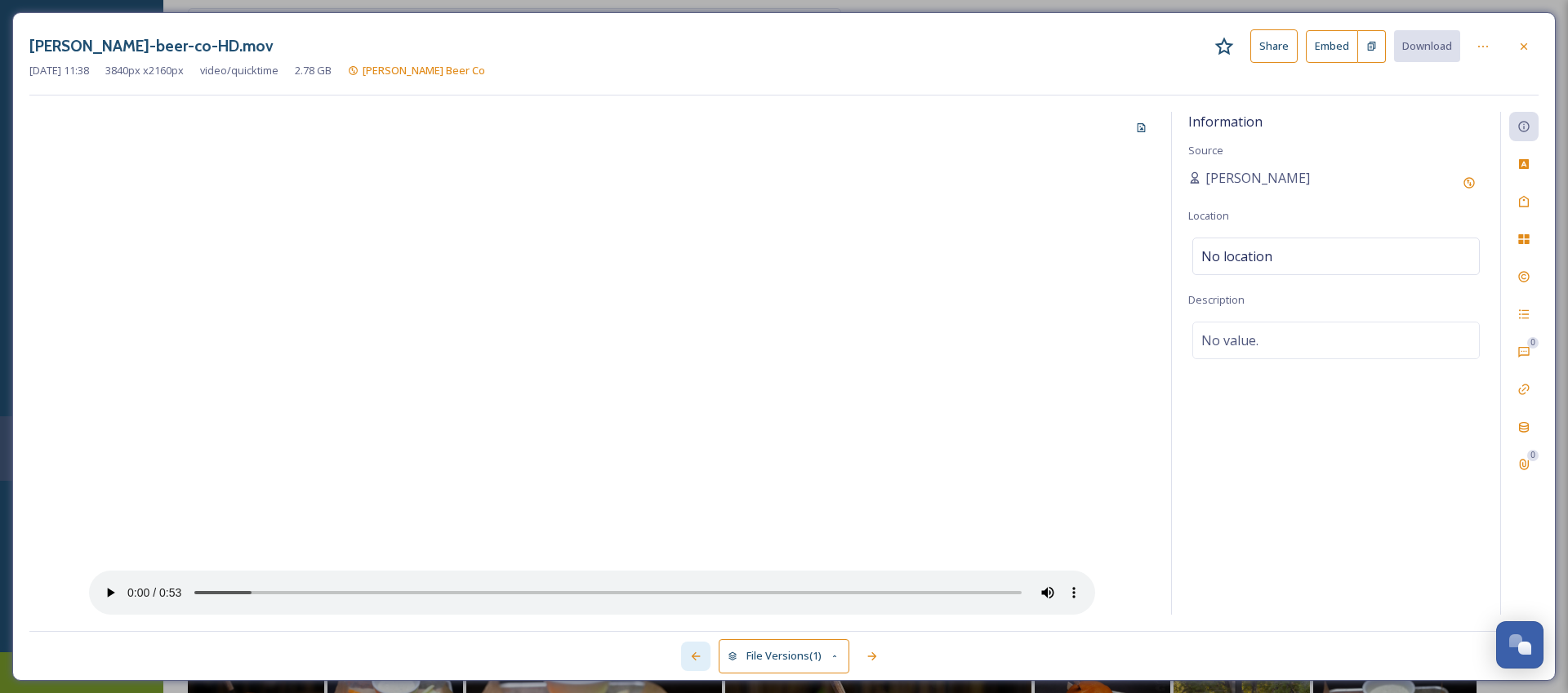
click at [697, 659] on icon at bounding box center [695, 655] width 13 height 13
click at [734, 272] on div at bounding box center [592, 363] width 1125 height 503
click at [670, 302] on video at bounding box center [591, 363] width 1005 height 503
click at [1528, 44] on icon at bounding box center [1523, 45] width 13 height 13
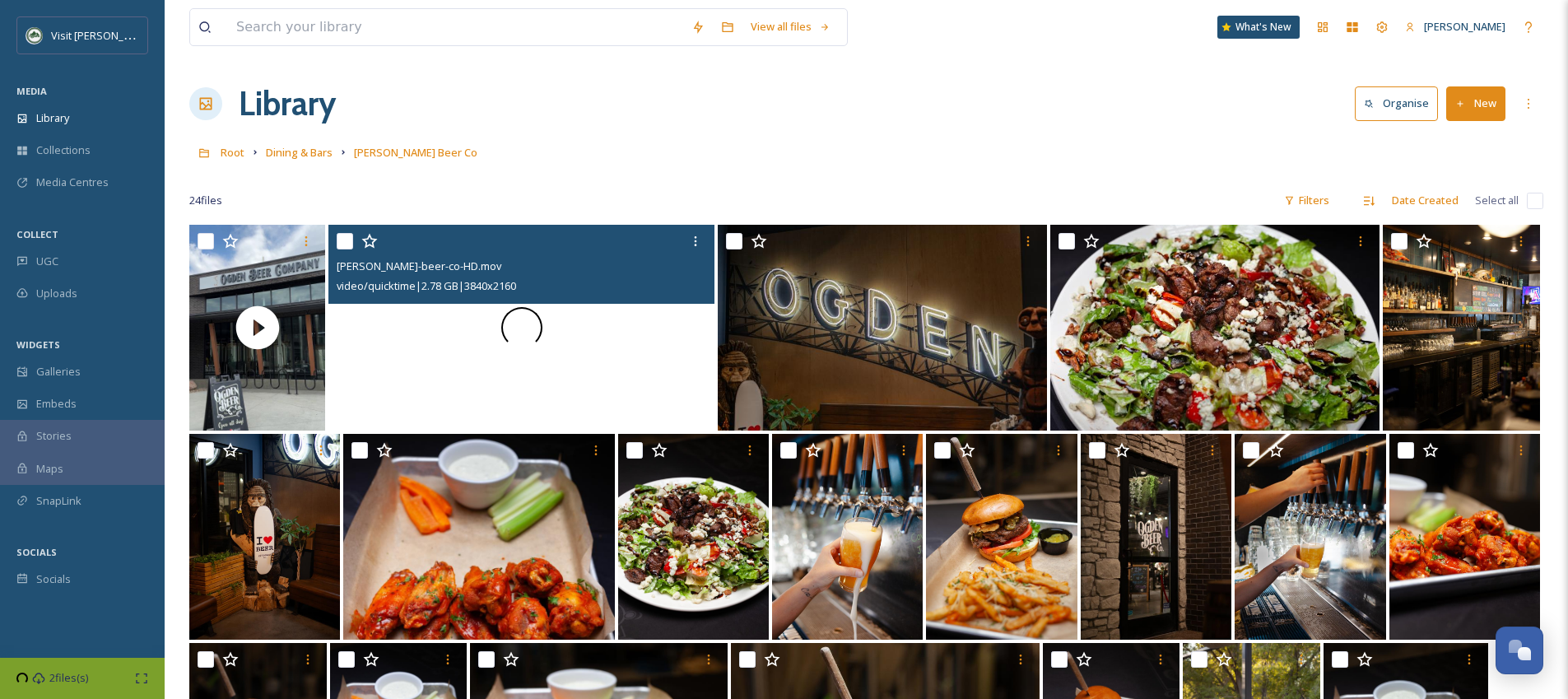
click at [588, 331] on div at bounding box center [521, 327] width 386 height 205
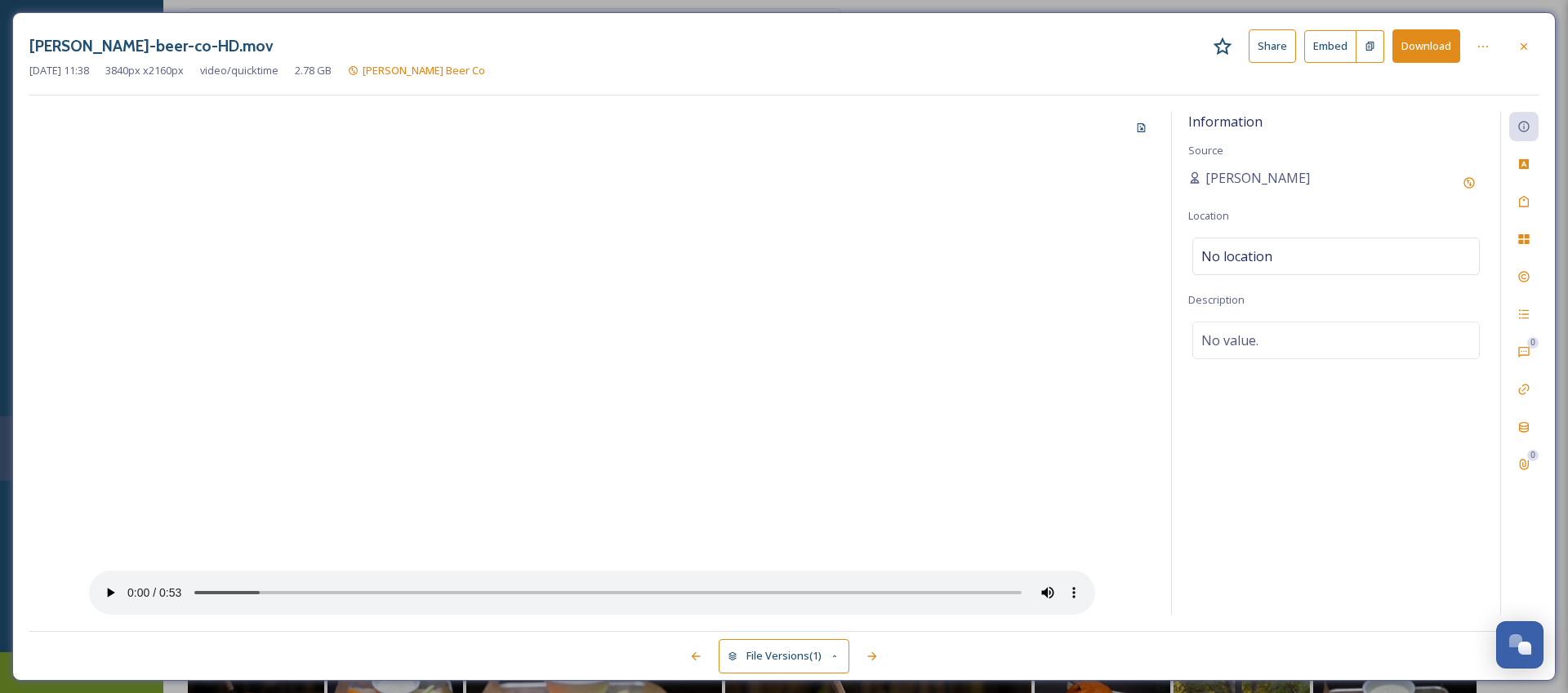
click at [1447, 44] on button "Download" at bounding box center [1426, 46] width 68 height 34
click at [1524, 49] on icon at bounding box center [1523, 45] width 13 height 13
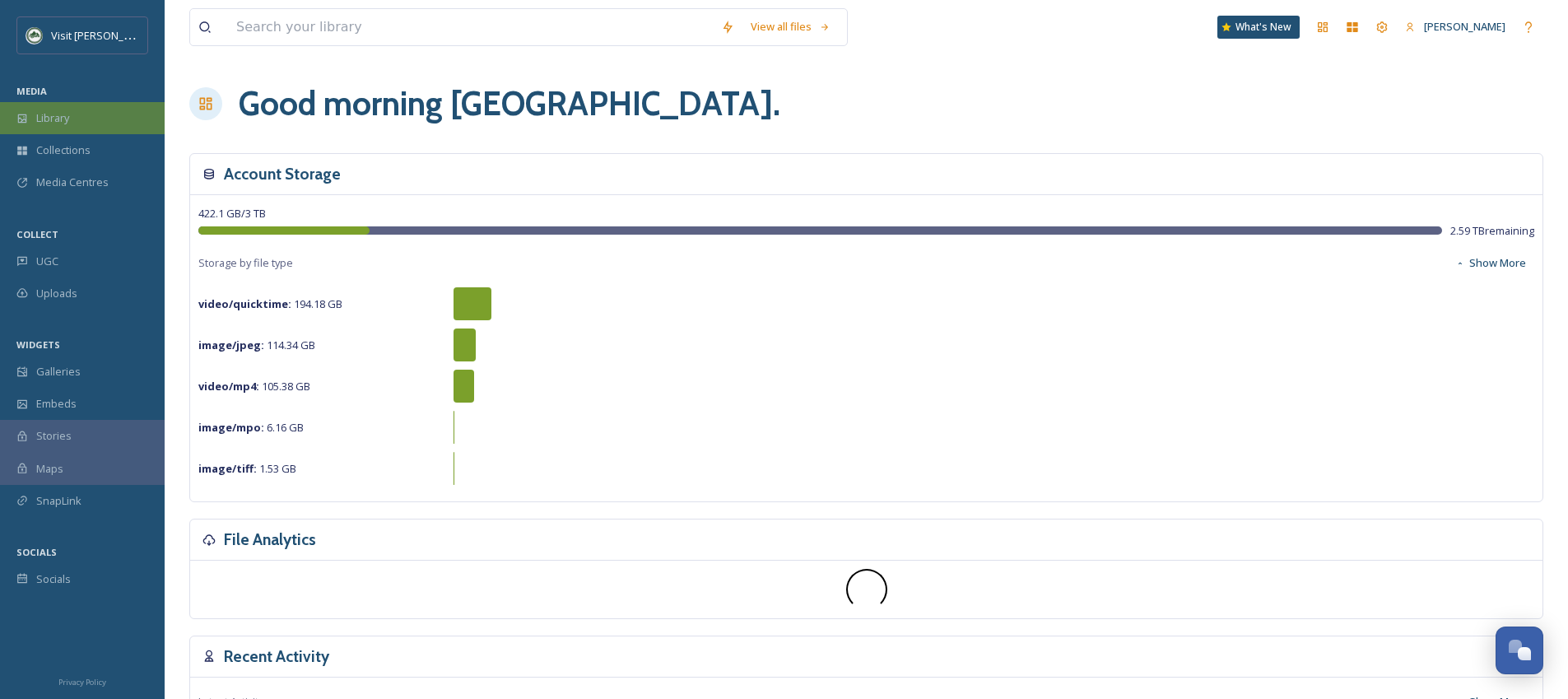
click at [65, 108] on div "Library" at bounding box center [82, 118] width 164 height 32
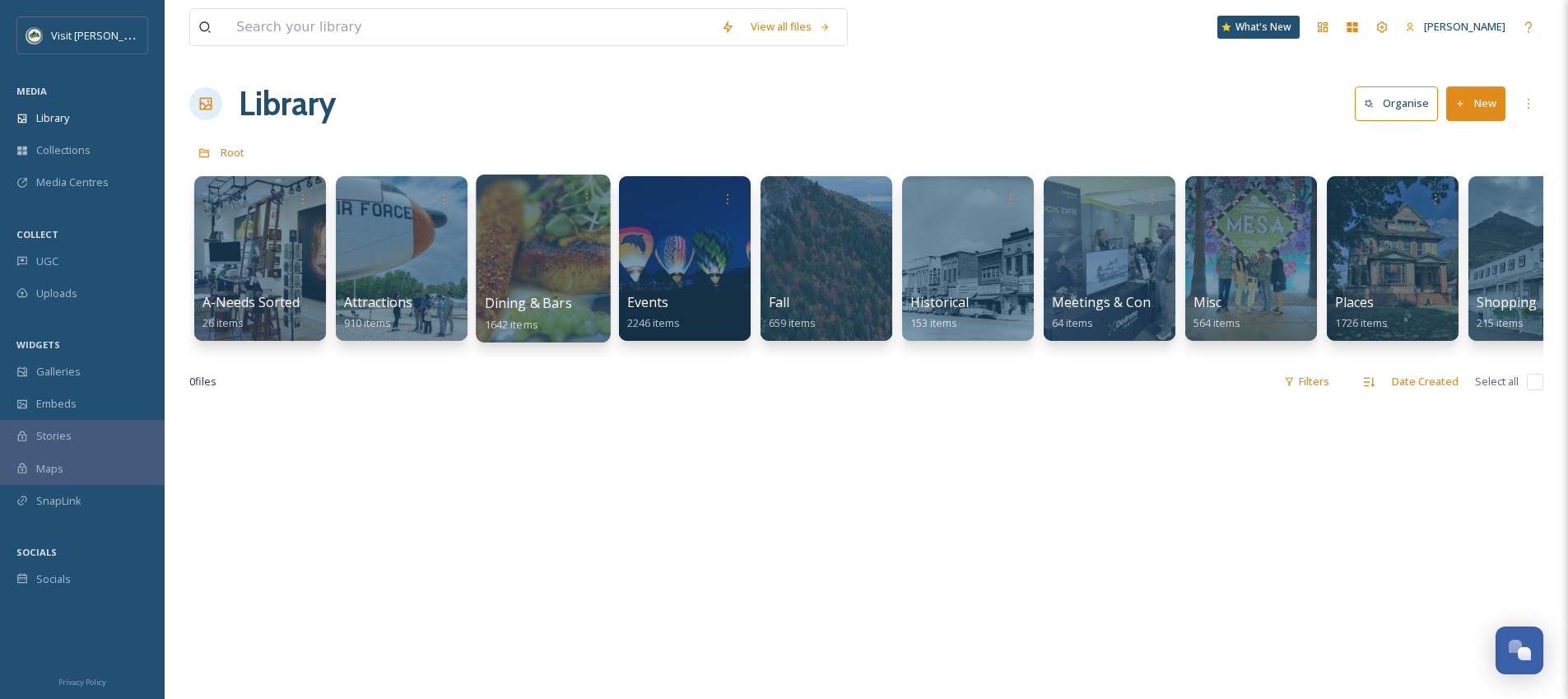
click at [492, 280] on div at bounding box center [542, 258] width 135 height 168
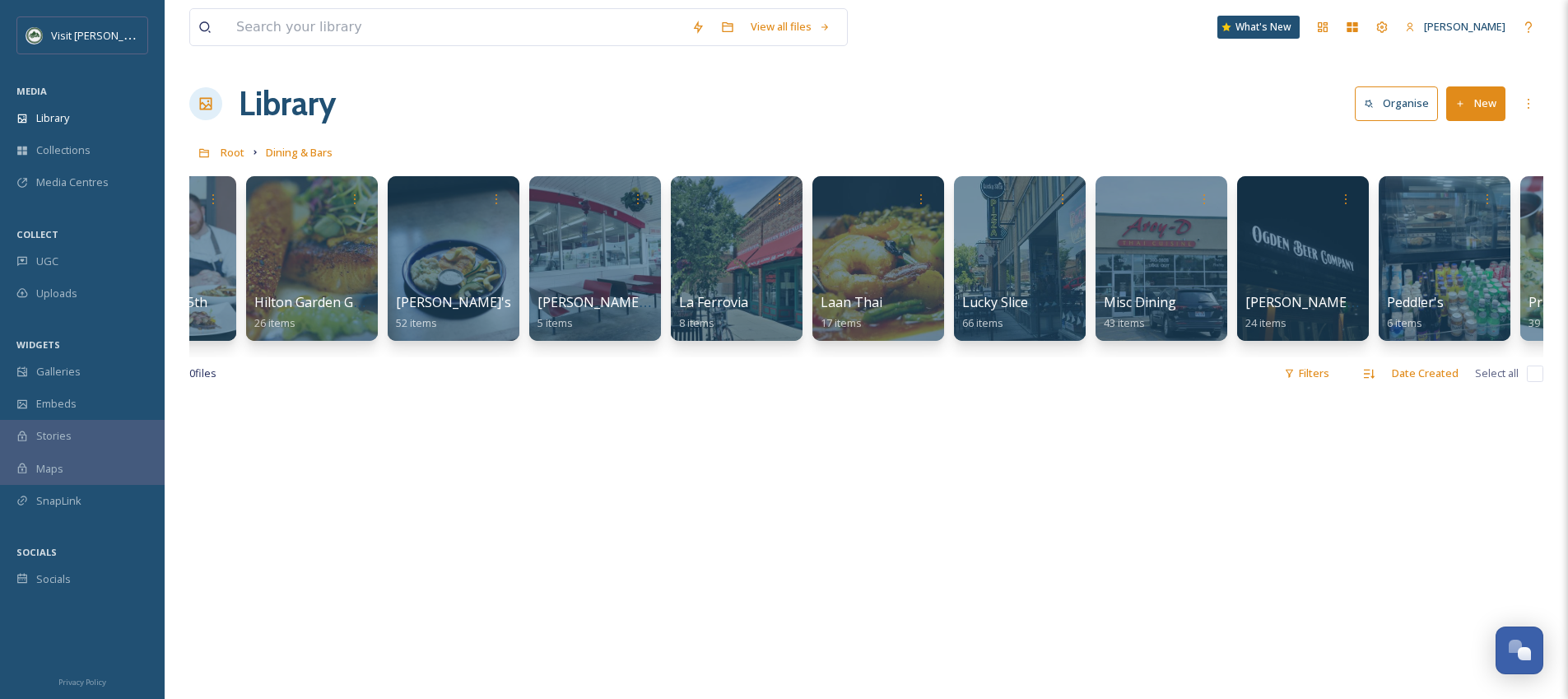
drag, startPoint x: 585, startPoint y: 362, endPoint x: 891, endPoint y: 364, distance: 306.0
click at [896, 371] on div "0 file s Filters Date Created Select all" at bounding box center [866, 373] width 1355 height 32
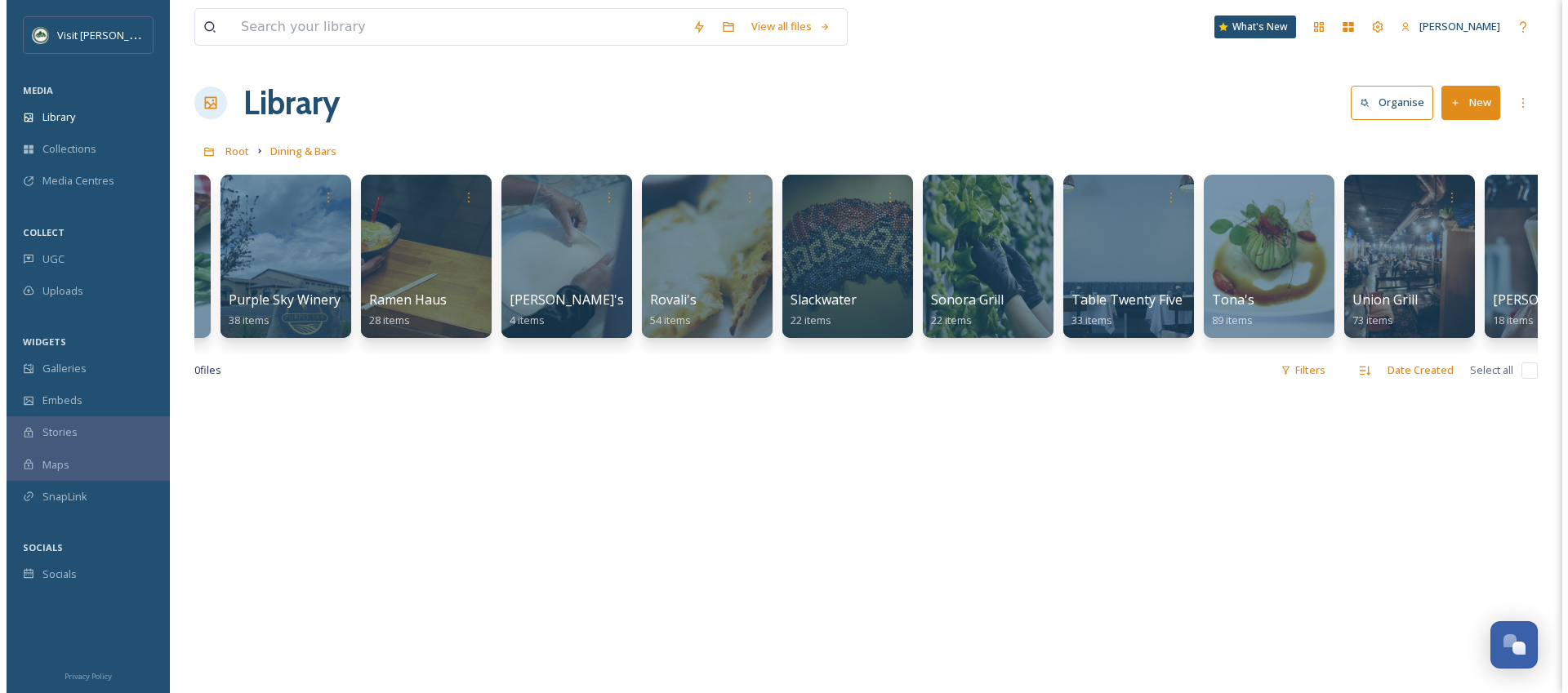
scroll to position [0, 2389]
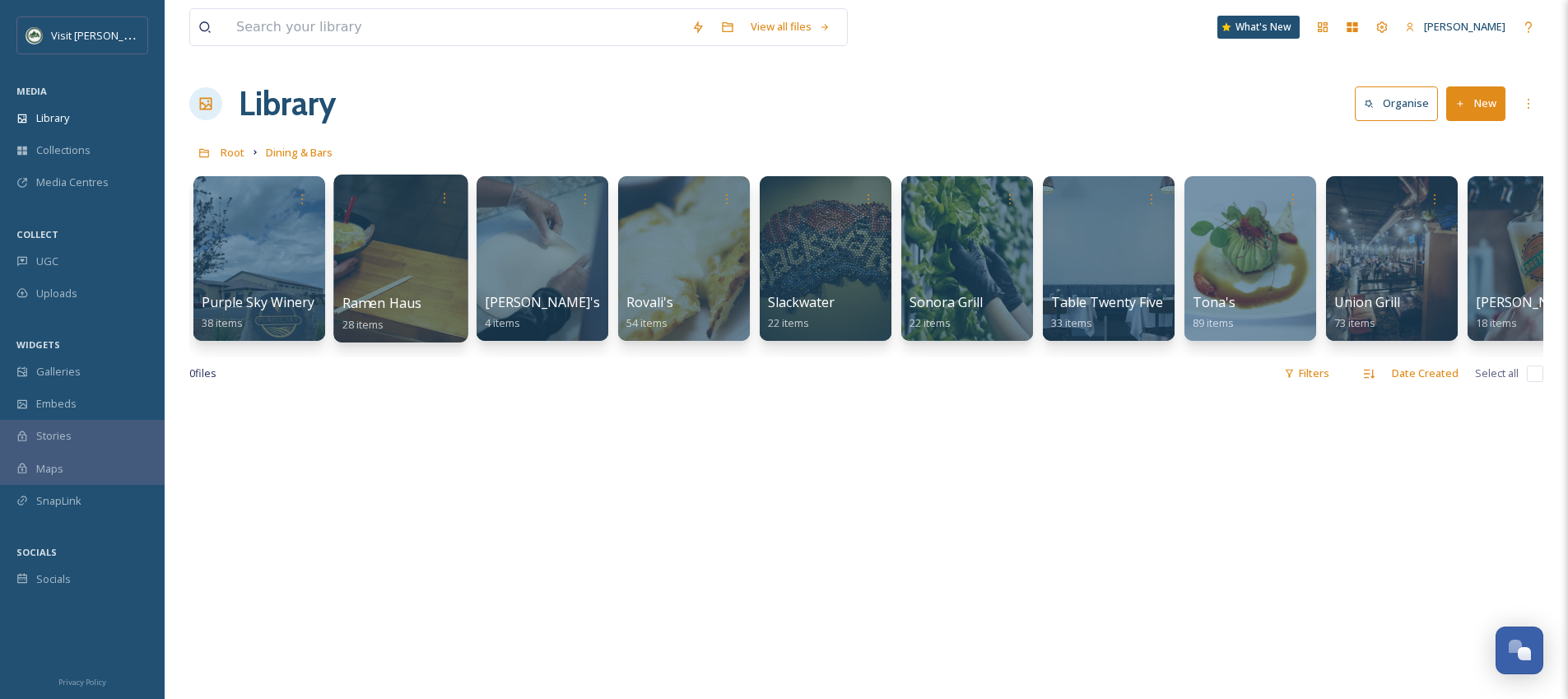
click at [385, 257] on div at bounding box center [400, 258] width 135 height 168
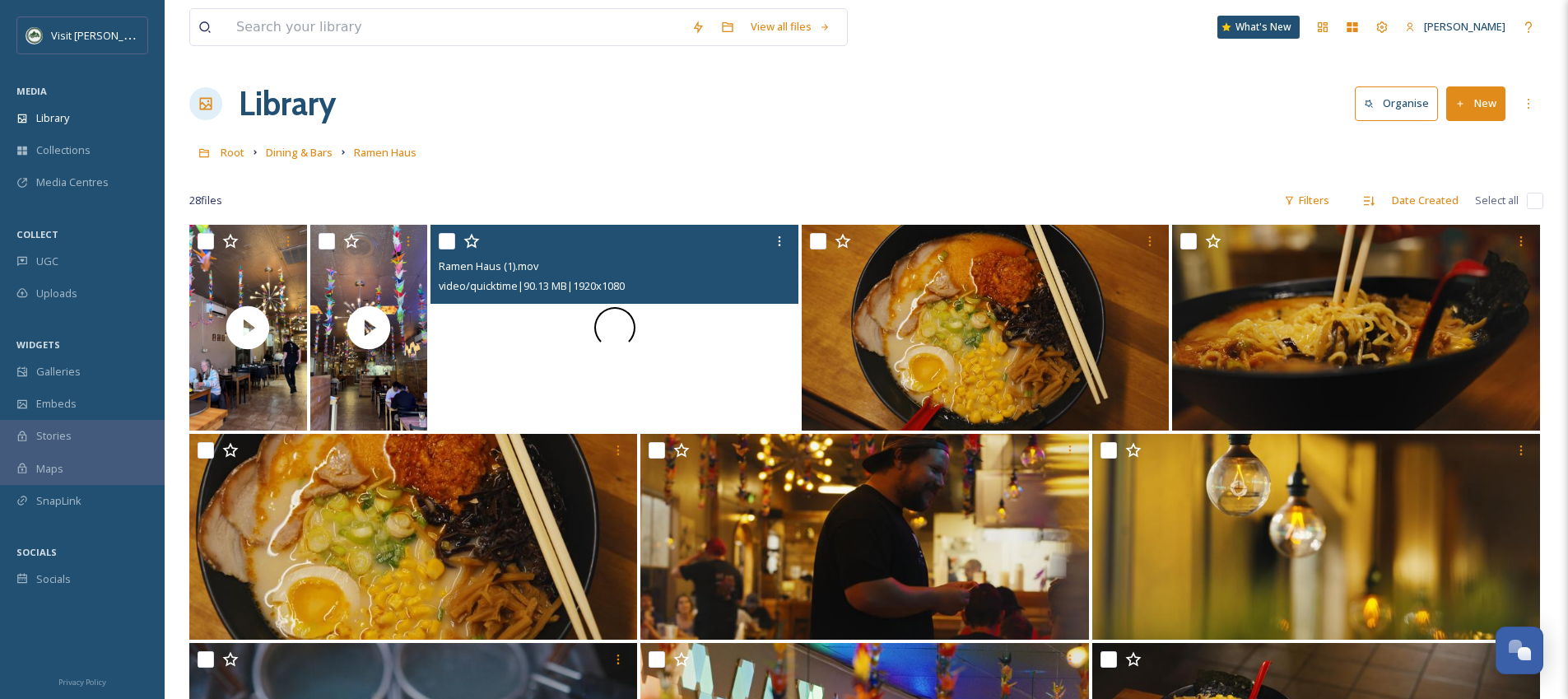
click at [687, 333] on div at bounding box center [614, 327] width 368 height 205
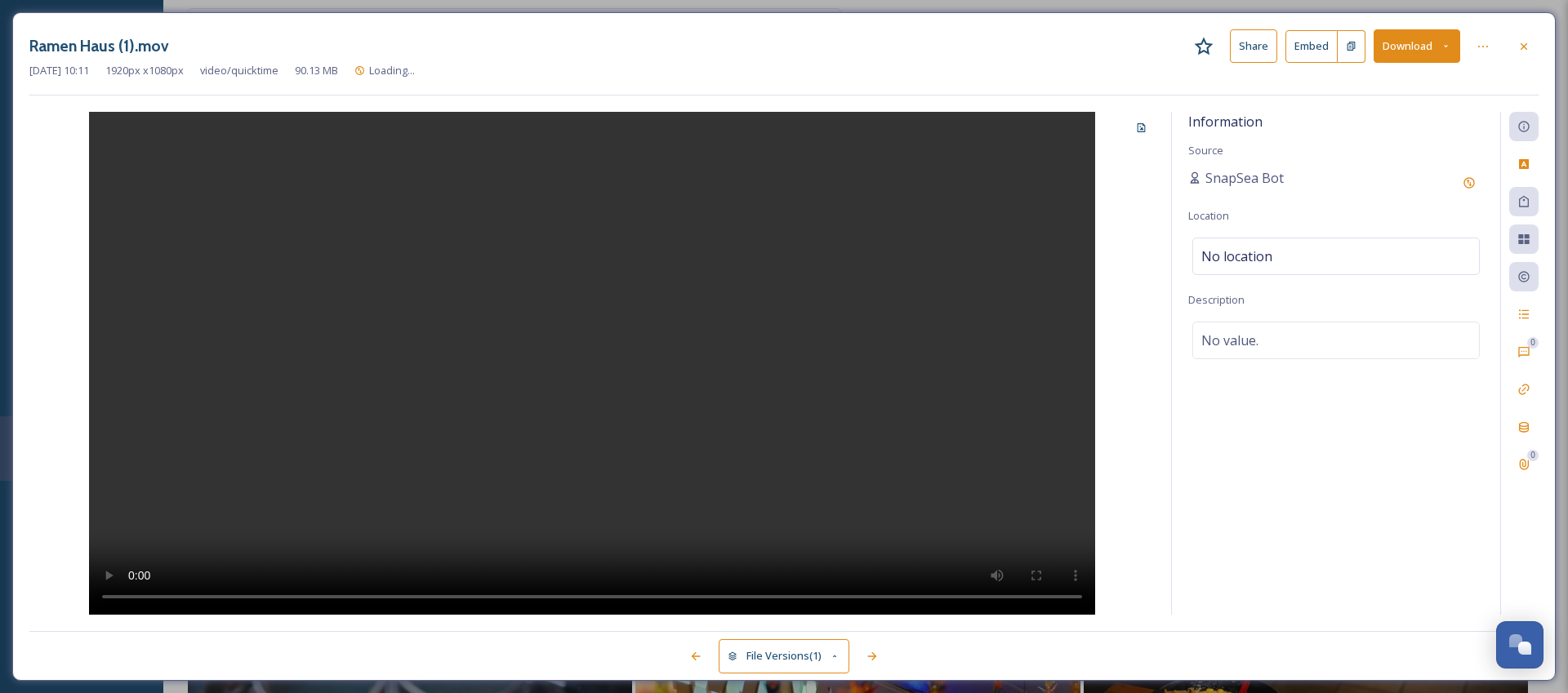
click at [1408, 50] on button "Download" at bounding box center [1417, 46] width 87 height 34
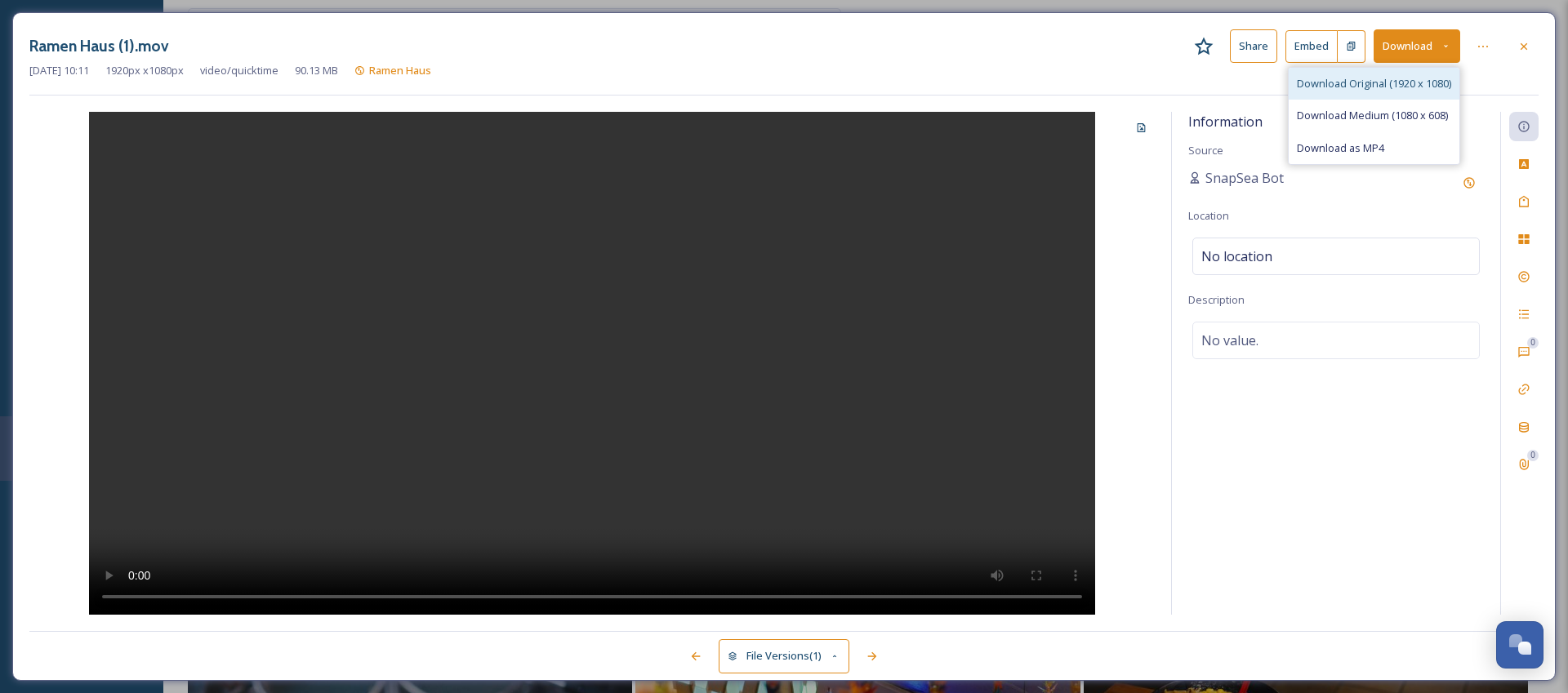
click at [1397, 76] on span "Download Original (1920 x 1080)" at bounding box center [1373, 84] width 154 height 16
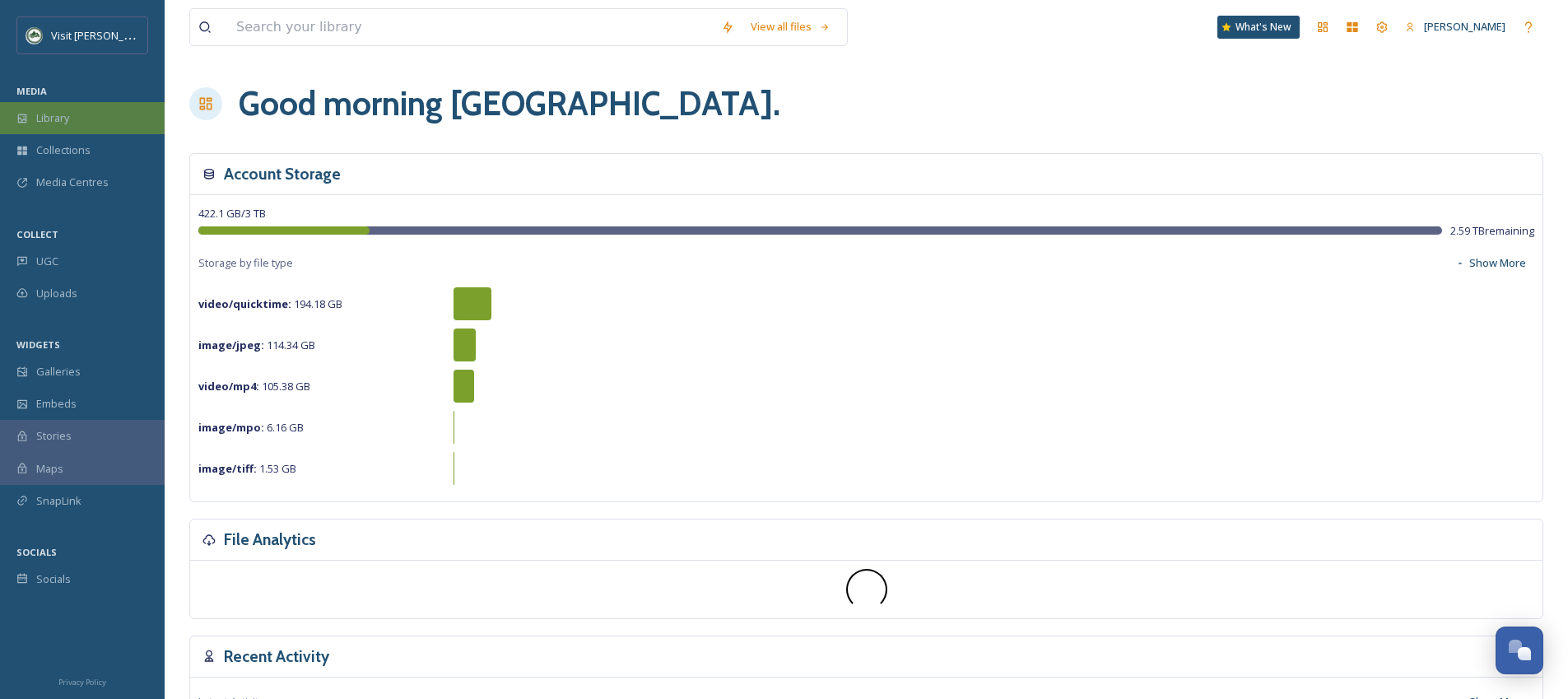
click at [69, 113] on span "Library" at bounding box center [52, 119] width 33 height 16
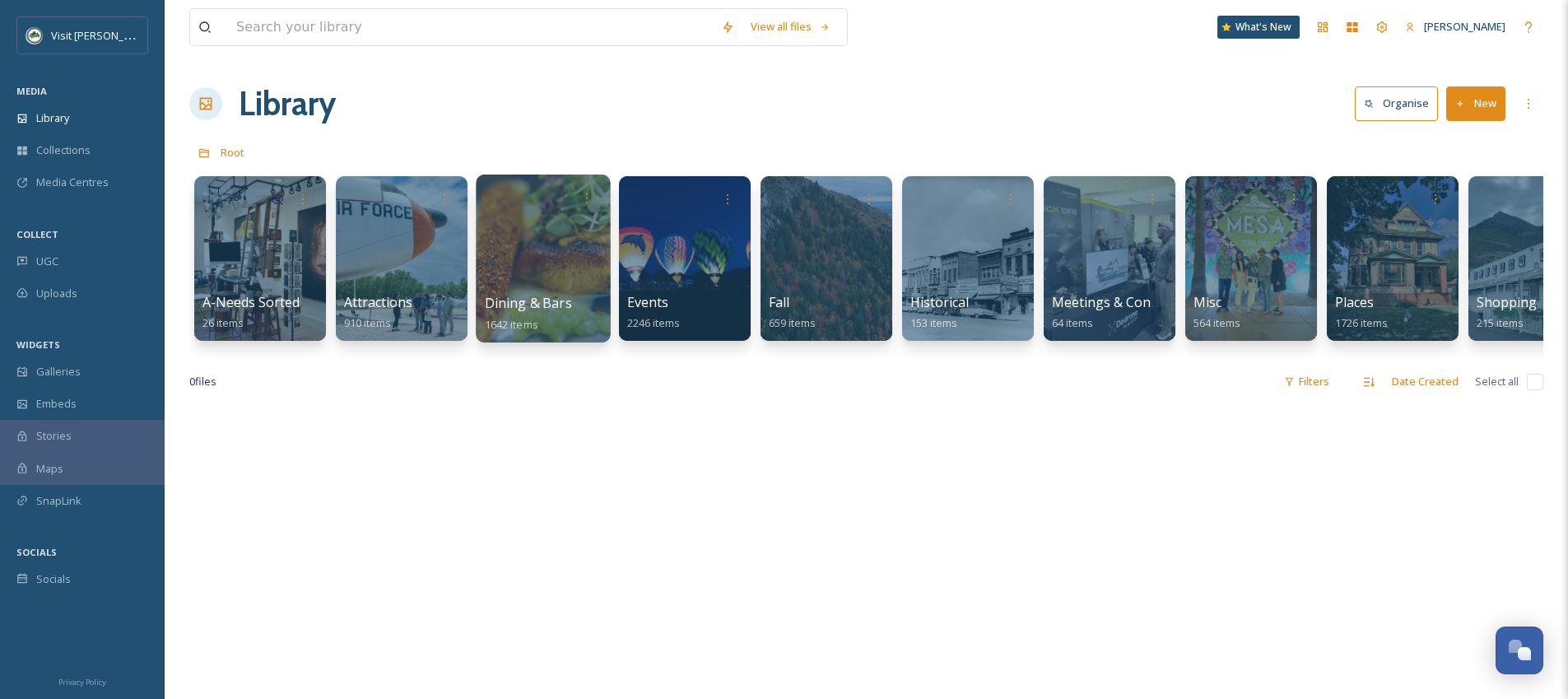
click at [530, 239] on div at bounding box center [542, 258] width 135 height 168
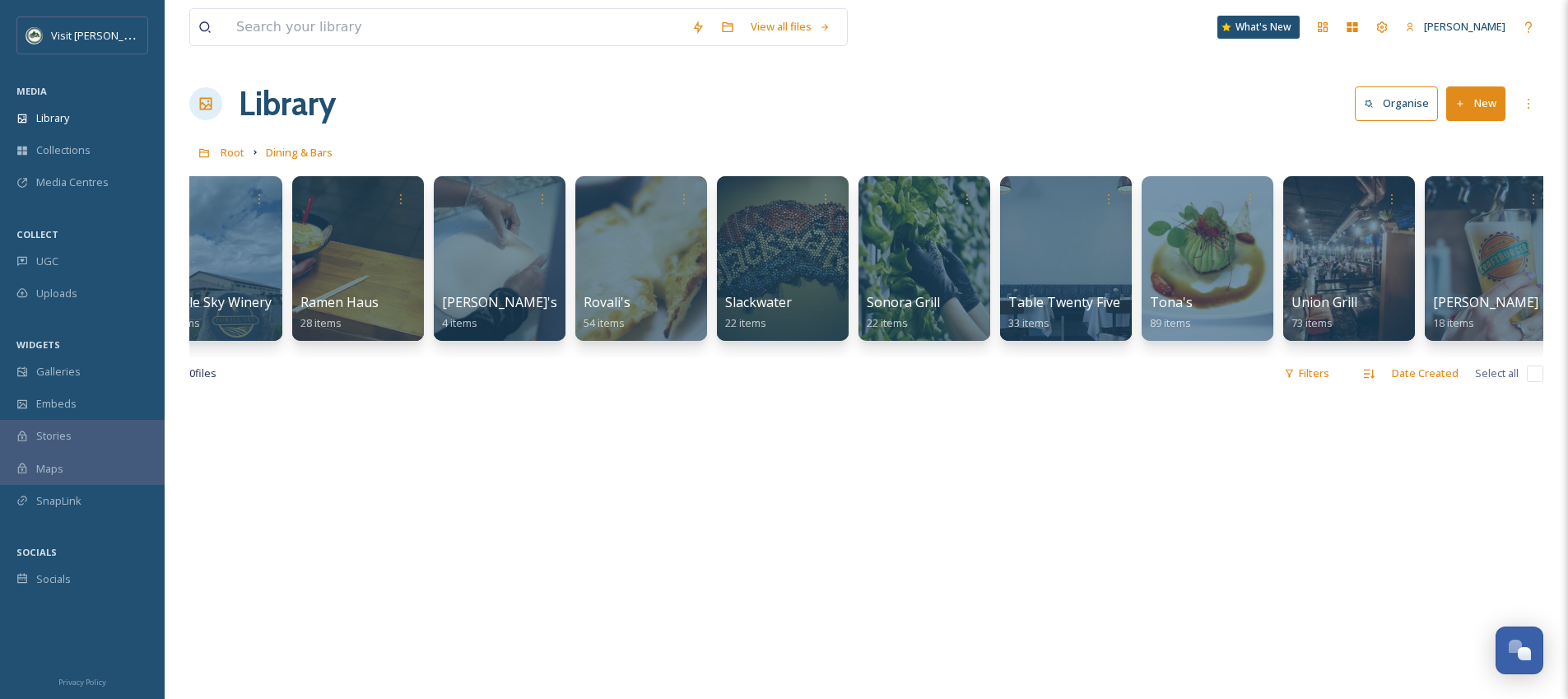
scroll to position [0, 2506]
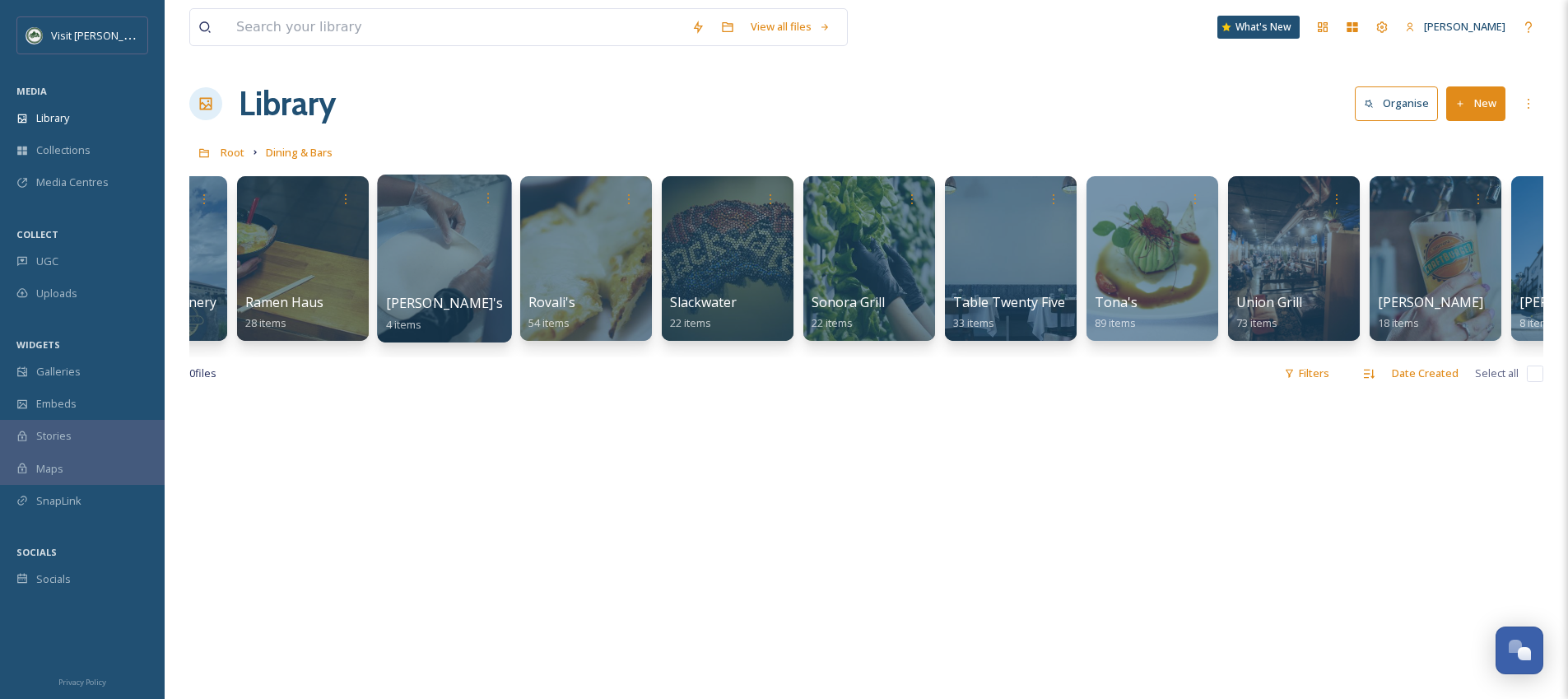
click at [452, 248] on div at bounding box center [444, 258] width 135 height 168
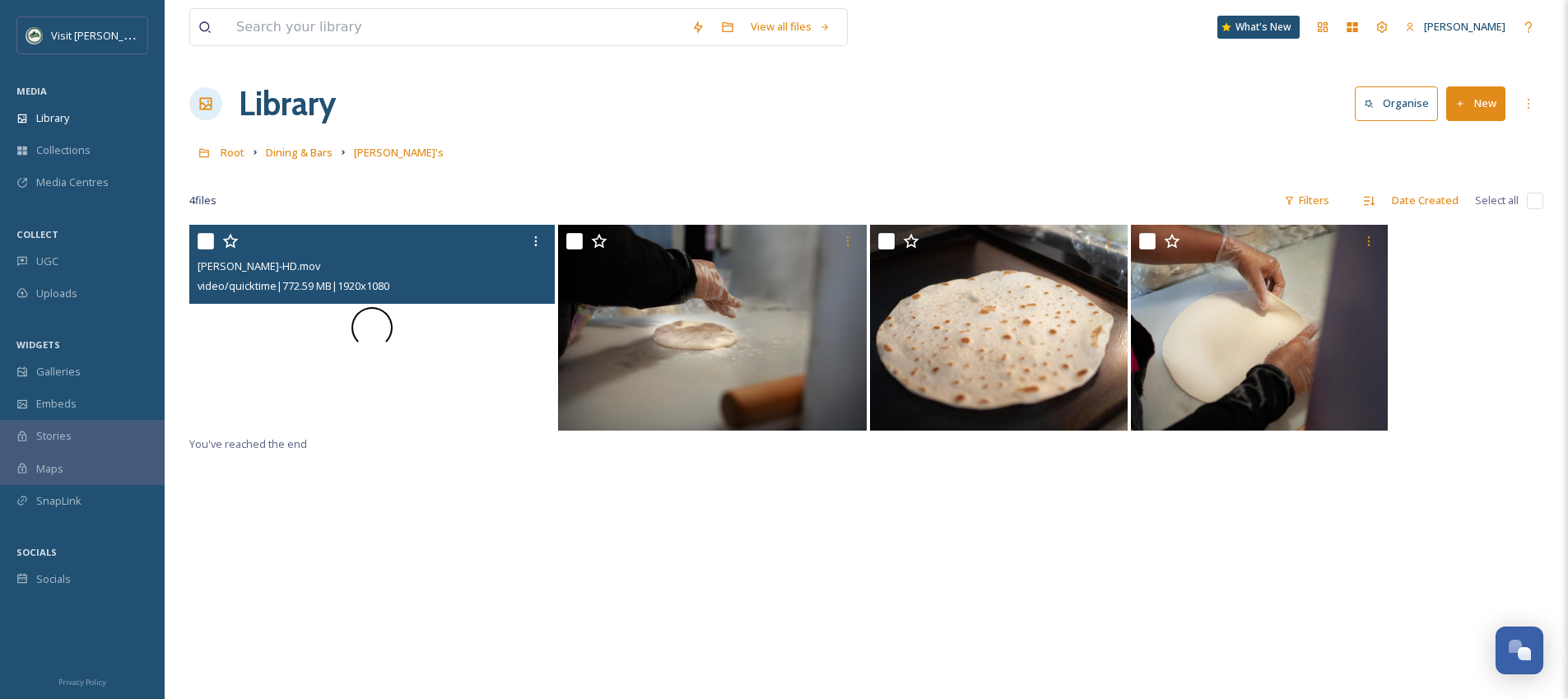
click at [458, 345] on div at bounding box center [372, 327] width 366 height 205
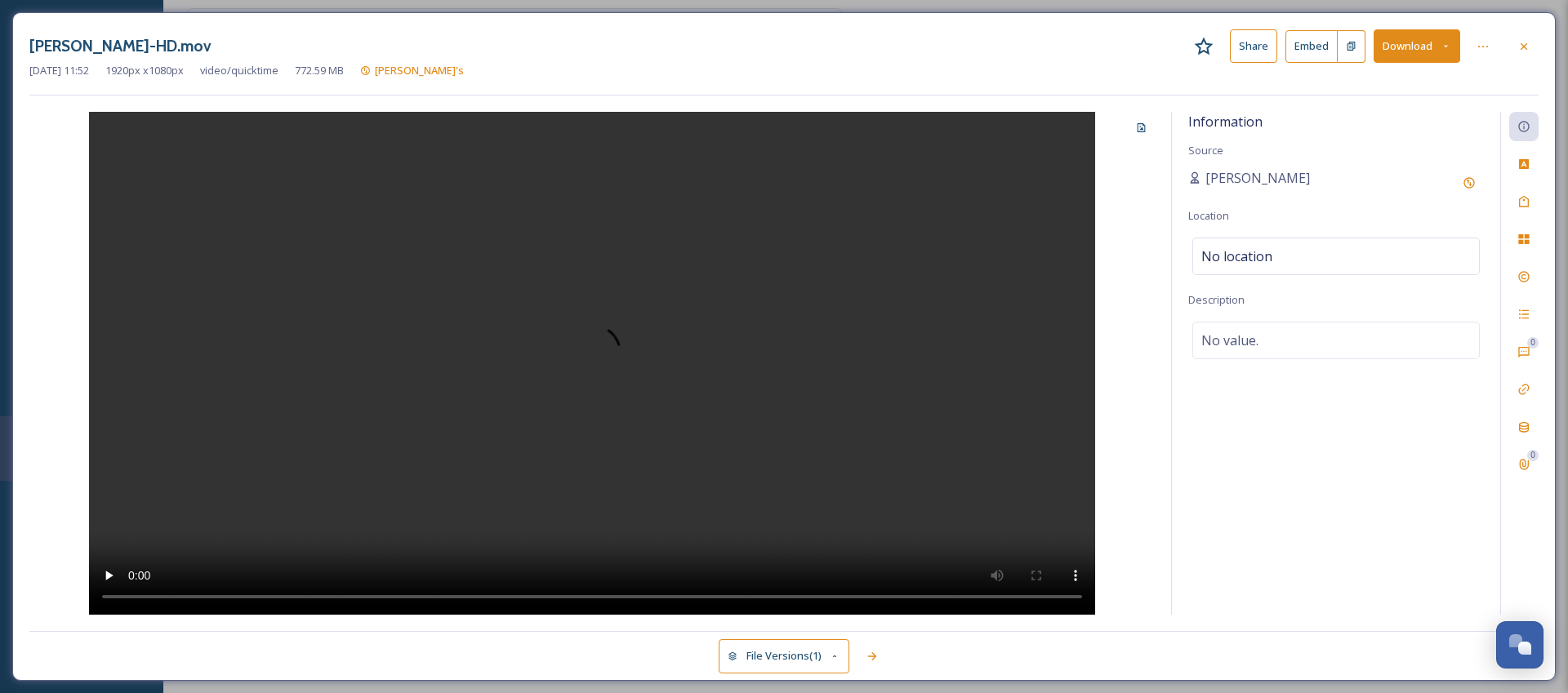
click at [634, 298] on video at bounding box center [591, 363] width 1005 height 503
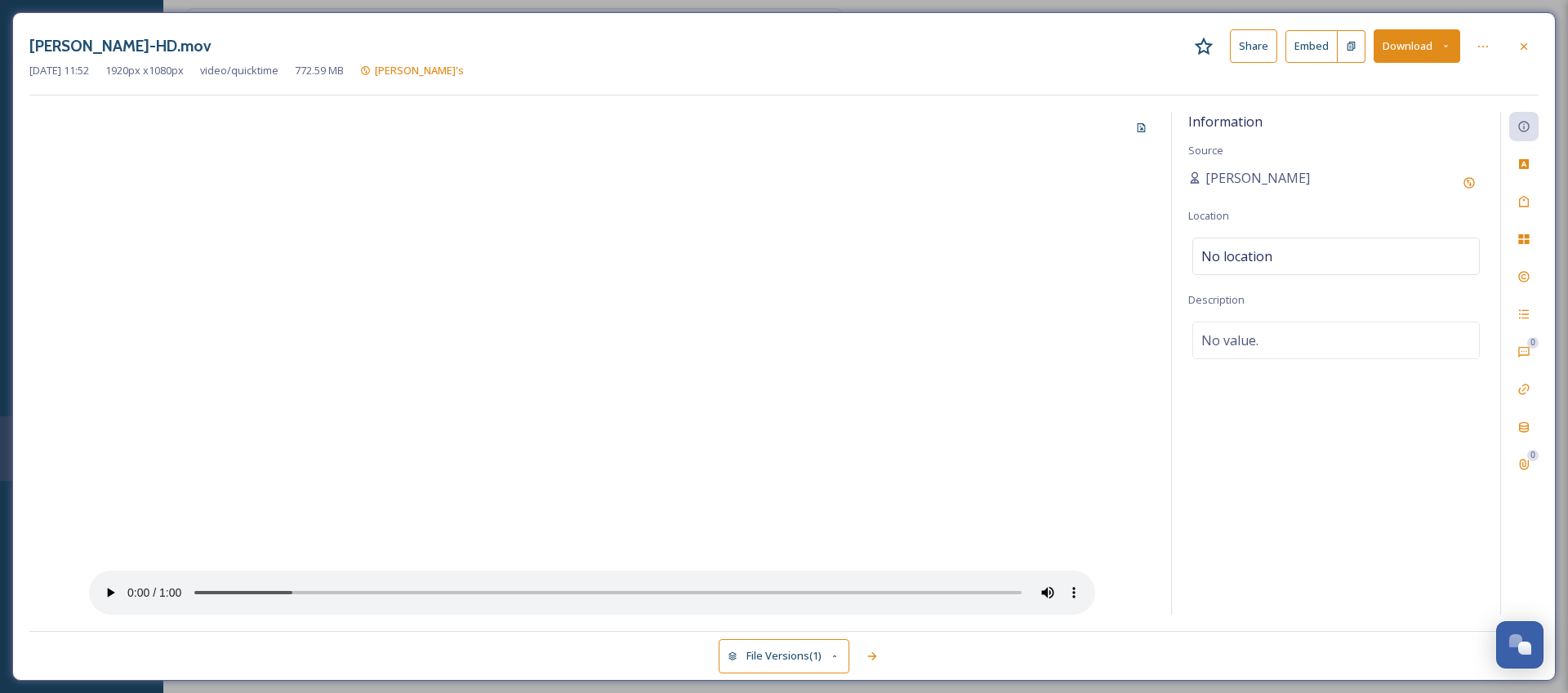
click at [1405, 44] on button "Download" at bounding box center [1417, 46] width 87 height 34
click at [1391, 82] on span "Download Original (1920 x 1080)" at bounding box center [1373, 84] width 154 height 16
click at [1523, 47] on icon at bounding box center [1523, 45] width 13 height 13
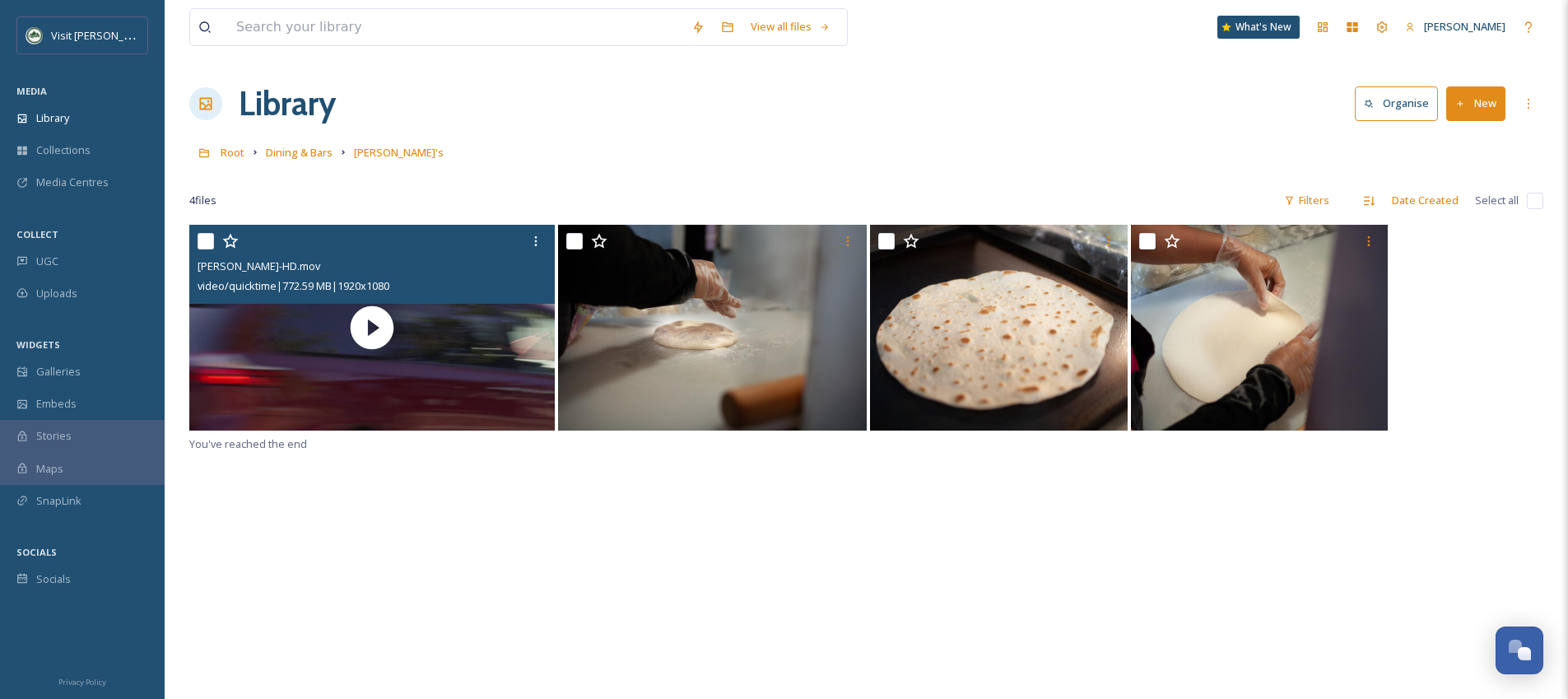
drag, startPoint x: 1179, startPoint y: 27, endPoint x: 961, endPoint y: 111, distance: 233.6
click at [1179, 28] on div "View all files What's New Sydney Pace" at bounding box center [866, 27] width 1355 height 55
click at [318, 158] on span "Dining & Bars" at bounding box center [299, 152] width 67 height 15
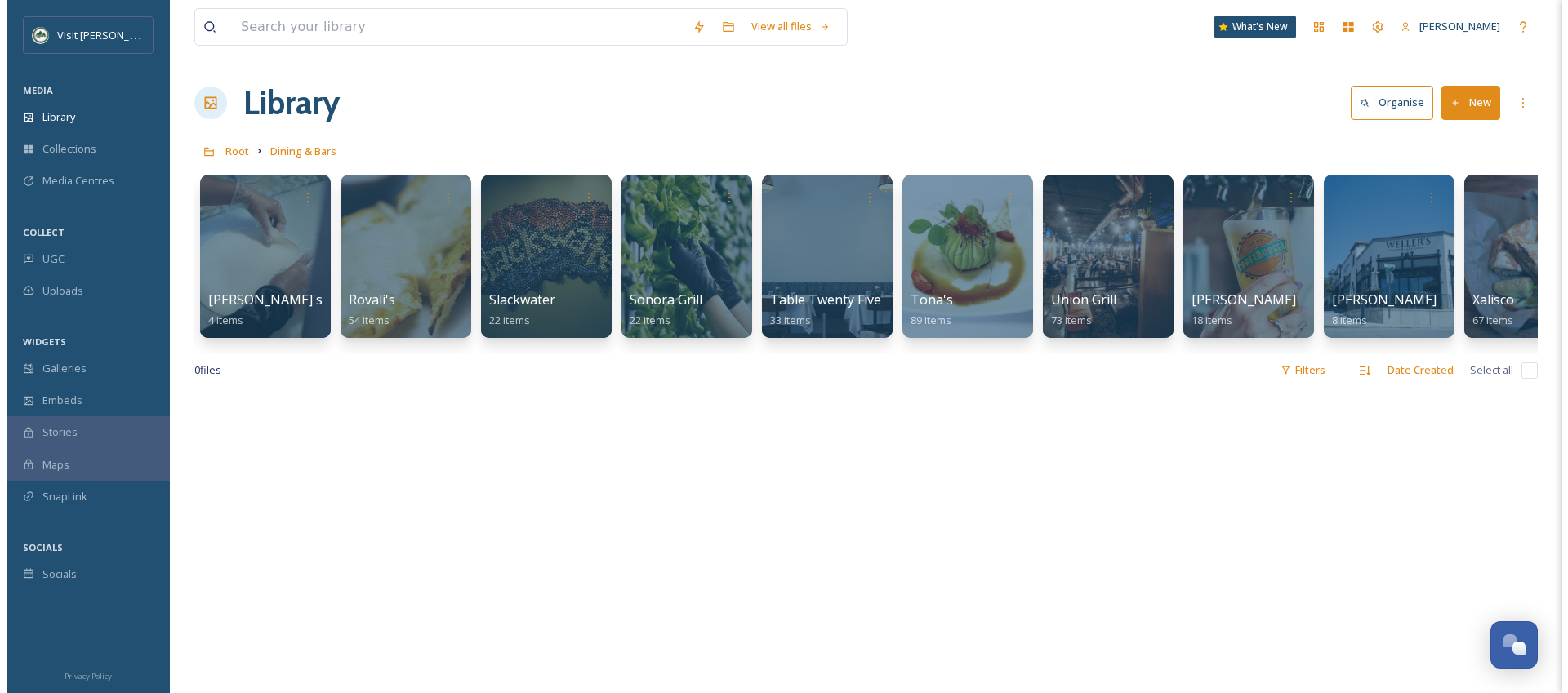
scroll to position [0, 2670]
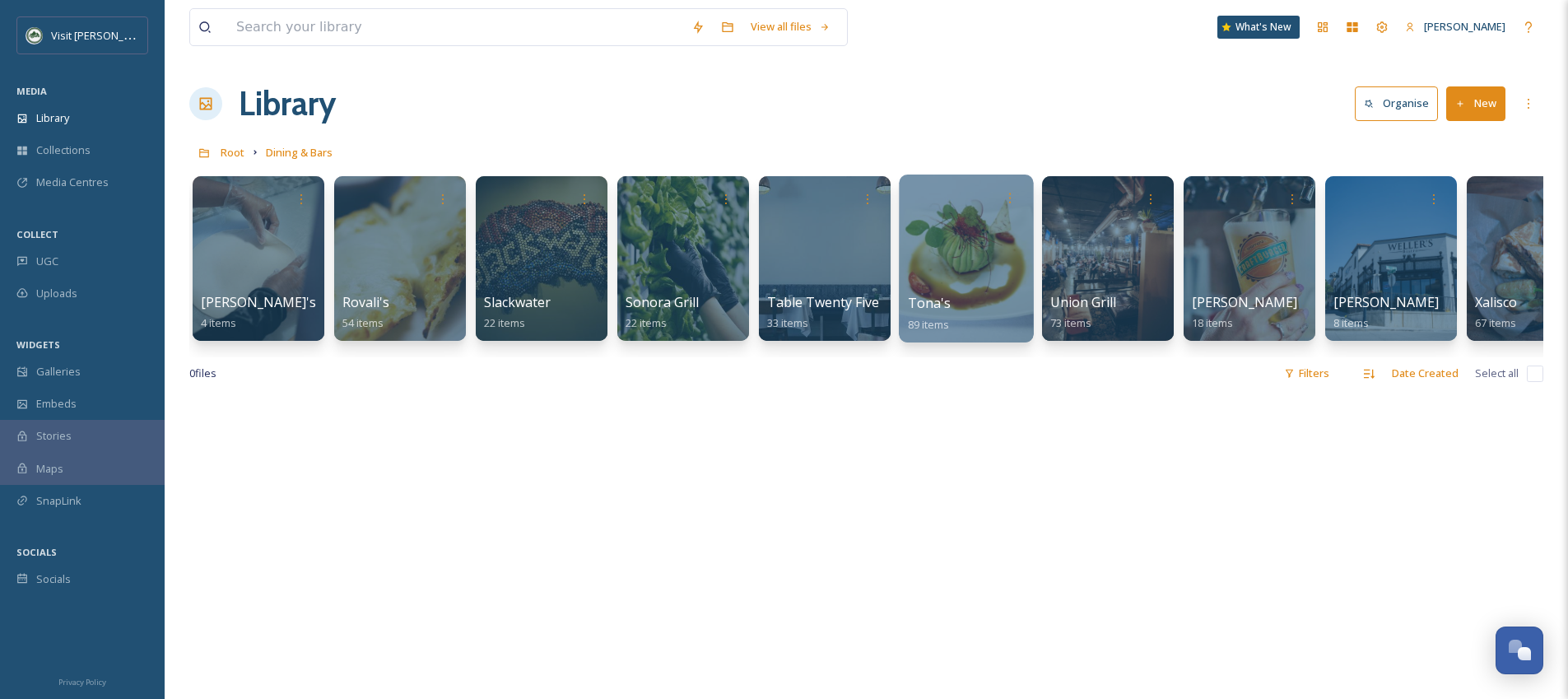
click at [967, 231] on div at bounding box center [966, 258] width 135 height 168
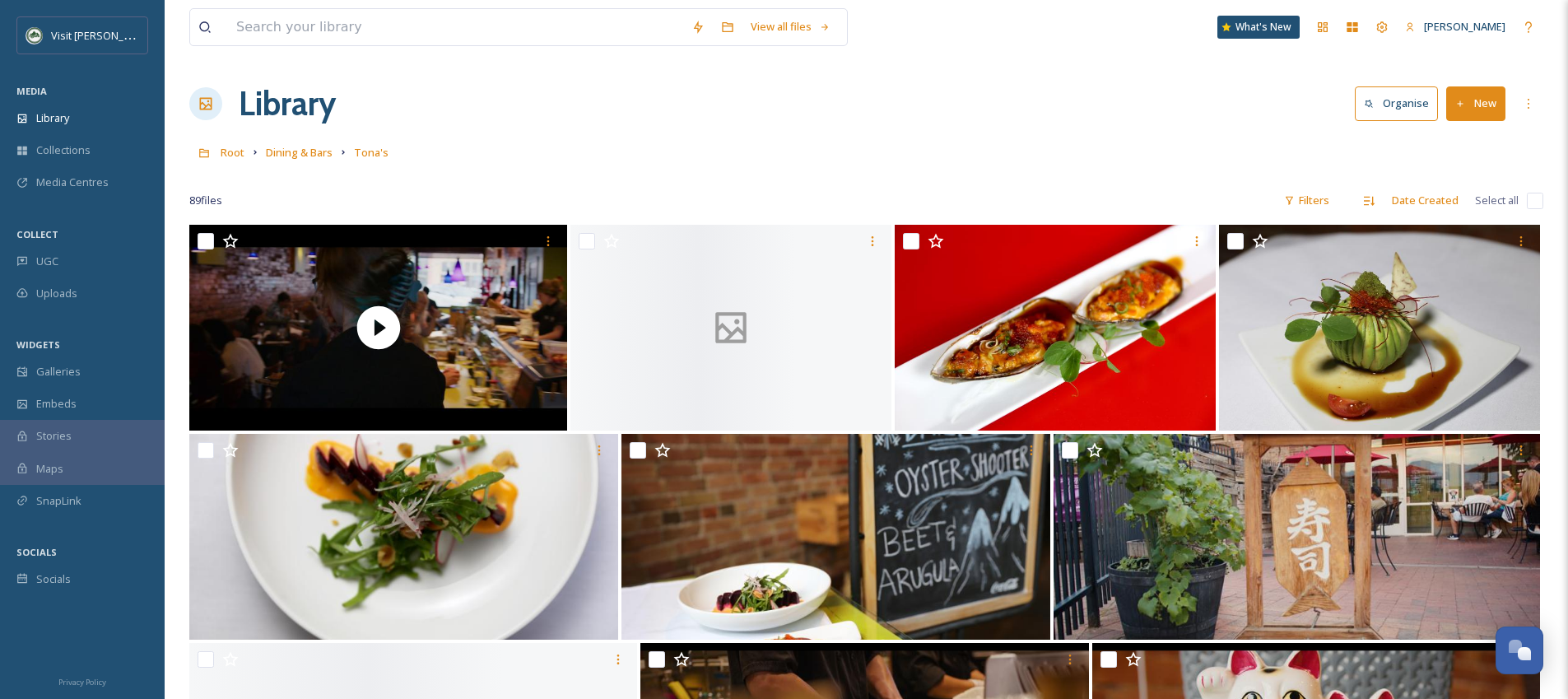
click at [588, 126] on div "Library Organise New" at bounding box center [866, 104] width 1355 height 50
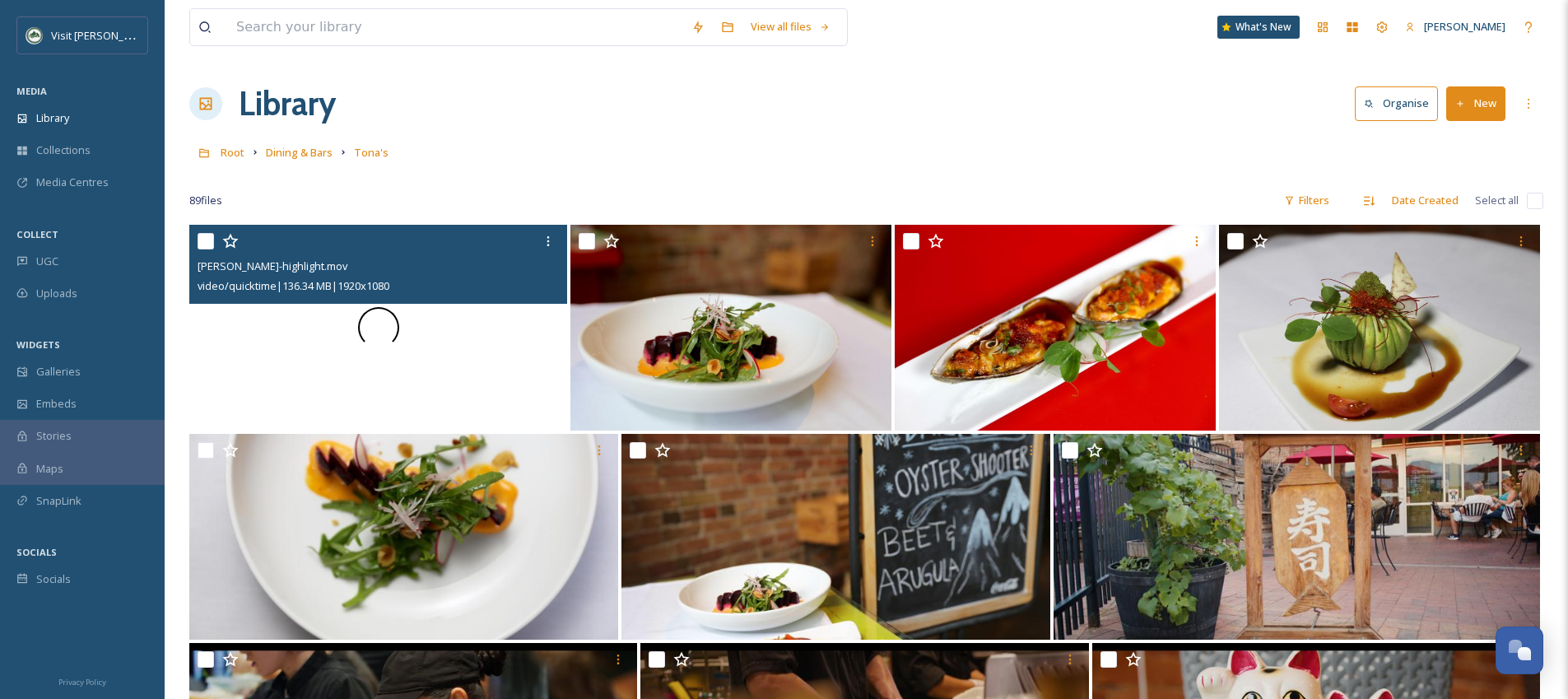
click at [479, 323] on div at bounding box center [378, 327] width 378 height 205
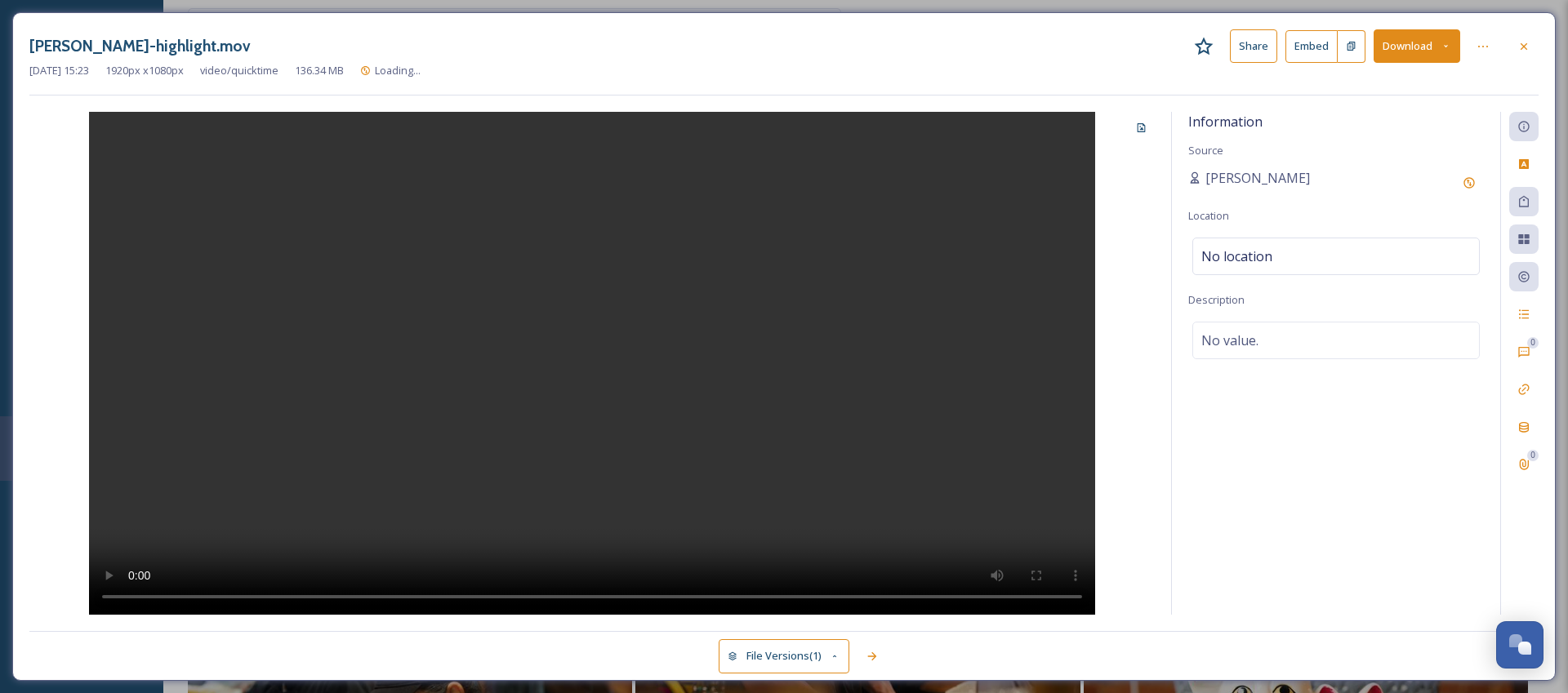
click at [1398, 62] on div "Download" at bounding box center [1417, 46] width 87 height 34
click at [1400, 58] on button "Download" at bounding box center [1417, 46] width 87 height 34
click at [1381, 87] on span "Download Original (1920 x 1080)" at bounding box center [1373, 84] width 154 height 16
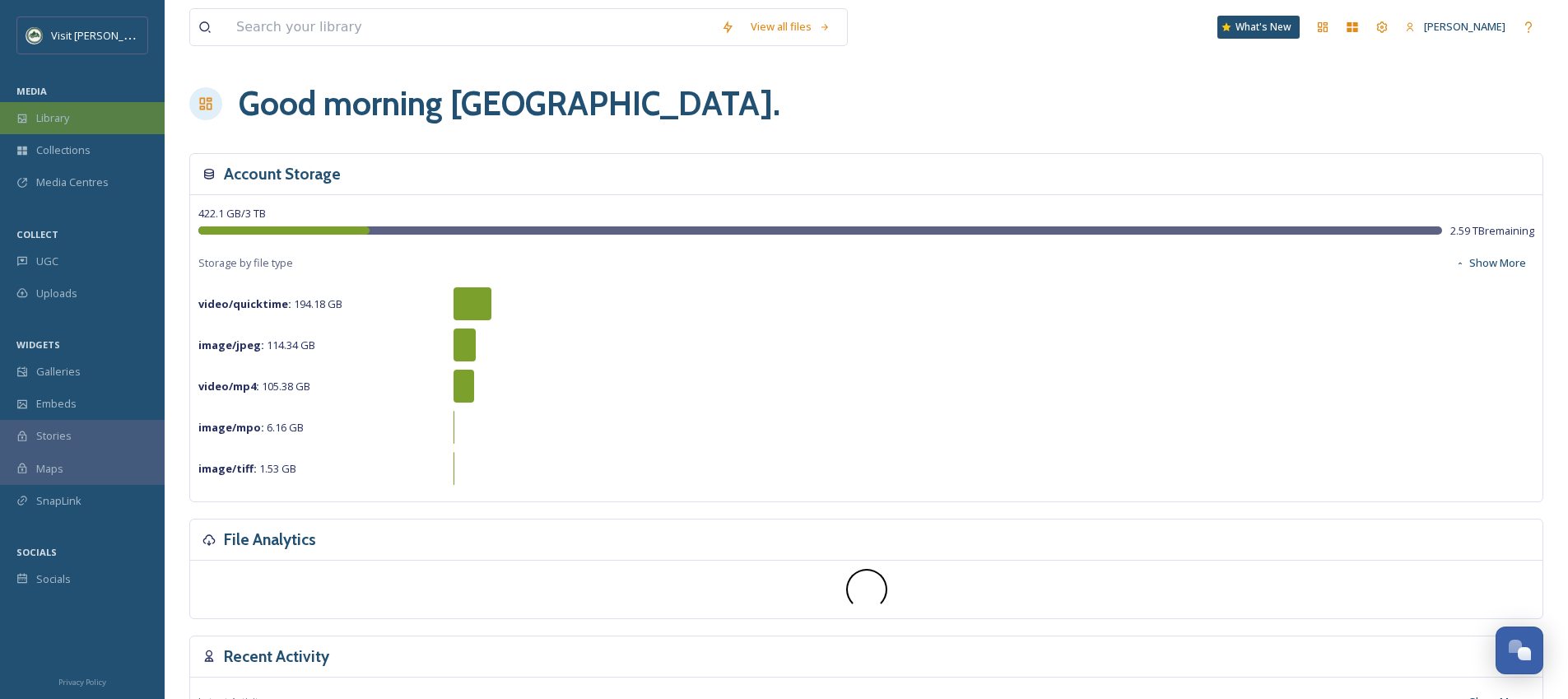
click at [115, 130] on div "Library" at bounding box center [82, 118] width 164 height 32
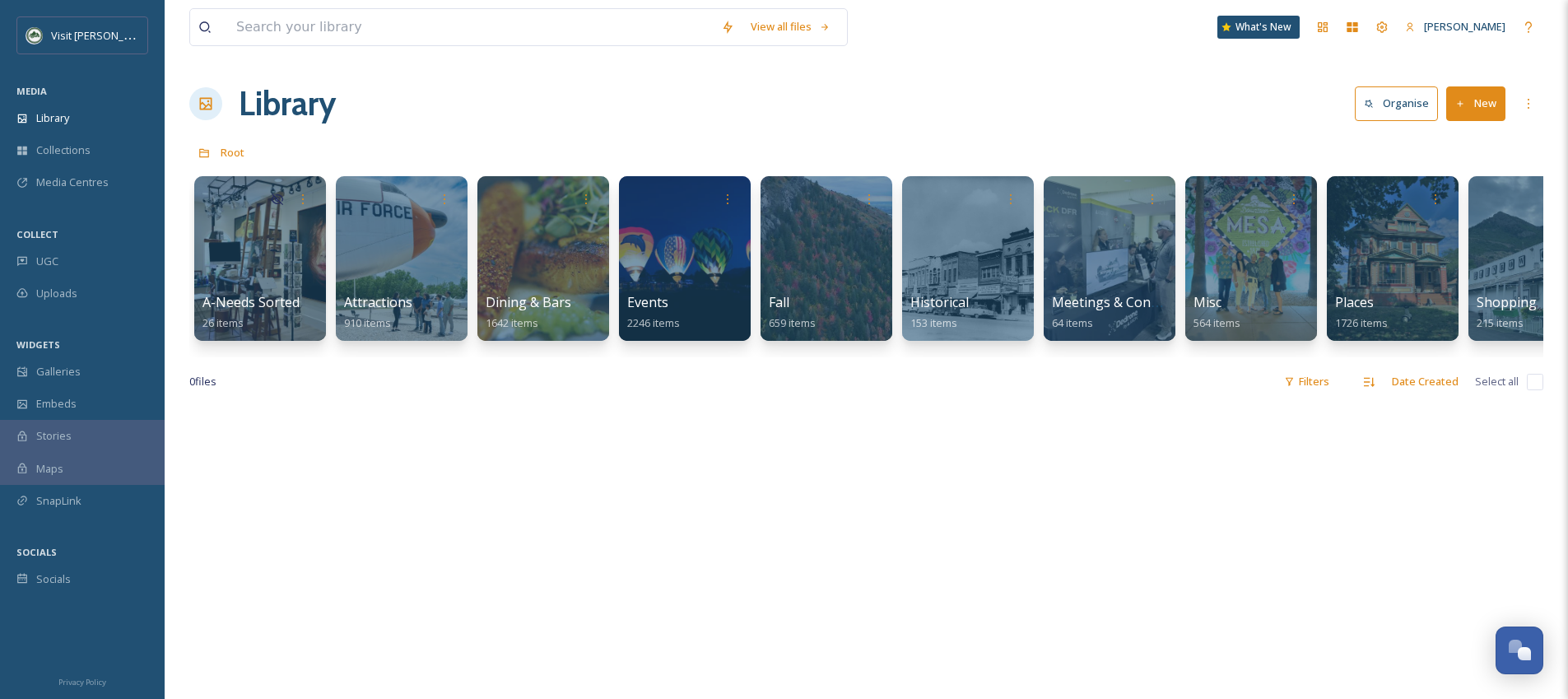
click at [470, 245] on div "A-Needs Sorted 26 items Attractions 910 items Dining & Bars 1642 items Events 2…" at bounding box center [866, 262] width 1355 height 189
click at [518, 253] on div at bounding box center [542, 258] width 135 height 168
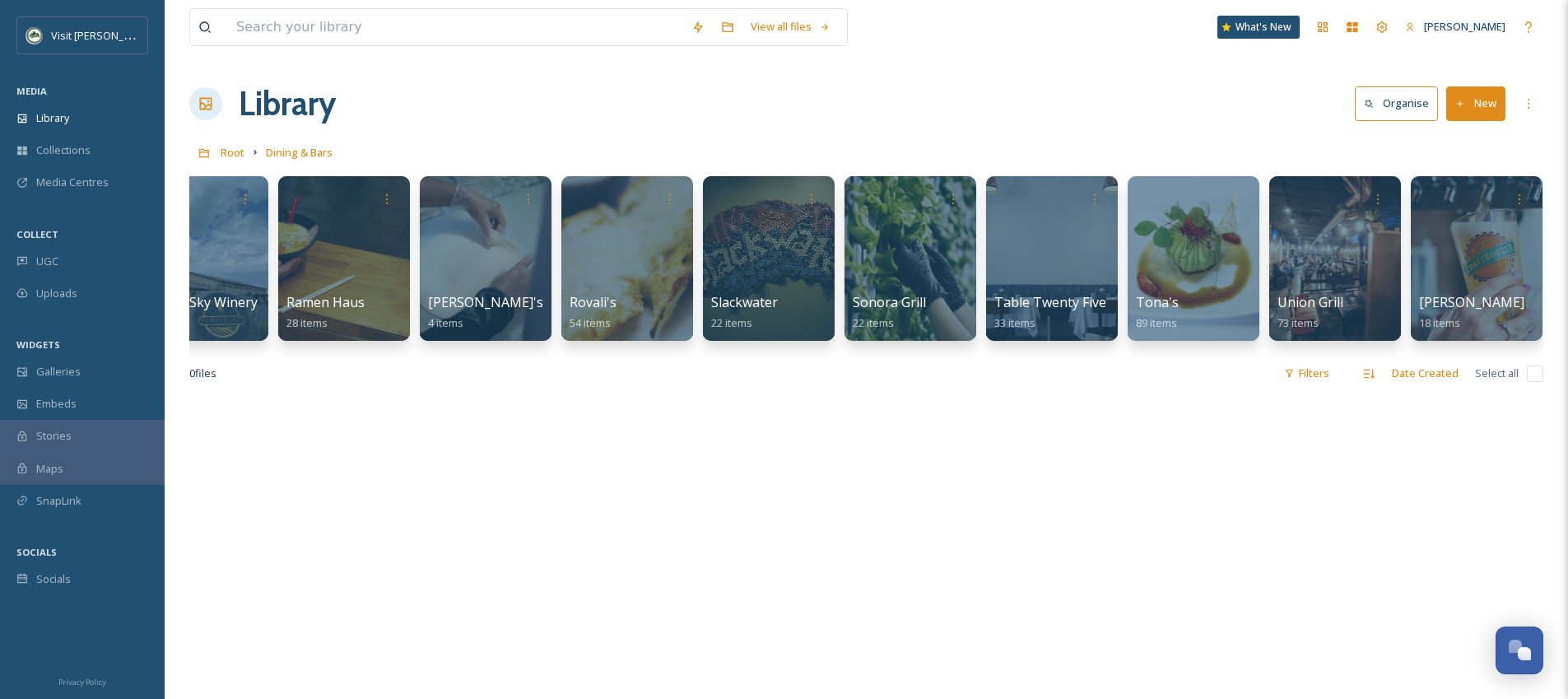
scroll to position [0, 2472]
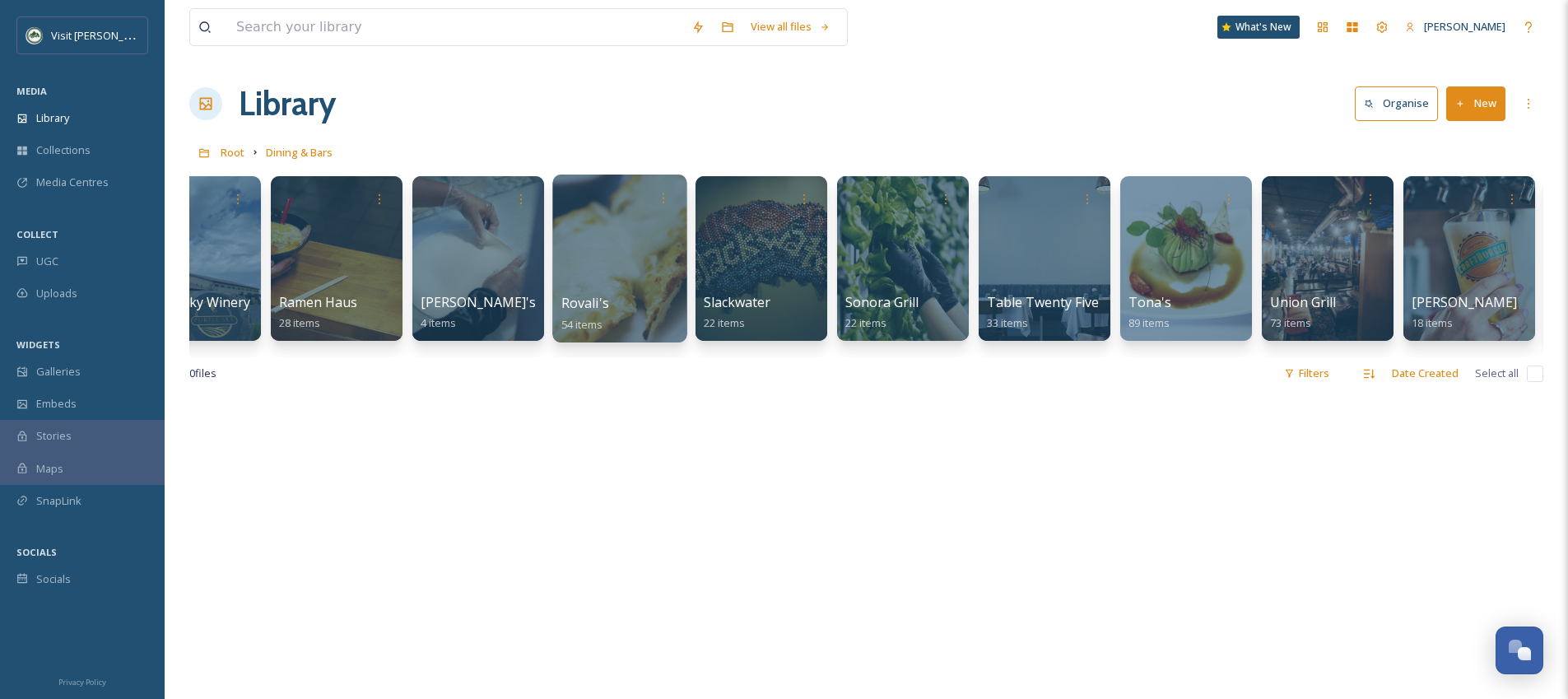
click at [607, 269] on div at bounding box center [619, 258] width 135 height 168
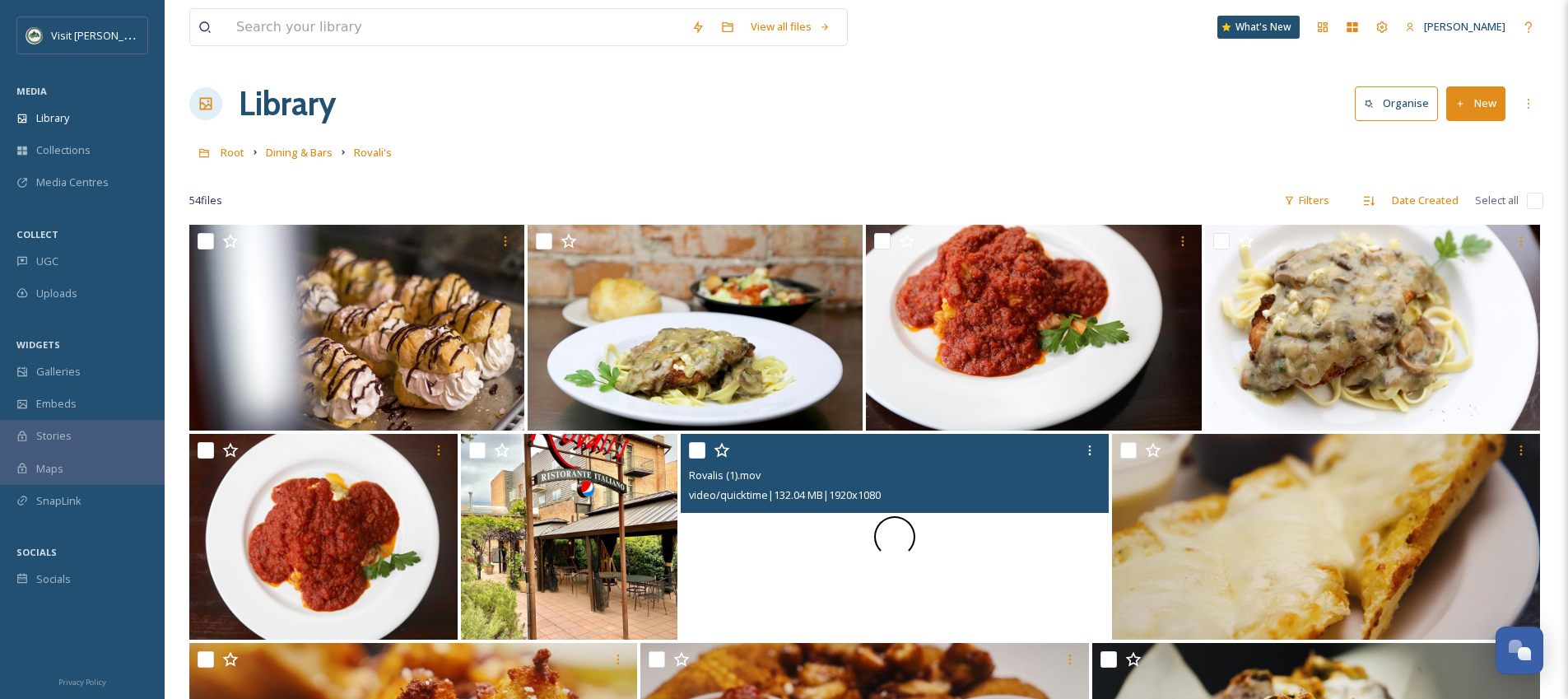
click at [961, 541] on div at bounding box center [894, 536] width 428 height 205
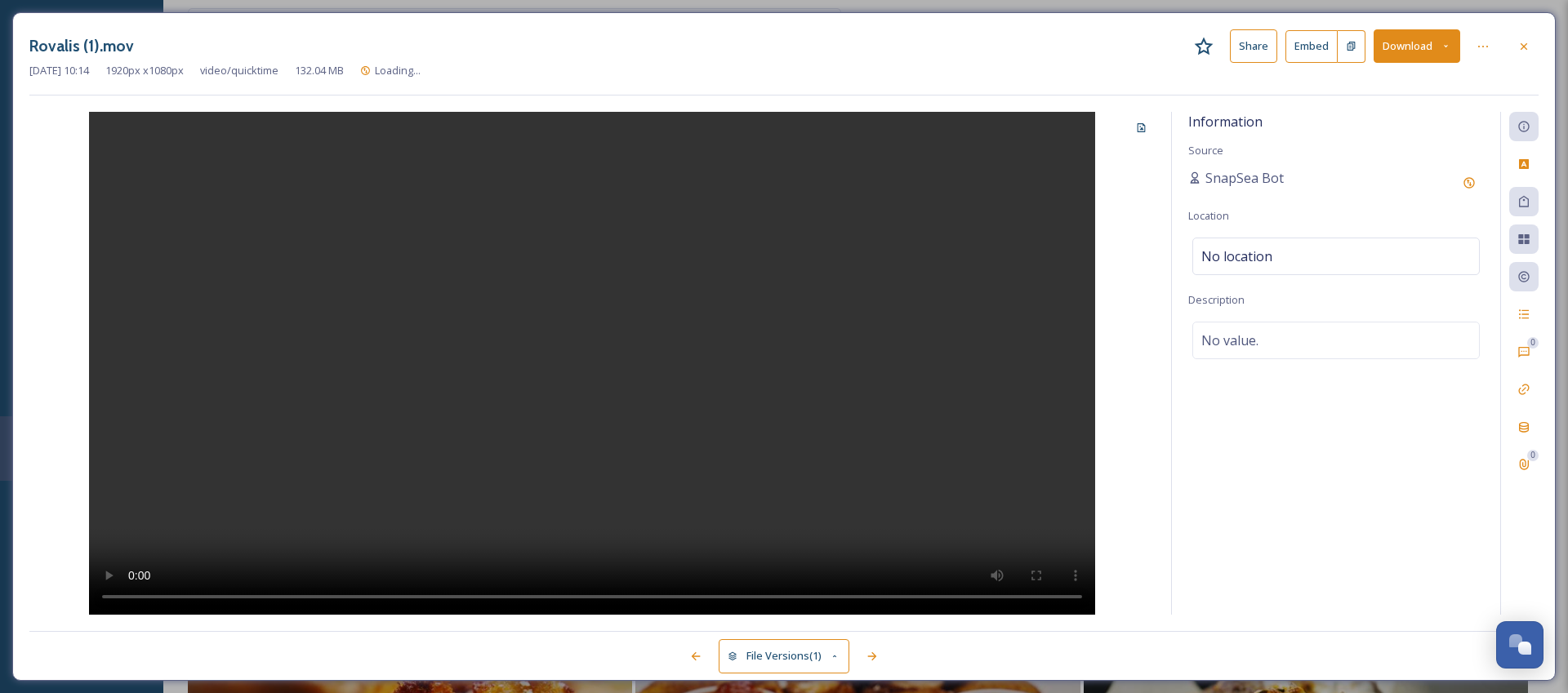
click at [515, 347] on video at bounding box center [591, 363] width 1005 height 503
click at [895, 236] on video at bounding box center [591, 363] width 1005 height 503
click at [1392, 43] on button "Download" at bounding box center [1417, 46] width 87 height 34
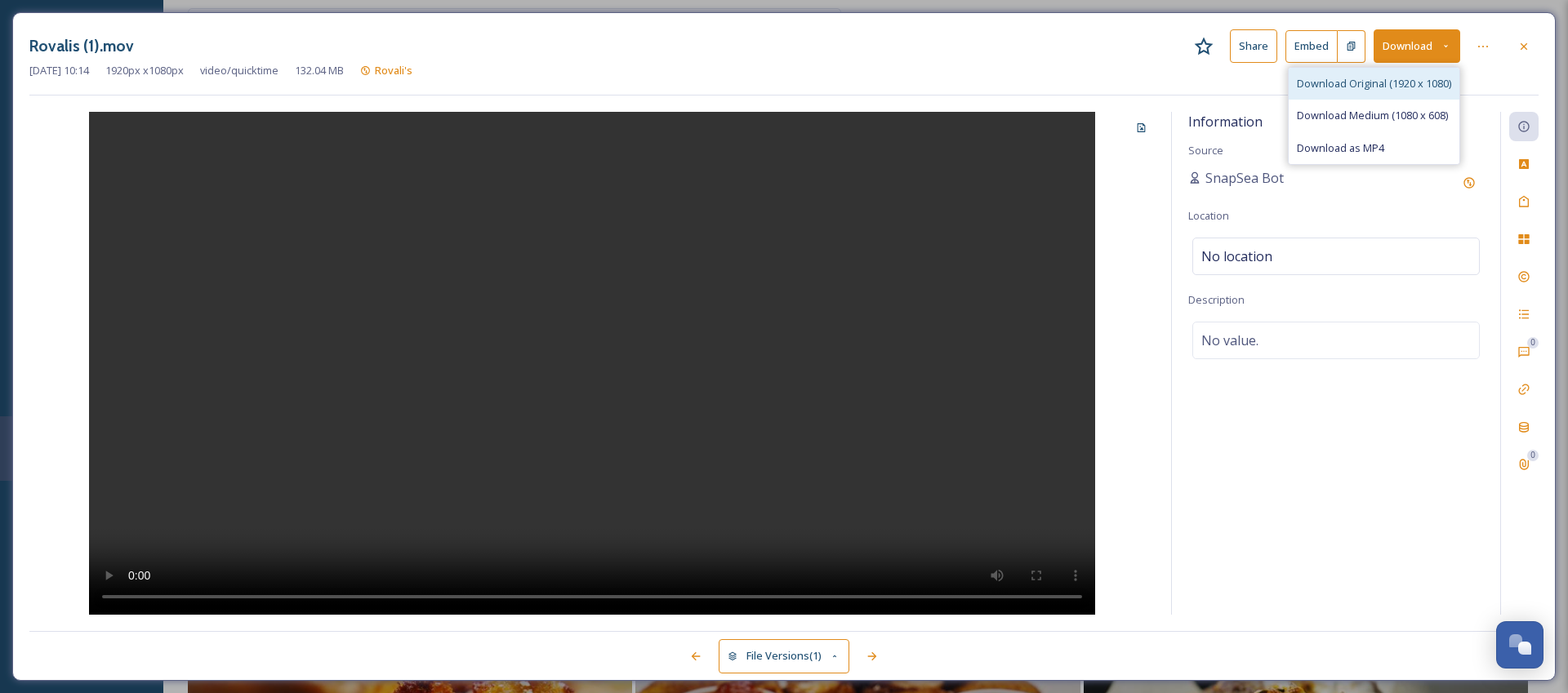
click at [1398, 83] on span "Download Original (1920 x 1080)" at bounding box center [1373, 84] width 154 height 16
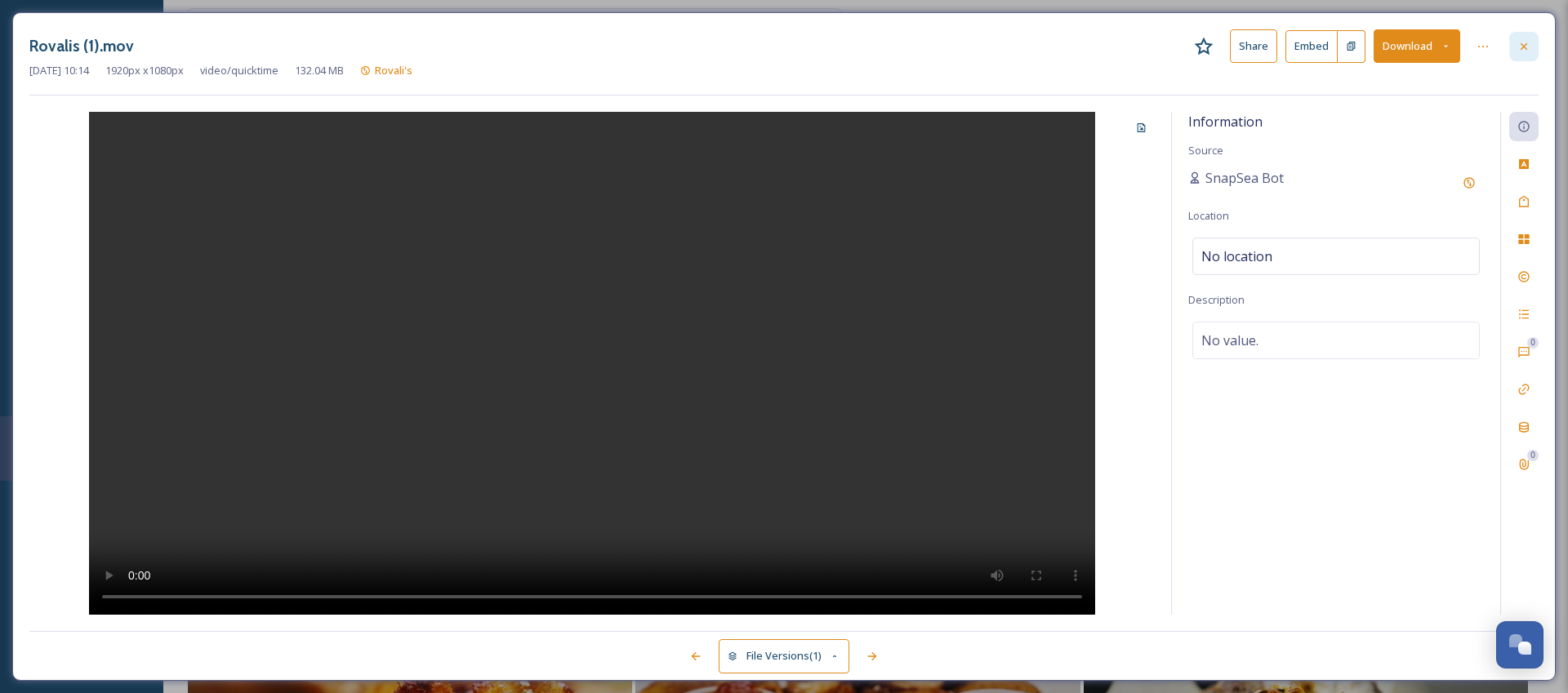
click at [1516, 40] on div at bounding box center [1524, 46] width 30 height 30
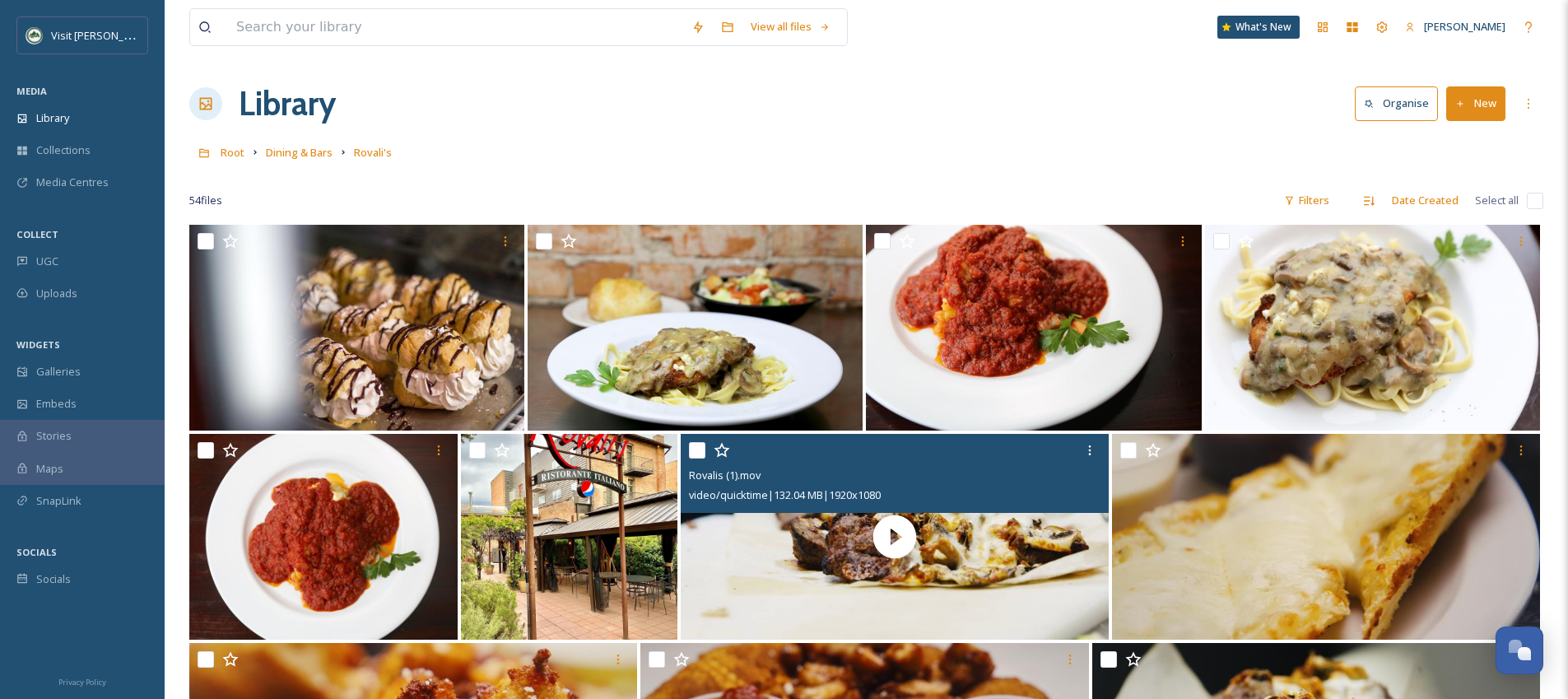
click at [338, 160] on div "Root Dining & Bars Rovali's" at bounding box center [866, 152] width 1355 height 31
click at [328, 158] on span "Dining & Bars" at bounding box center [299, 152] width 67 height 15
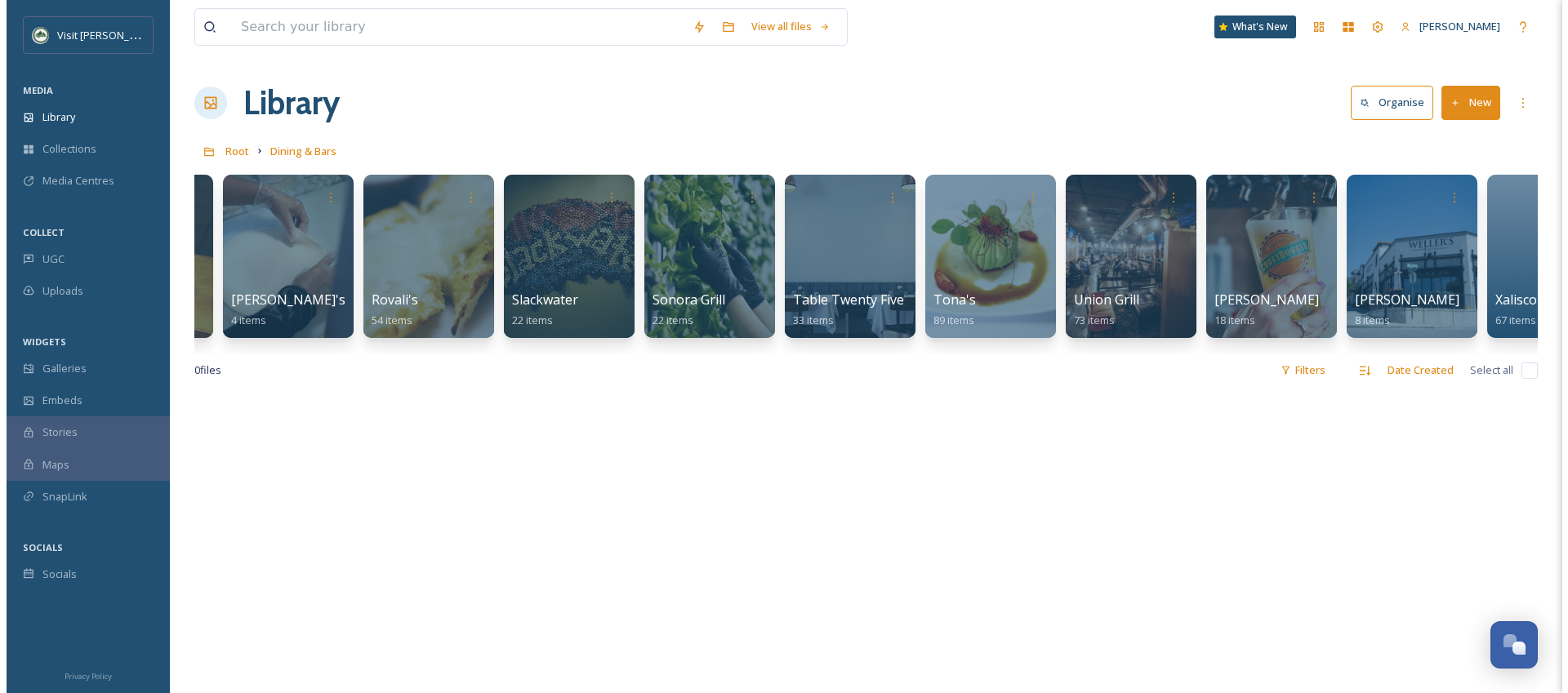
scroll to position [0, 2647]
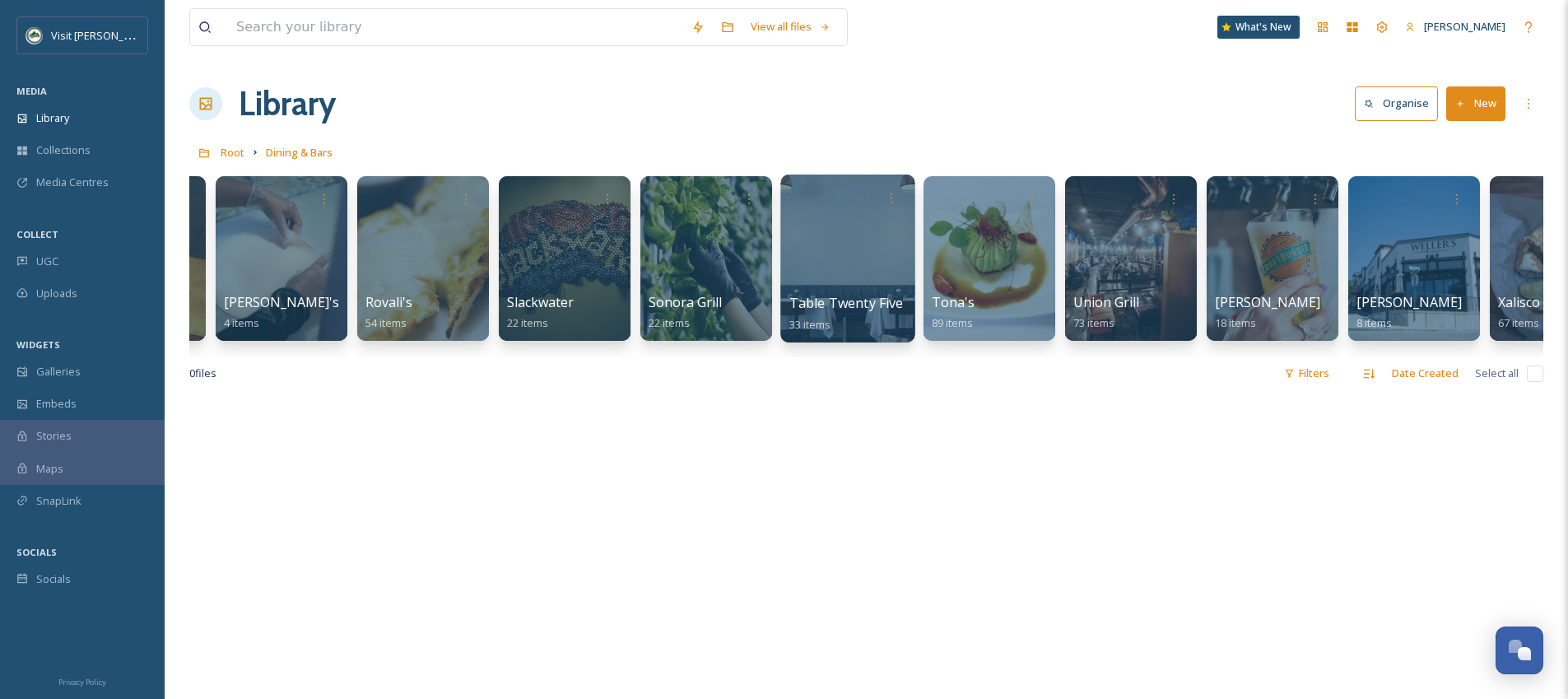
click at [873, 235] on div at bounding box center [847, 258] width 135 height 168
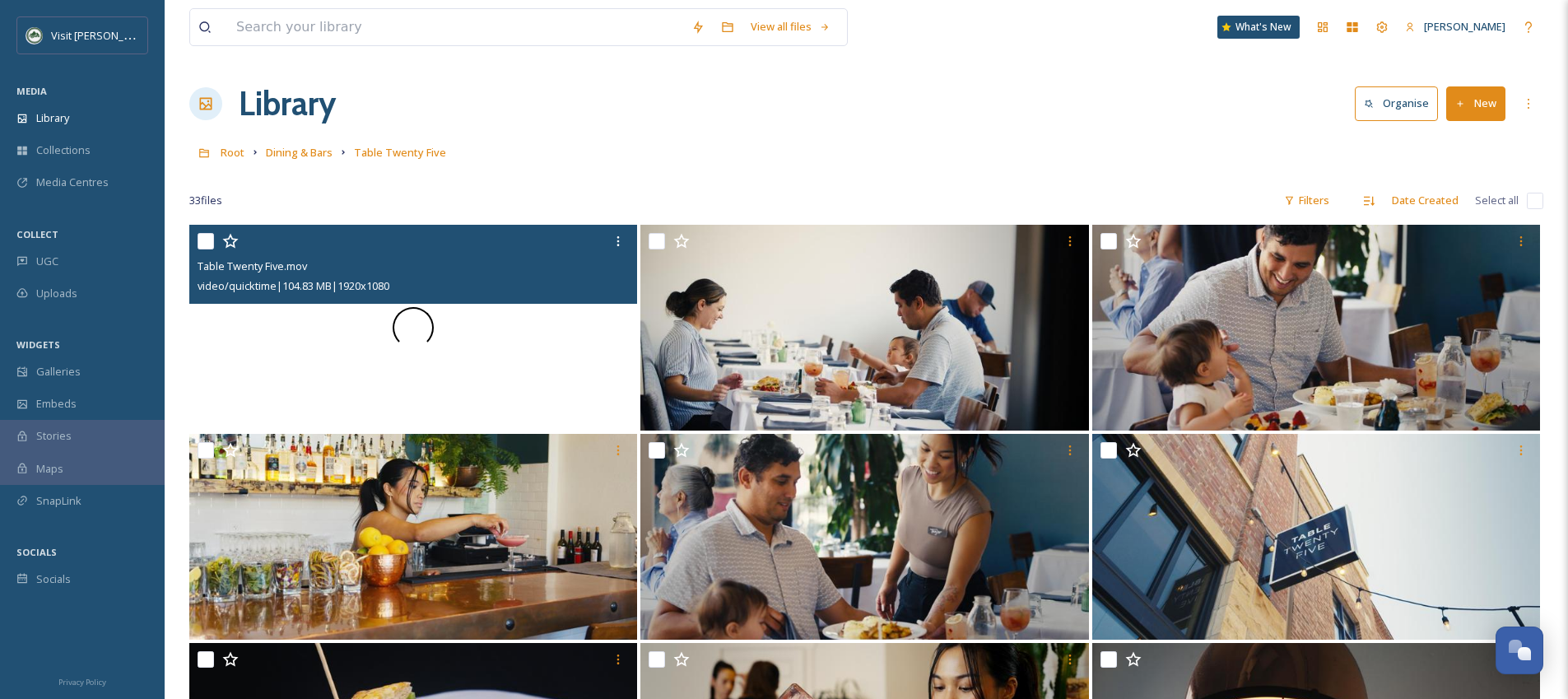
click at [503, 370] on div at bounding box center [413, 327] width 448 height 205
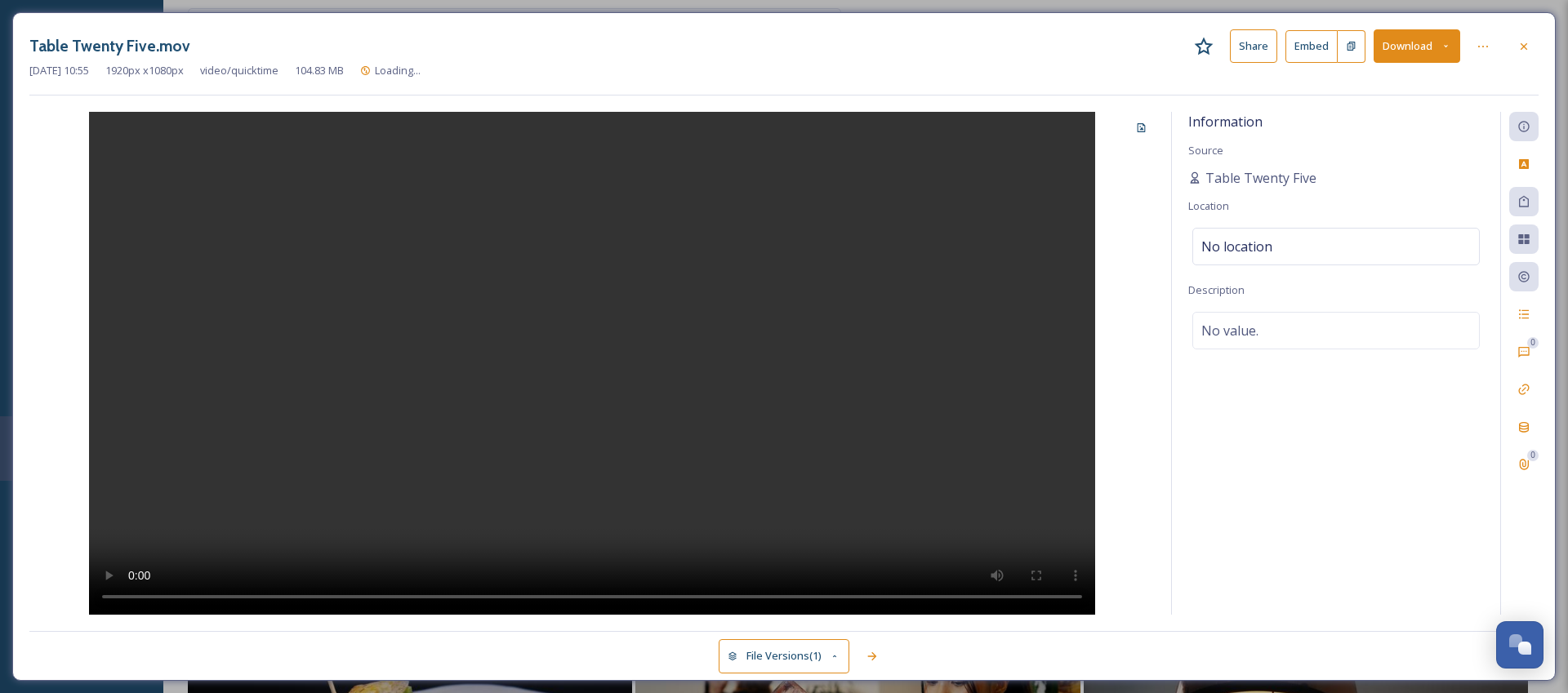
click at [1423, 49] on button "Download" at bounding box center [1417, 46] width 87 height 34
click at [1400, 79] on span "Download Original (1920 x 1080)" at bounding box center [1373, 84] width 154 height 16
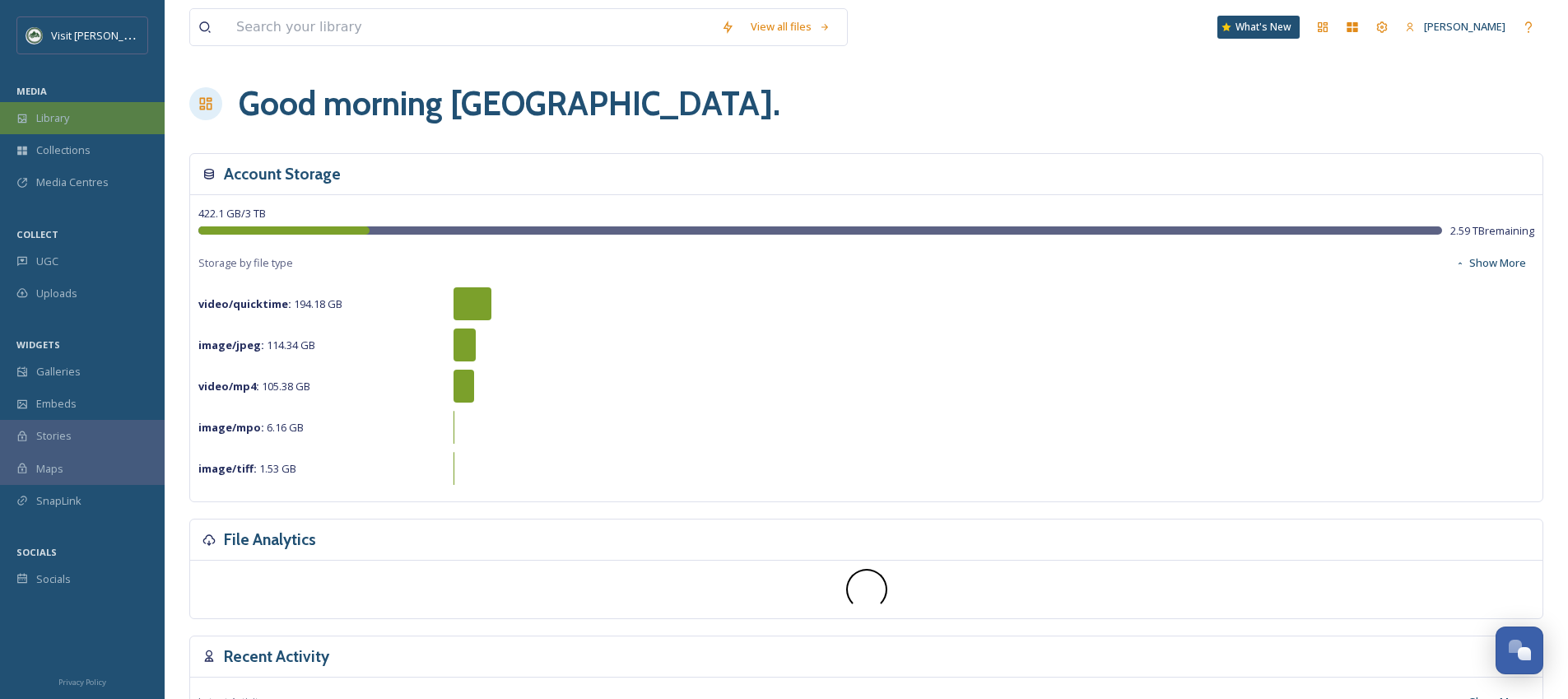
click at [122, 109] on div "Library" at bounding box center [82, 118] width 164 height 32
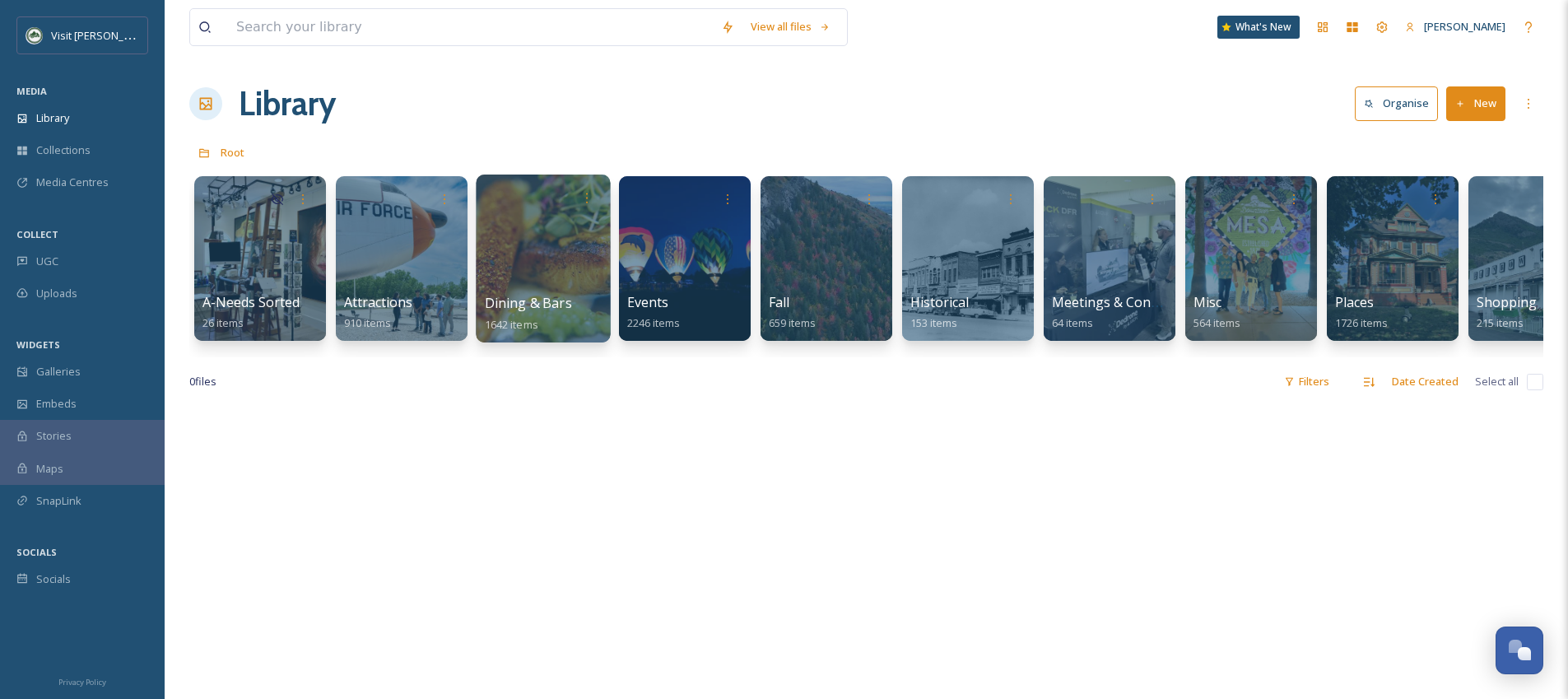
click at [545, 256] on div at bounding box center [542, 258] width 135 height 168
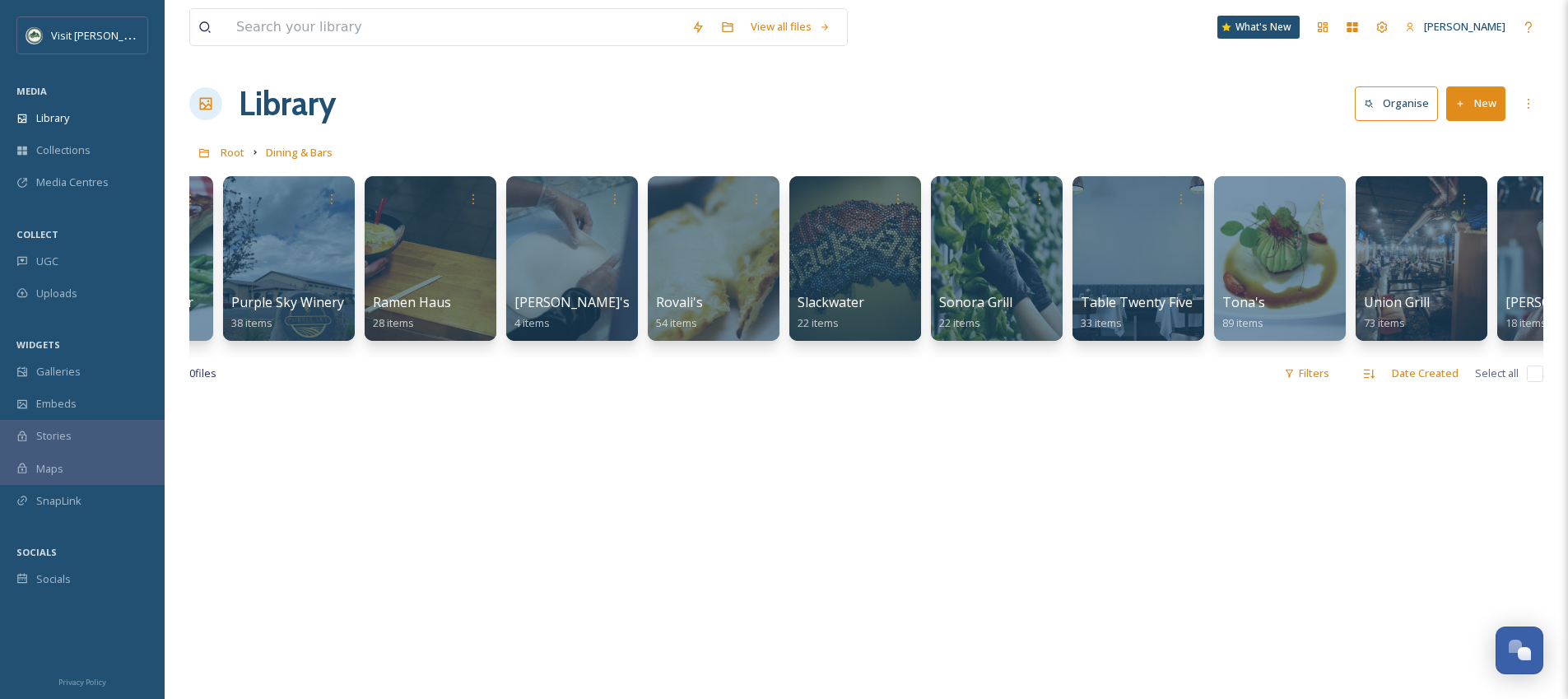
scroll to position [0, 2380]
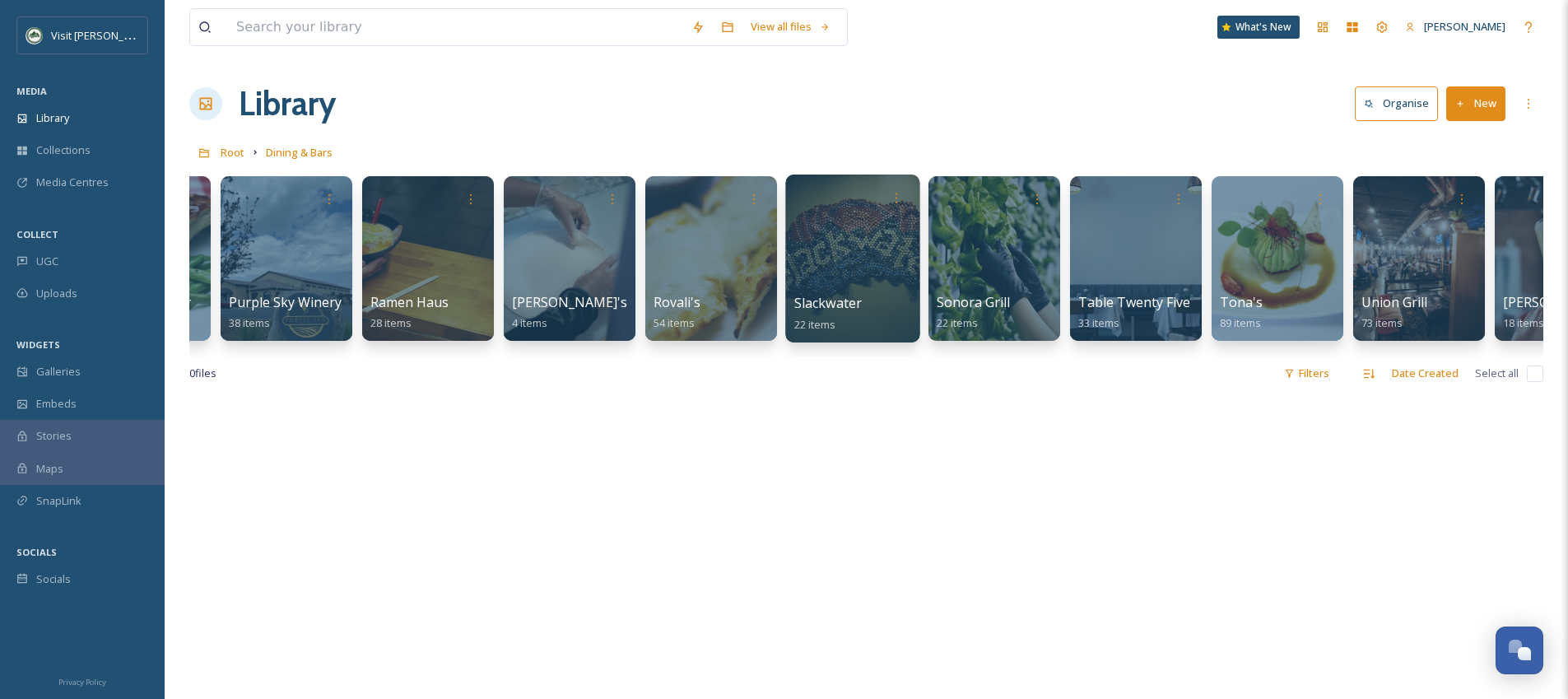
click at [867, 243] on div at bounding box center [852, 258] width 135 height 168
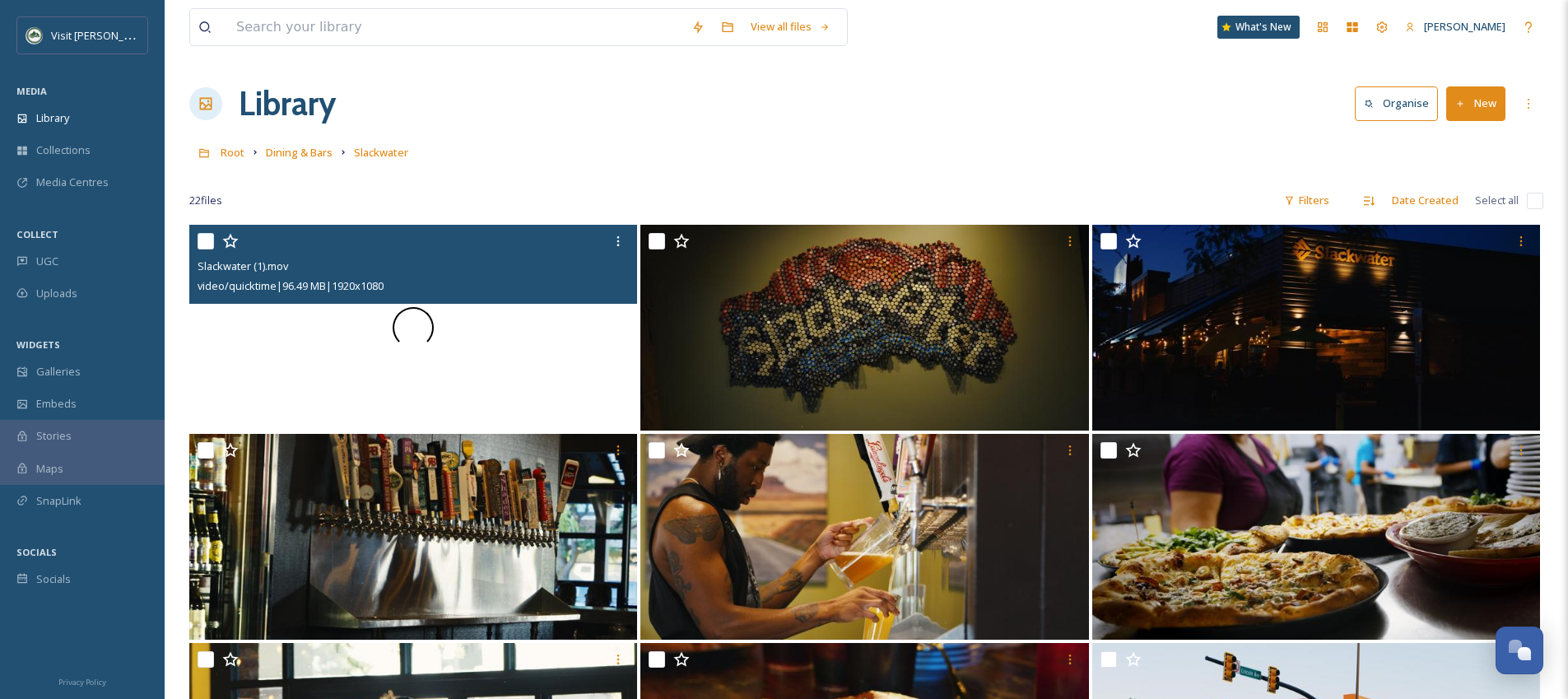
click at [561, 324] on div at bounding box center [413, 327] width 448 height 205
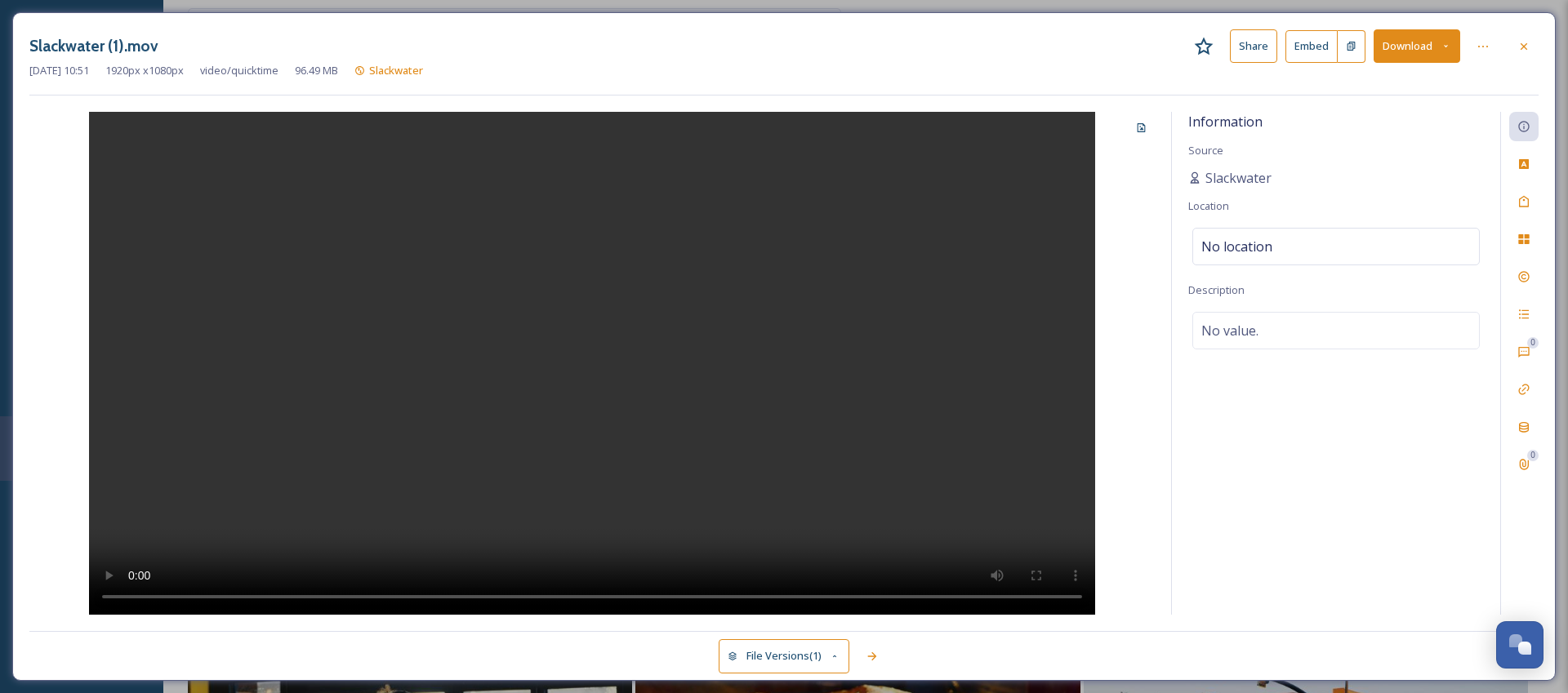
click at [864, 286] on video at bounding box center [591, 363] width 1005 height 503
click at [936, 255] on video at bounding box center [591, 363] width 1005 height 503
click at [1387, 50] on button "Download" at bounding box center [1417, 46] width 87 height 34
click at [1381, 70] on div "Download Original (1920 x 1080)" at bounding box center [1373, 84] width 171 height 32
click at [1515, 42] on div at bounding box center [1524, 46] width 30 height 30
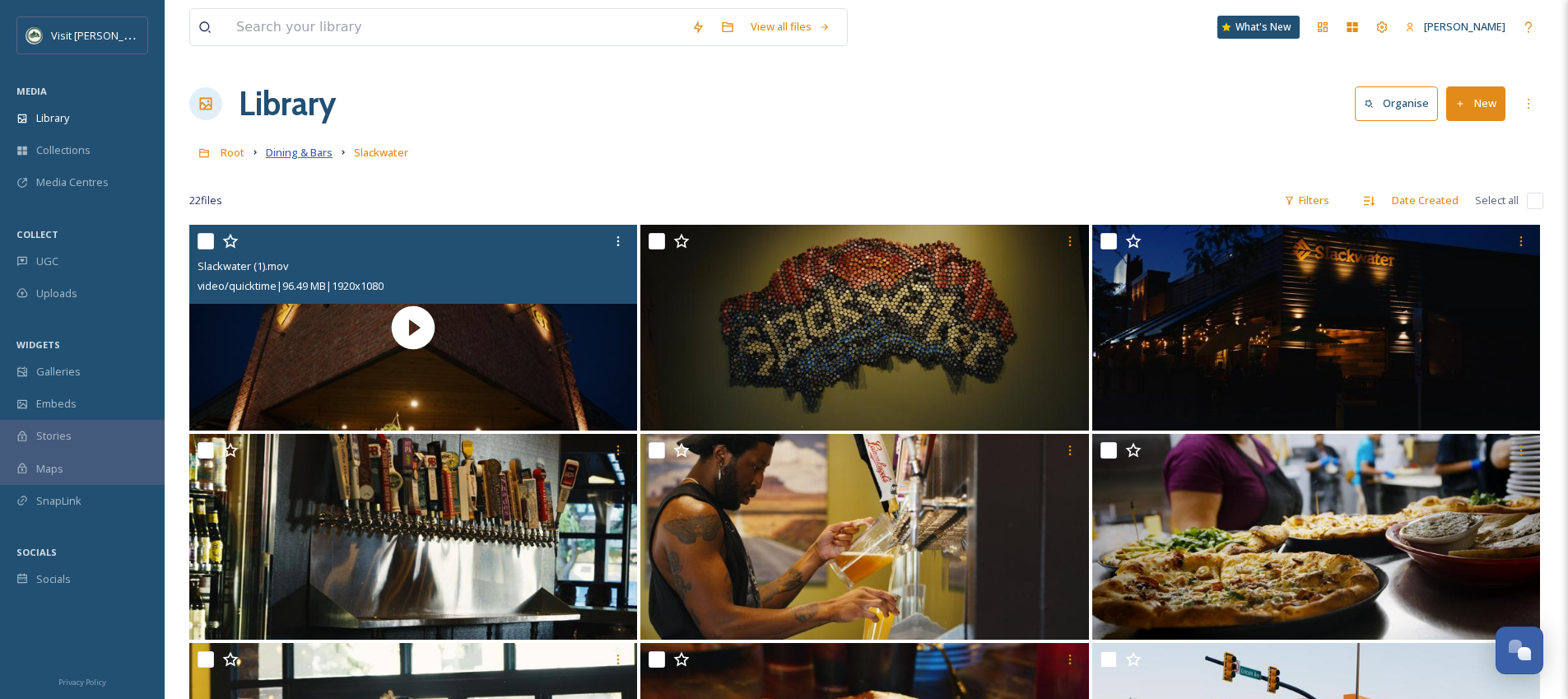
click at [306, 156] on span "Dining & Bars" at bounding box center [299, 152] width 67 height 15
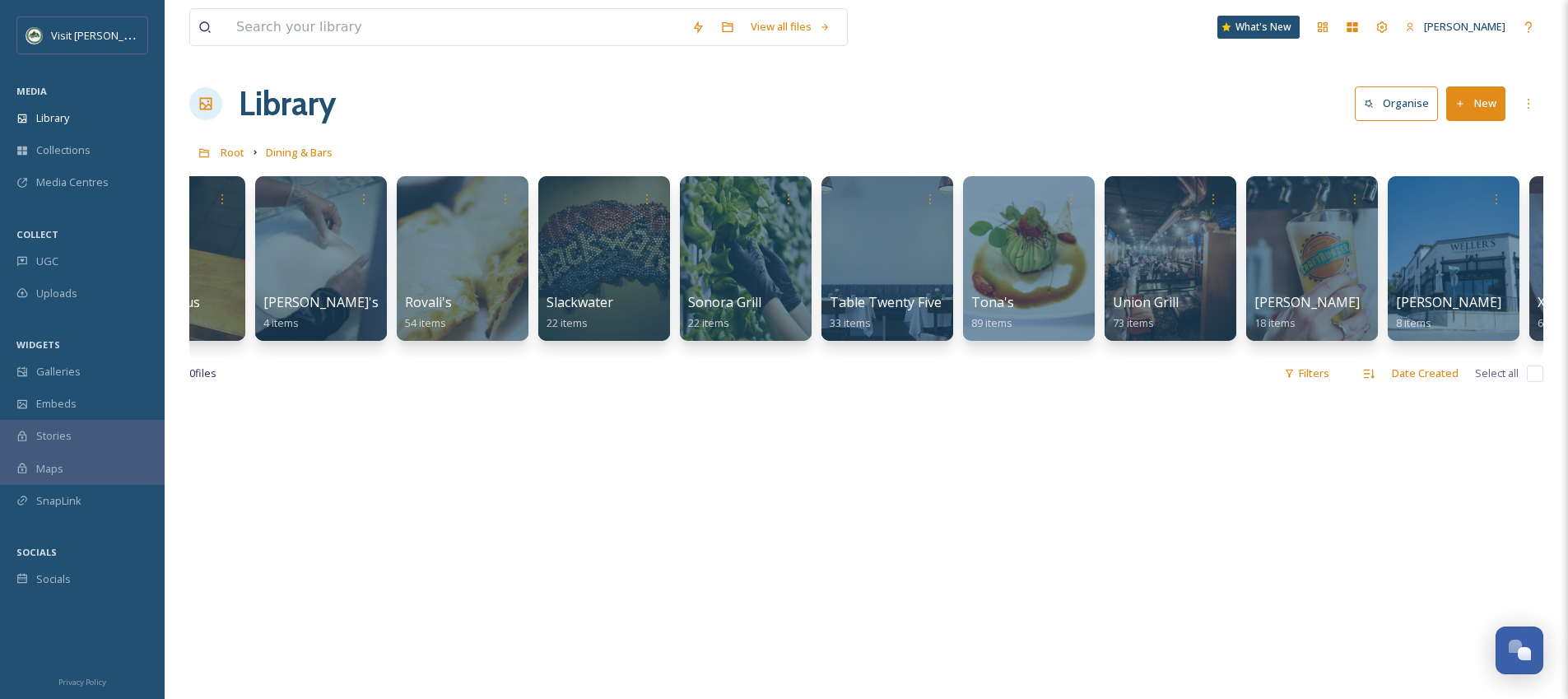
scroll to position [0, 2650]
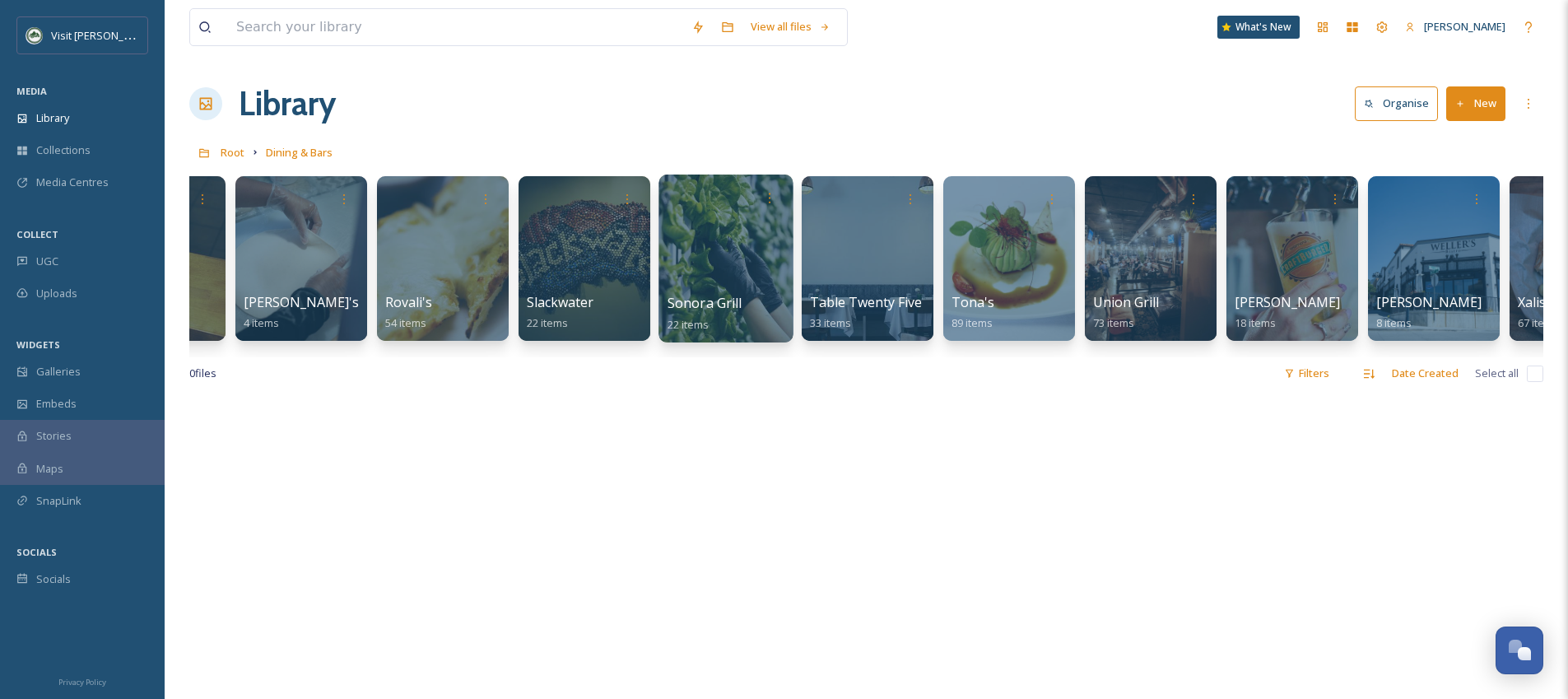
click at [719, 253] on div at bounding box center [726, 258] width 135 height 168
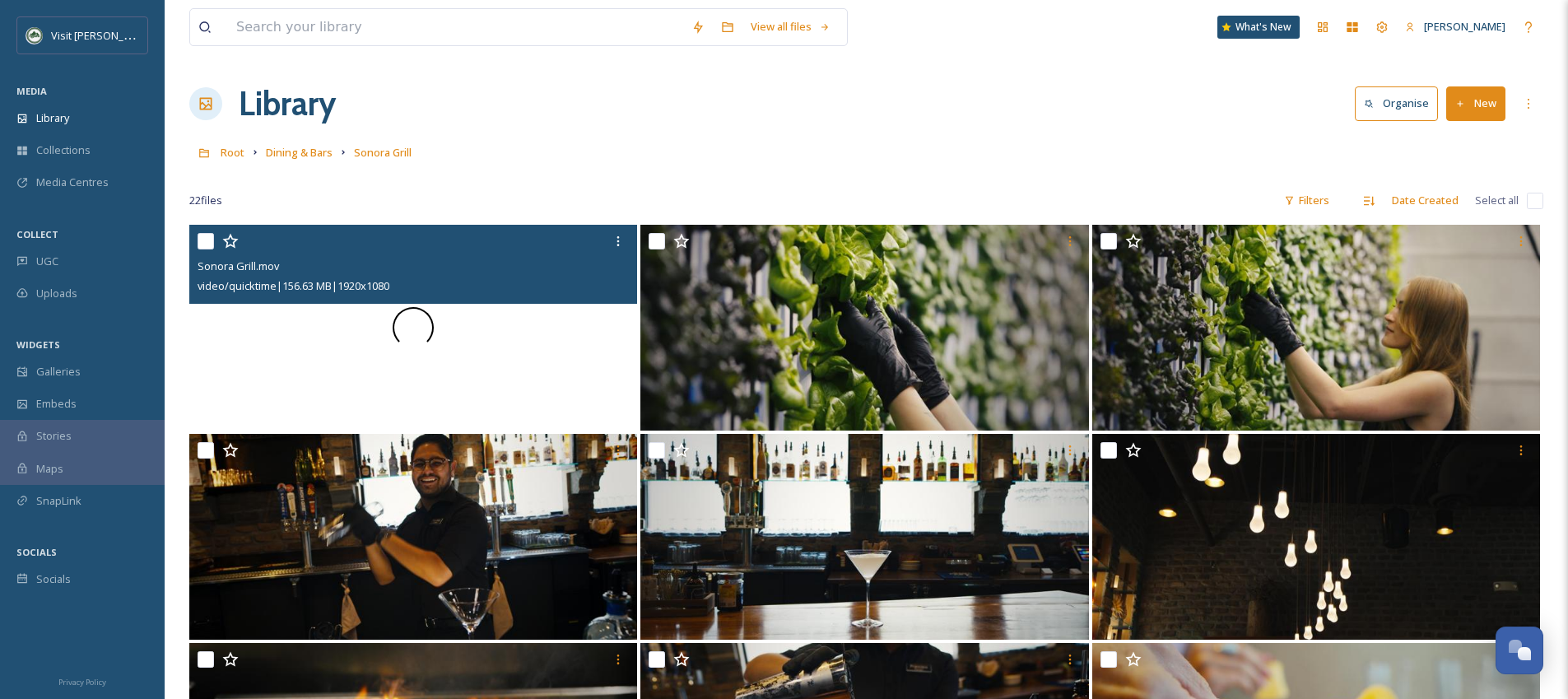
click at [526, 399] on div at bounding box center [413, 327] width 448 height 205
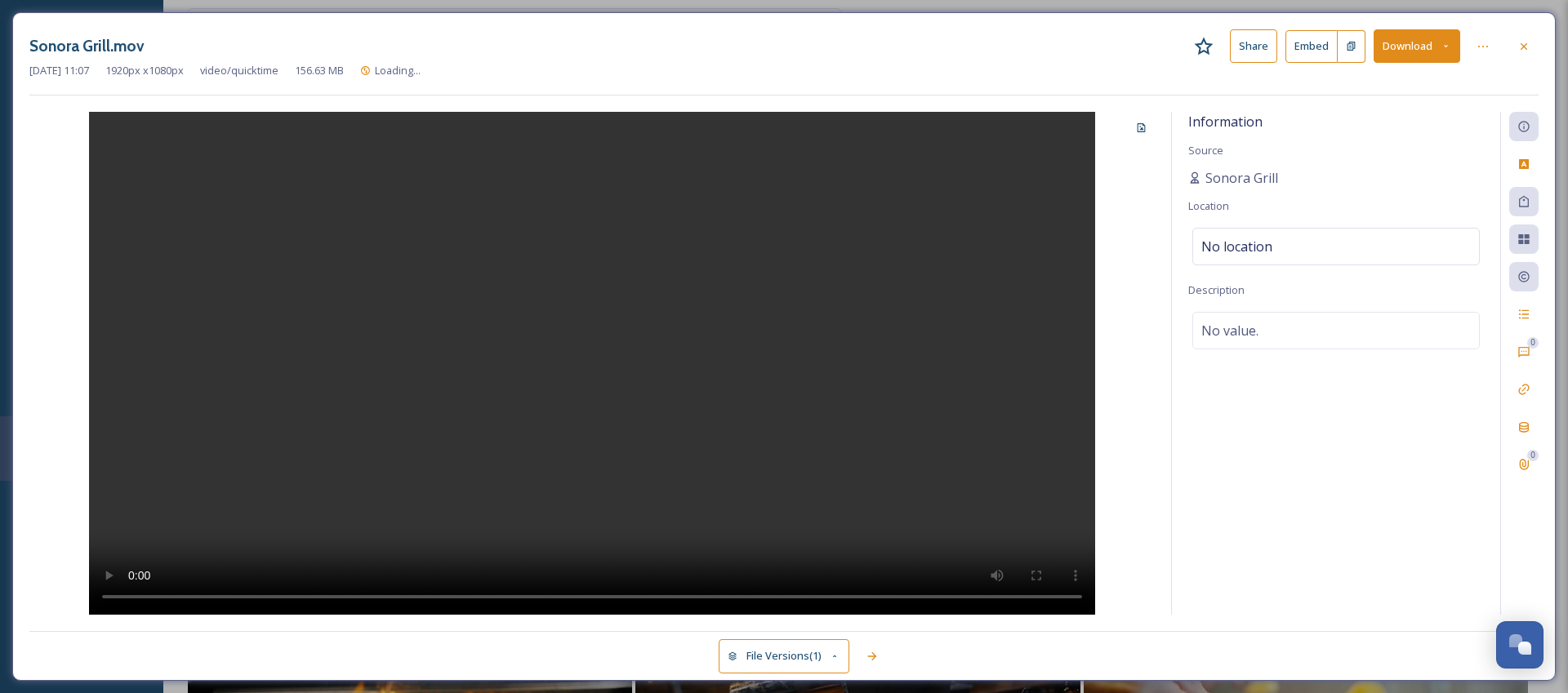
click at [1421, 37] on button "Download" at bounding box center [1417, 46] width 87 height 34
click at [1393, 75] on div "Download Original (1920 x 1080)" at bounding box center [1373, 84] width 171 height 32
click at [1522, 46] on icon at bounding box center [1524, 45] width 7 height 7
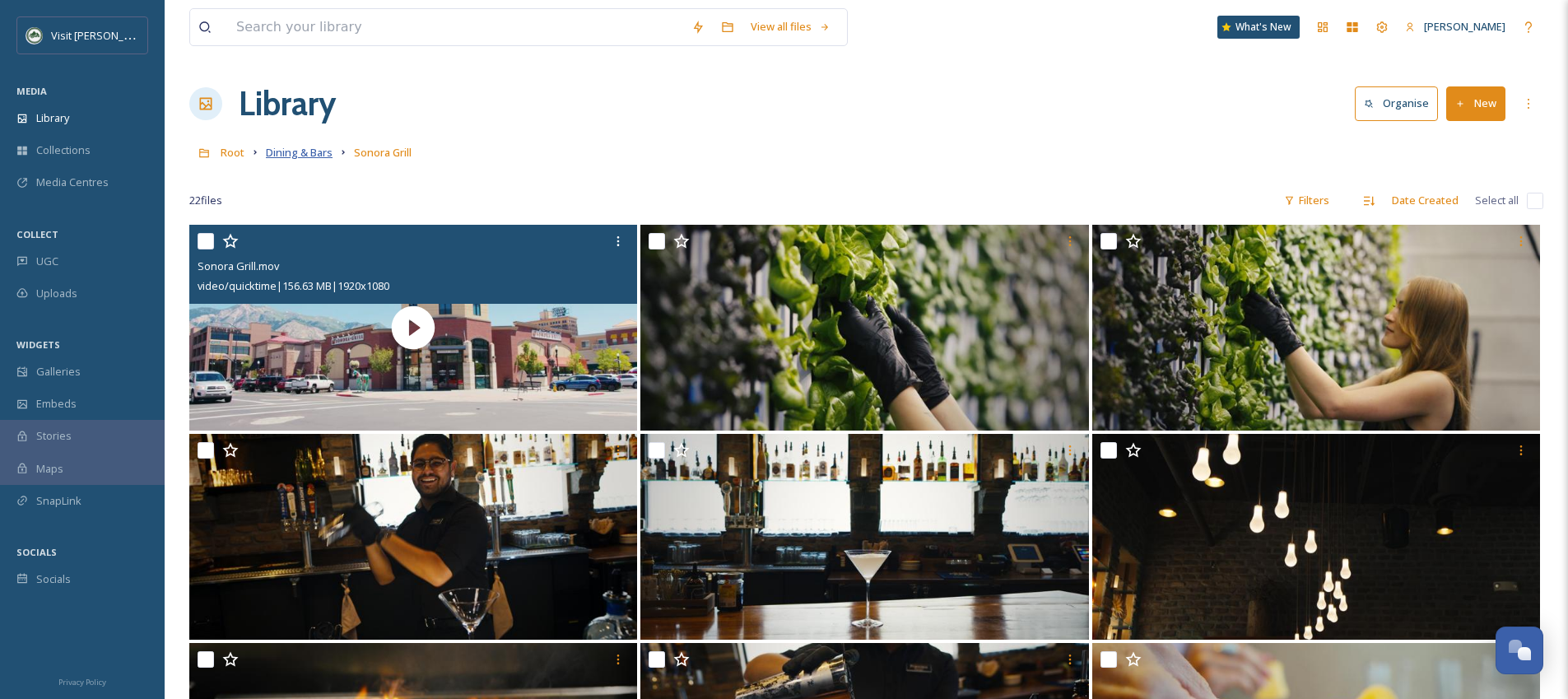
click at [307, 158] on span "Dining & Bars" at bounding box center [299, 152] width 67 height 15
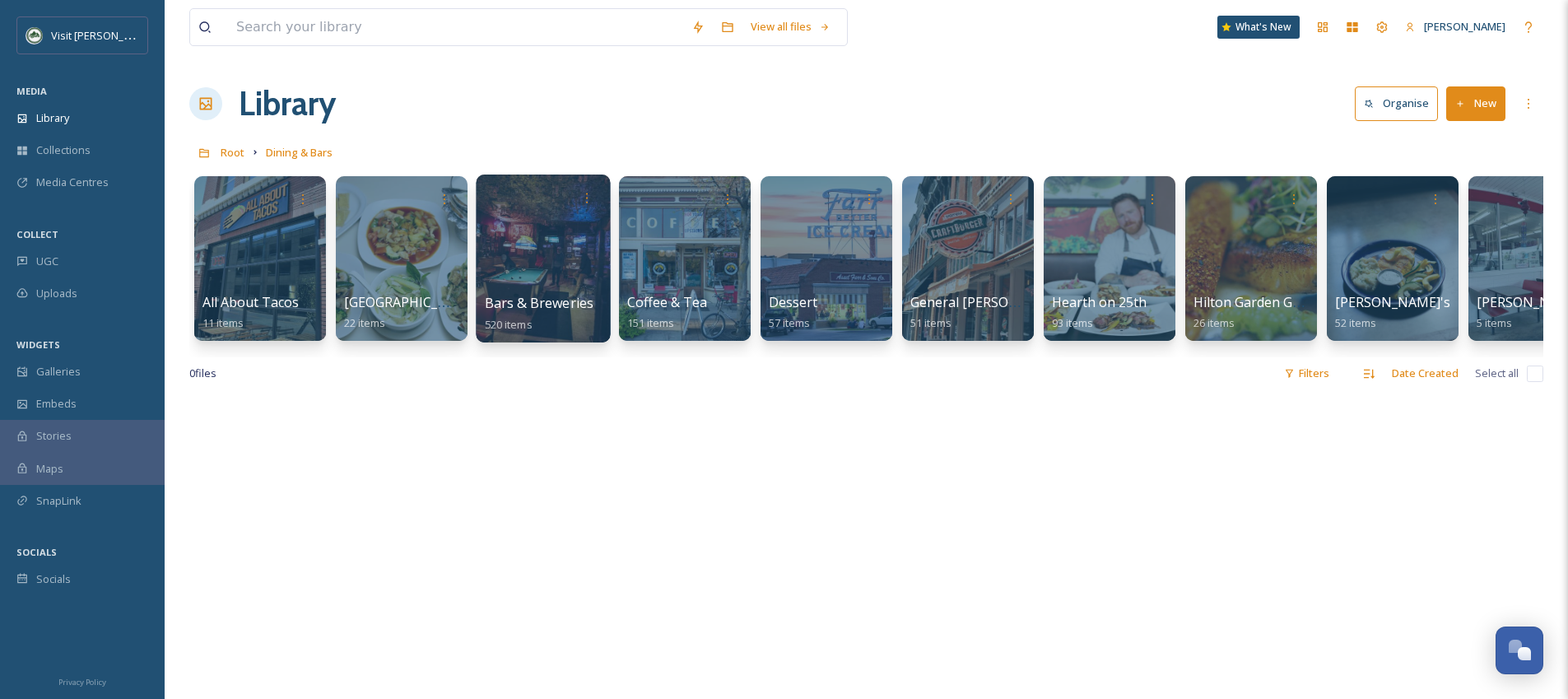
click at [514, 273] on div at bounding box center [542, 258] width 135 height 168
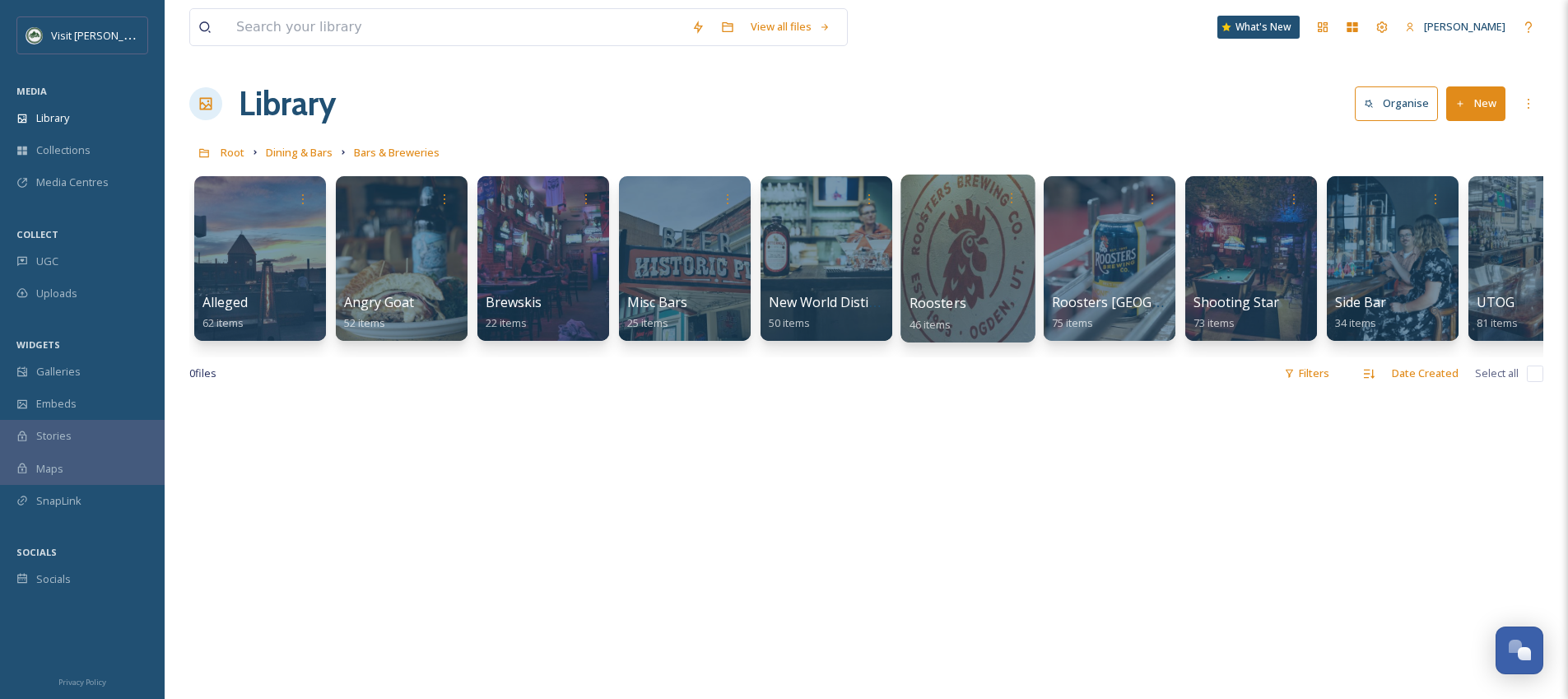
click at [927, 229] on div at bounding box center [968, 258] width 135 height 168
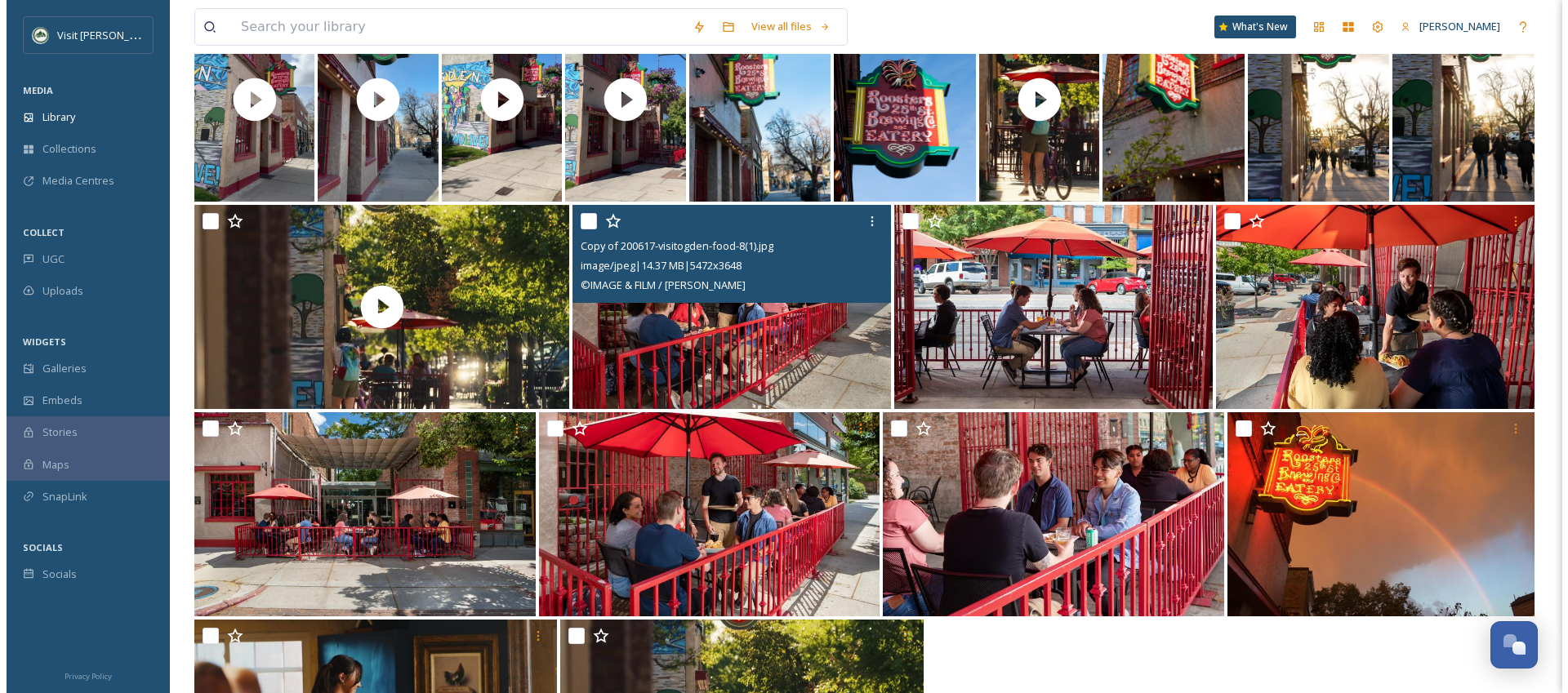
scroll to position [224, 0]
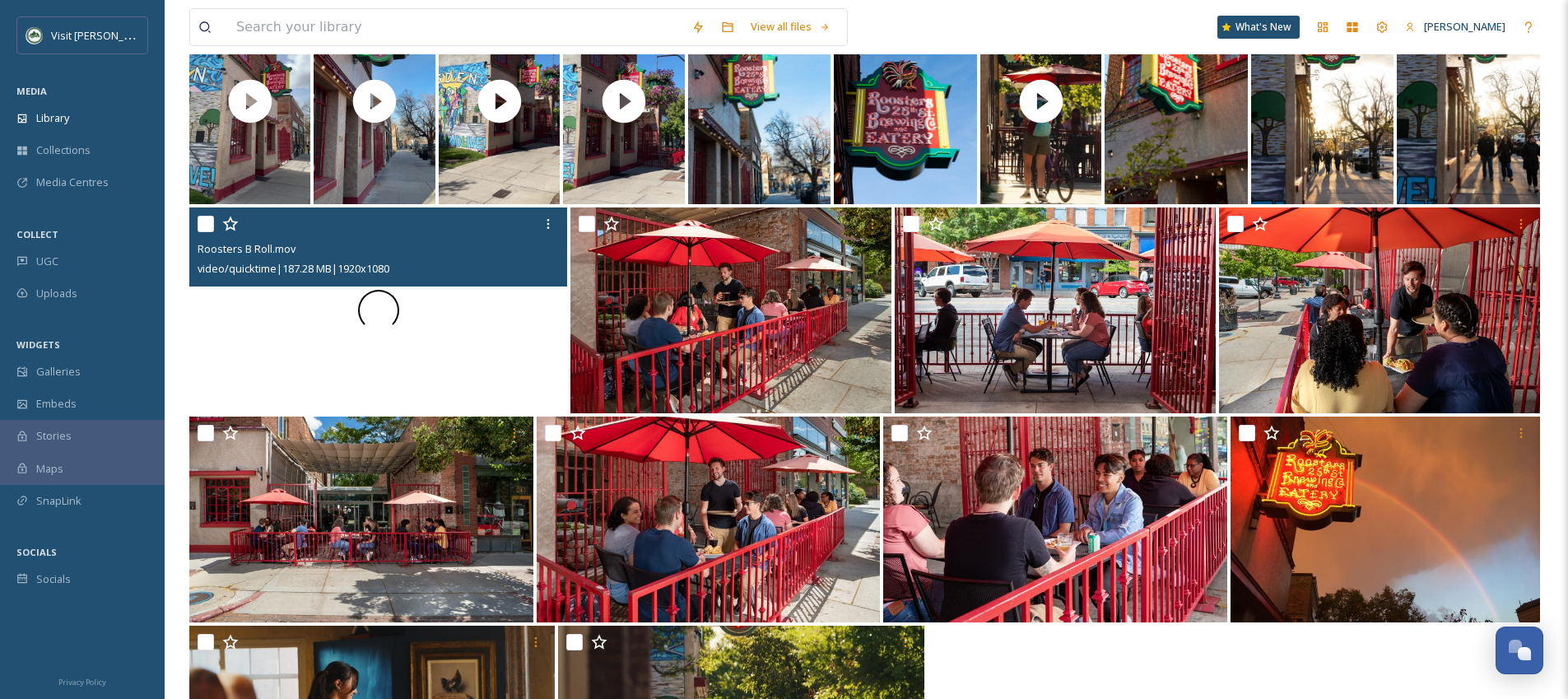
click at [464, 376] on div at bounding box center [378, 310] width 378 height 205
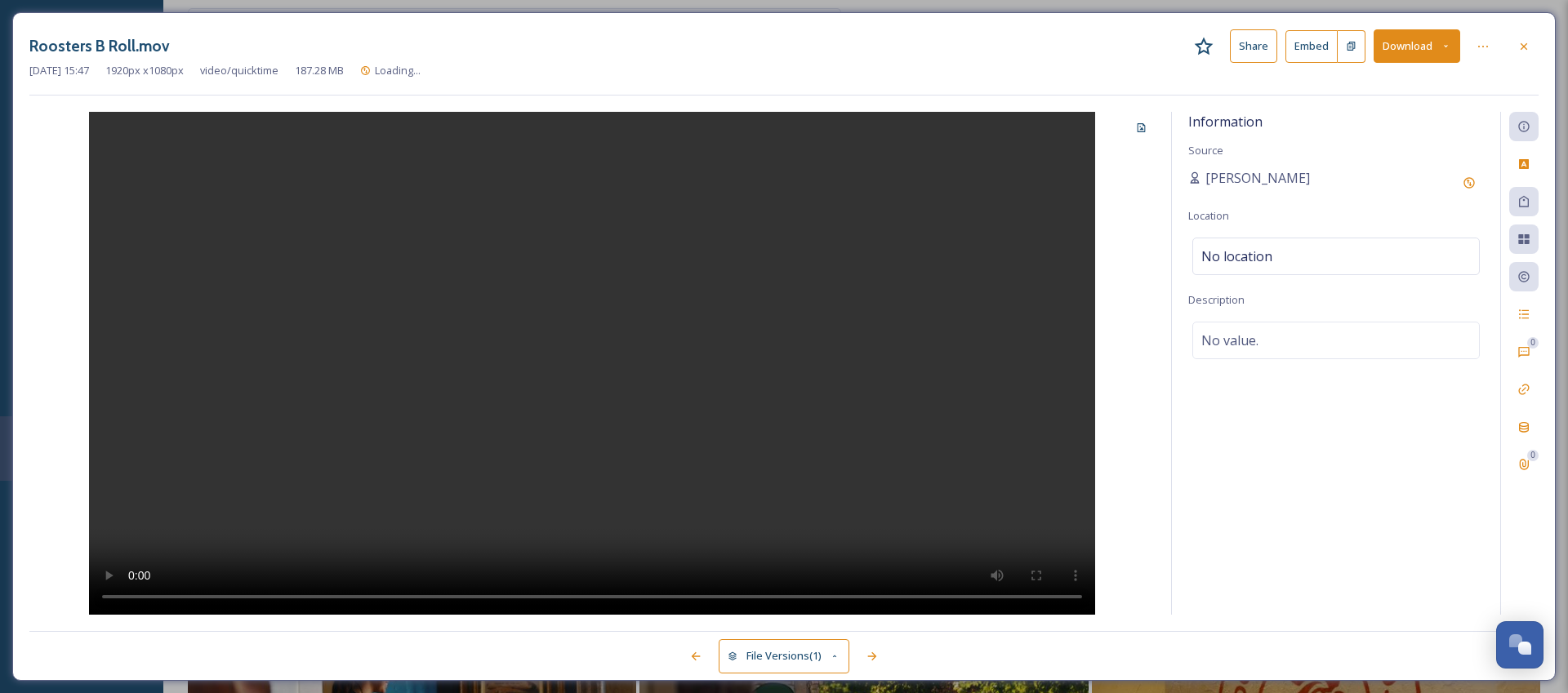
click at [1390, 44] on button "Download" at bounding box center [1417, 46] width 87 height 34
click at [1371, 76] on span "Download Original (1920 x 1080)" at bounding box center [1373, 84] width 154 height 16
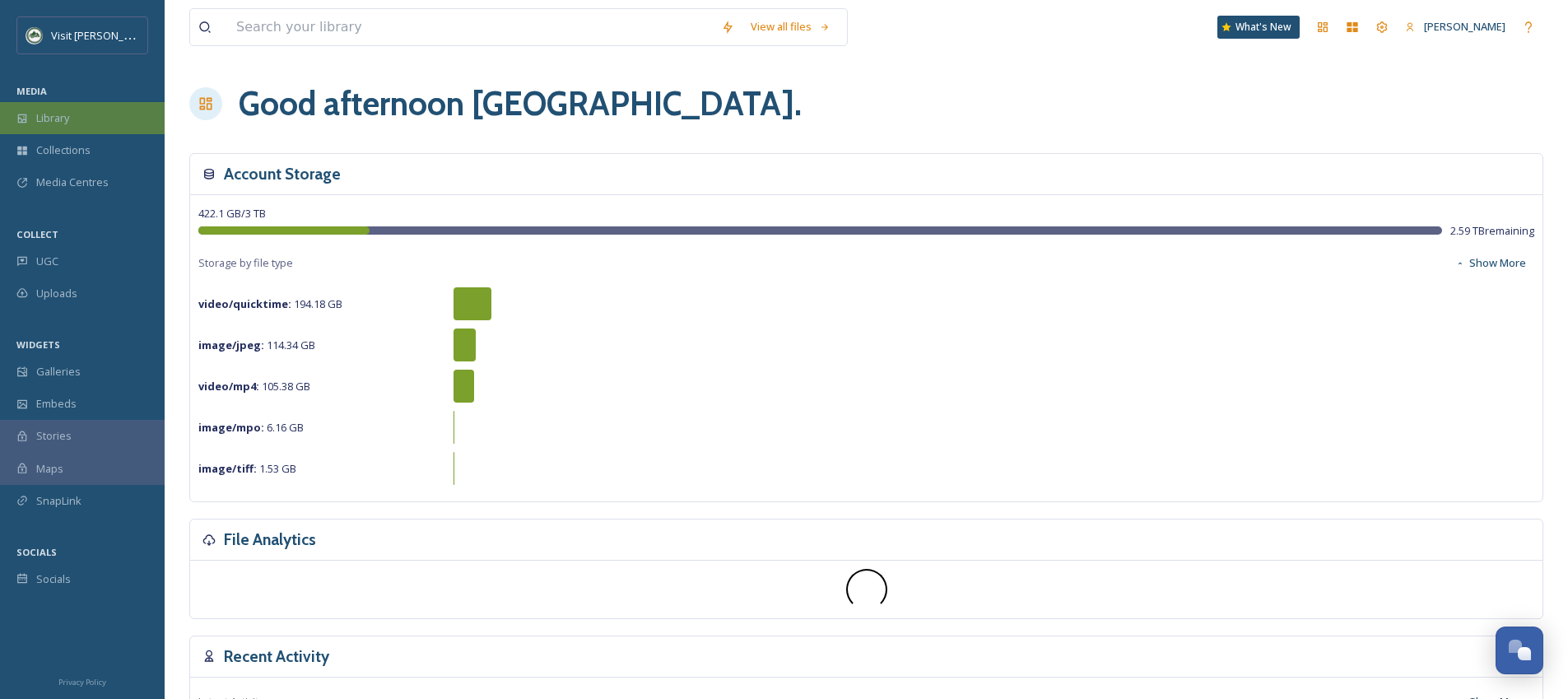
click at [126, 110] on div "Library" at bounding box center [82, 118] width 164 height 32
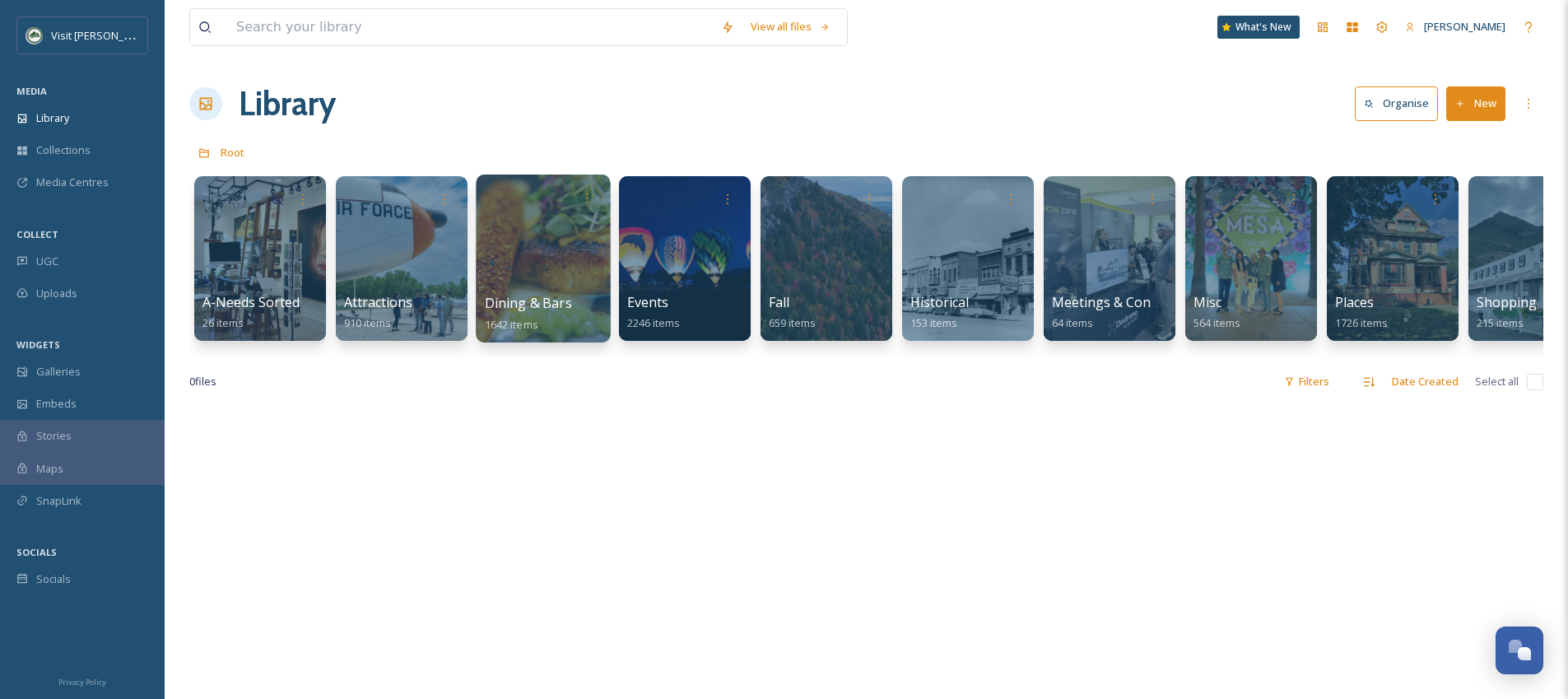
click at [583, 302] on div "Dining & Bars 1642 items" at bounding box center [543, 313] width 118 height 41
click at [541, 305] on span "Dining & Bars" at bounding box center [528, 303] width 88 height 18
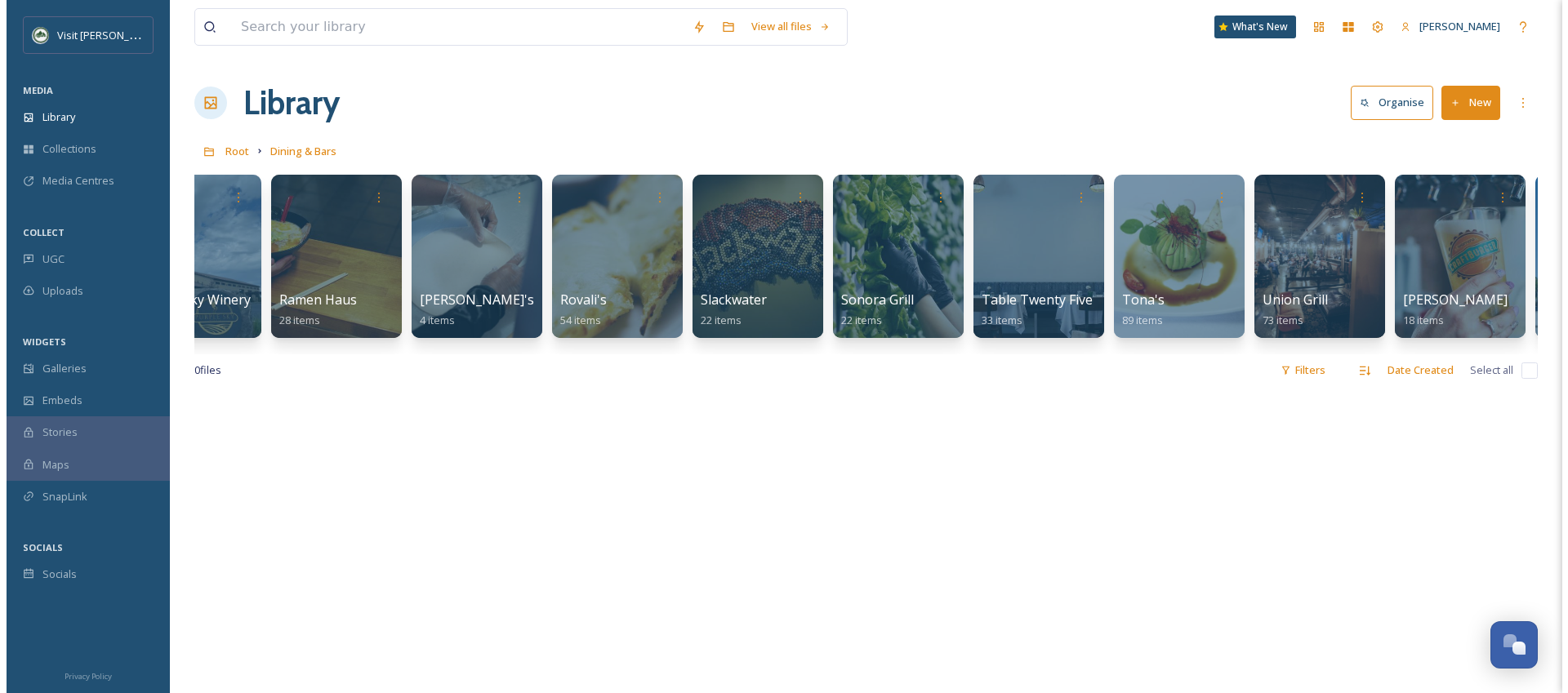
scroll to position [0, 2454]
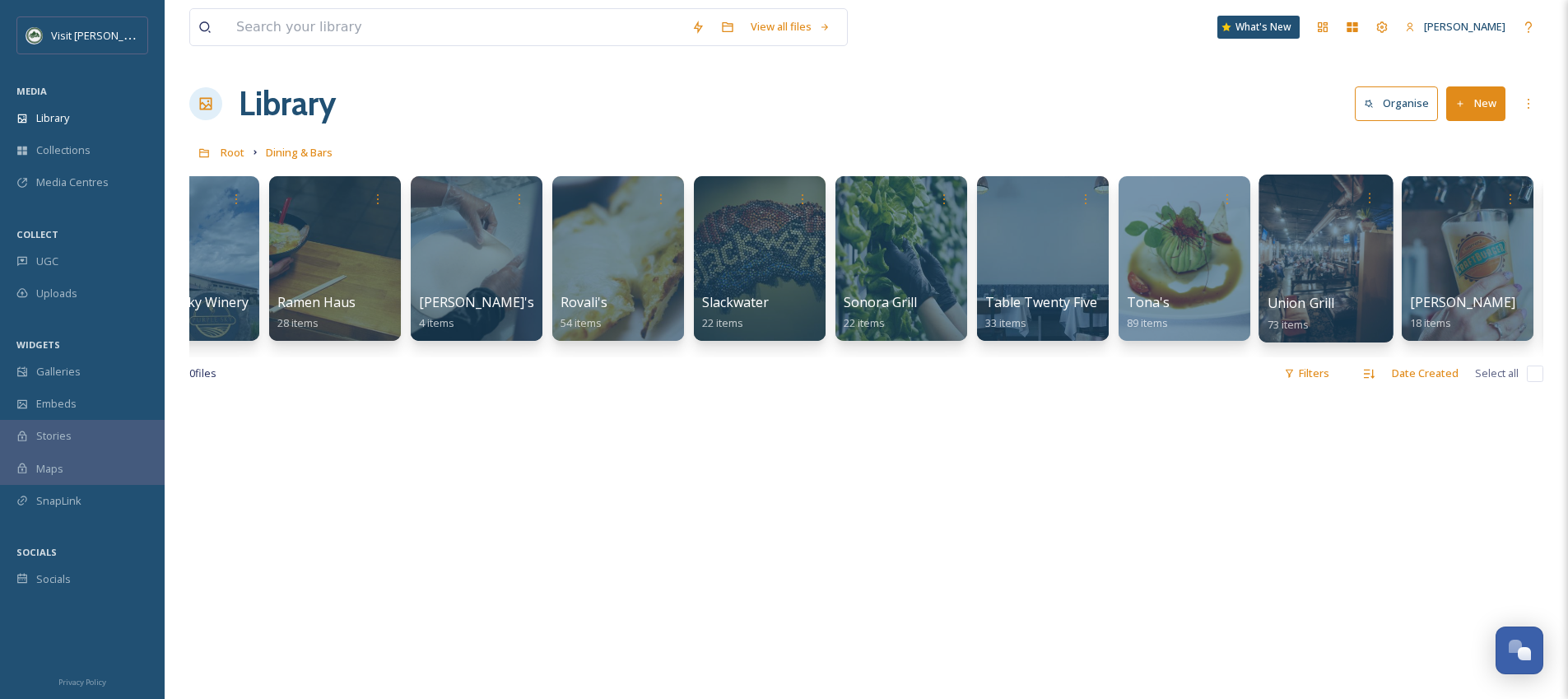
click at [1294, 253] on div at bounding box center [1326, 258] width 135 height 168
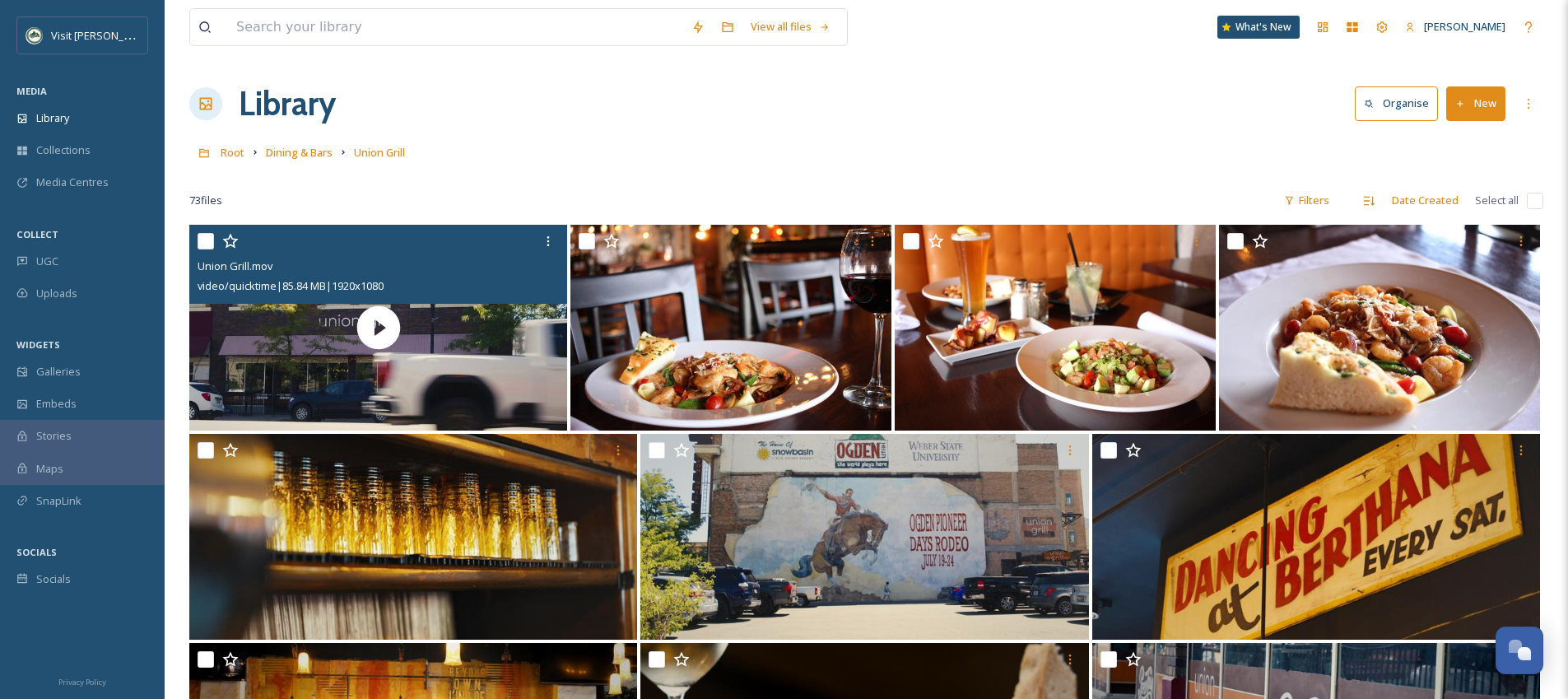
click at [537, 300] on div "Union Grill.mov video/quicktime | 85.84 MB | 1920 x 1080" at bounding box center [378, 263] width 378 height 79
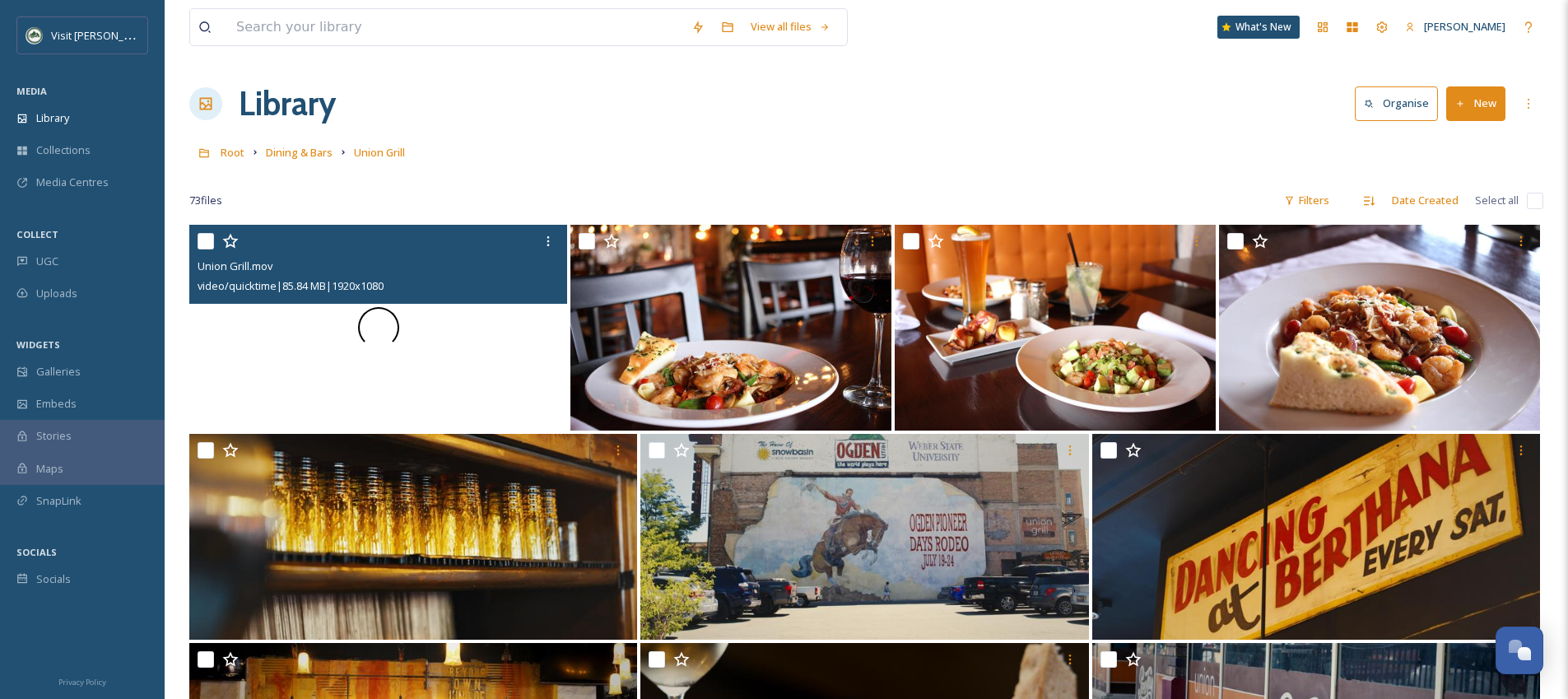
click at [542, 315] on div at bounding box center [378, 327] width 378 height 205
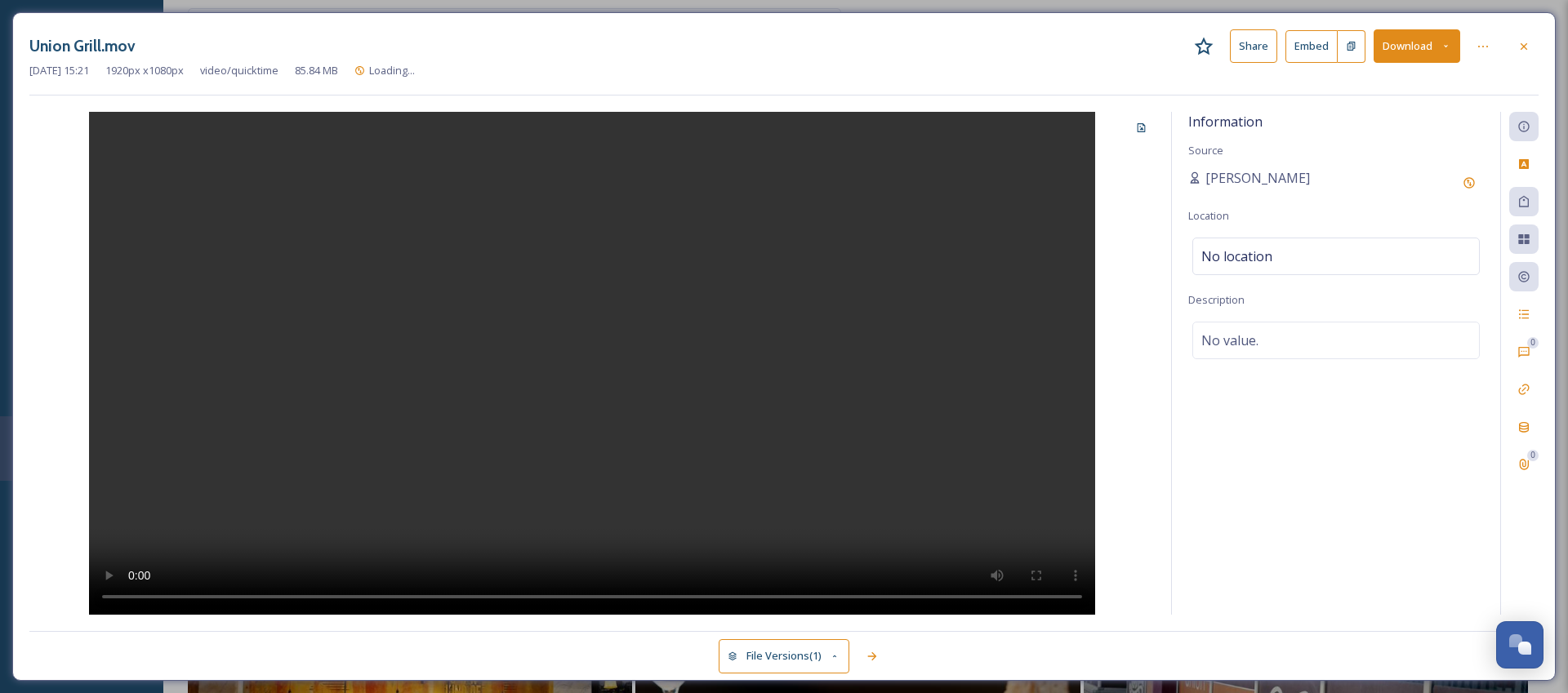
click at [1391, 54] on button "Download" at bounding box center [1417, 46] width 87 height 34
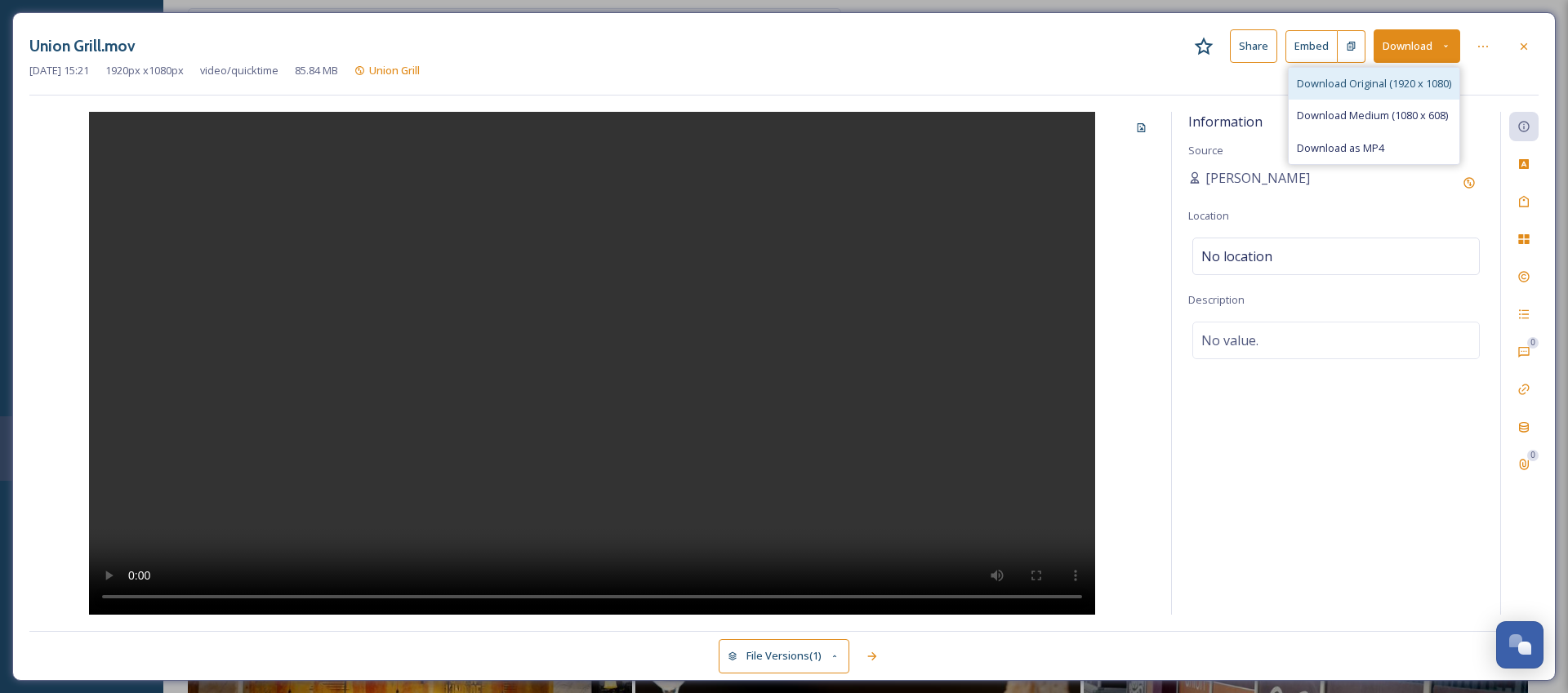
click at [1370, 95] on div "Download Original (1920 x 1080)" at bounding box center [1373, 84] width 171 height 32
